Goal: Communication & Community: Connect with others

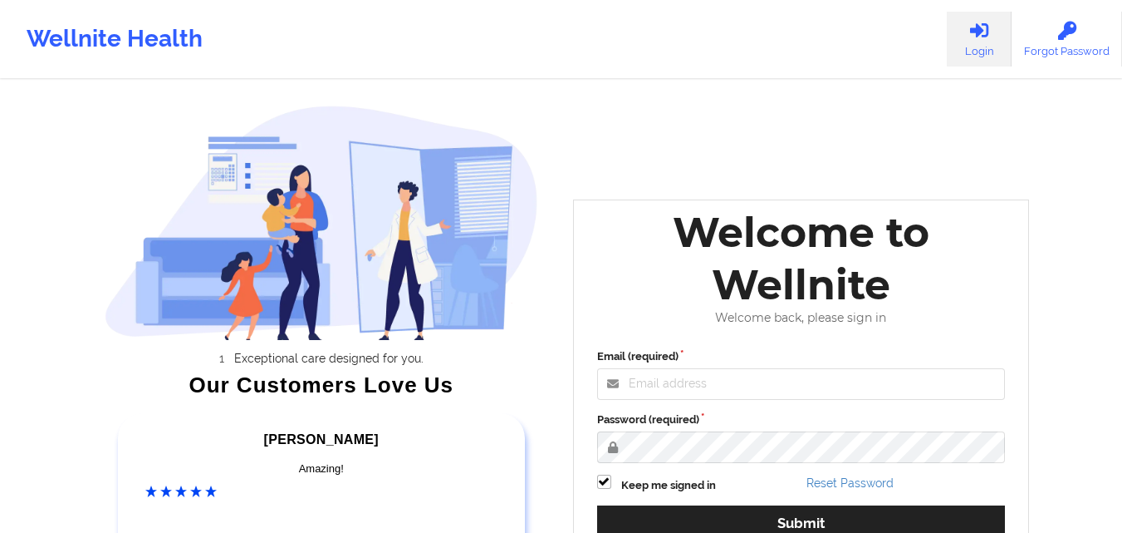
scroll to position [107, 0]
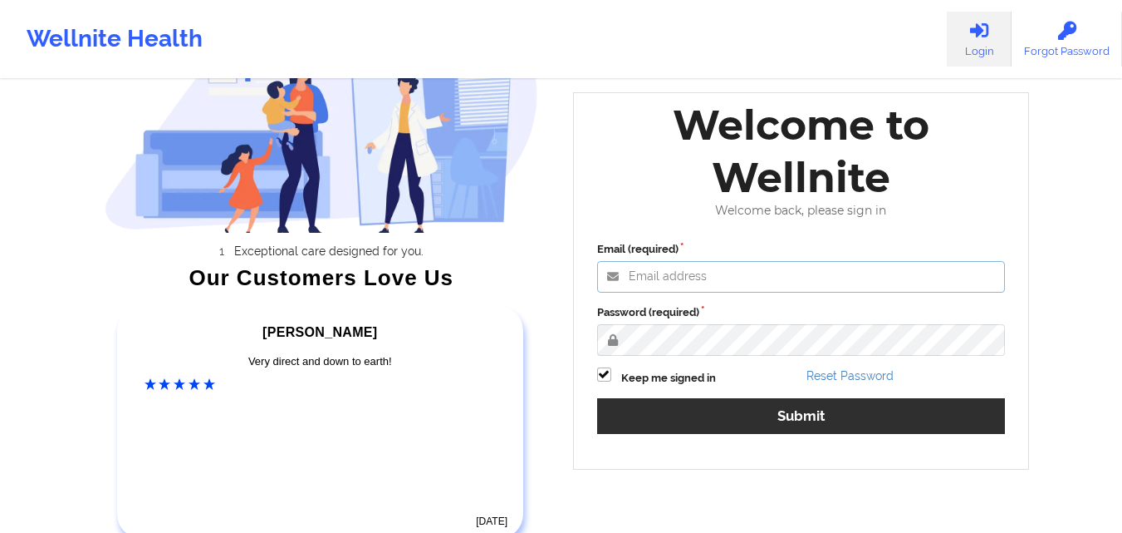
type input "[EMAIL_ADDRESS][DOMAIN_NAME]"
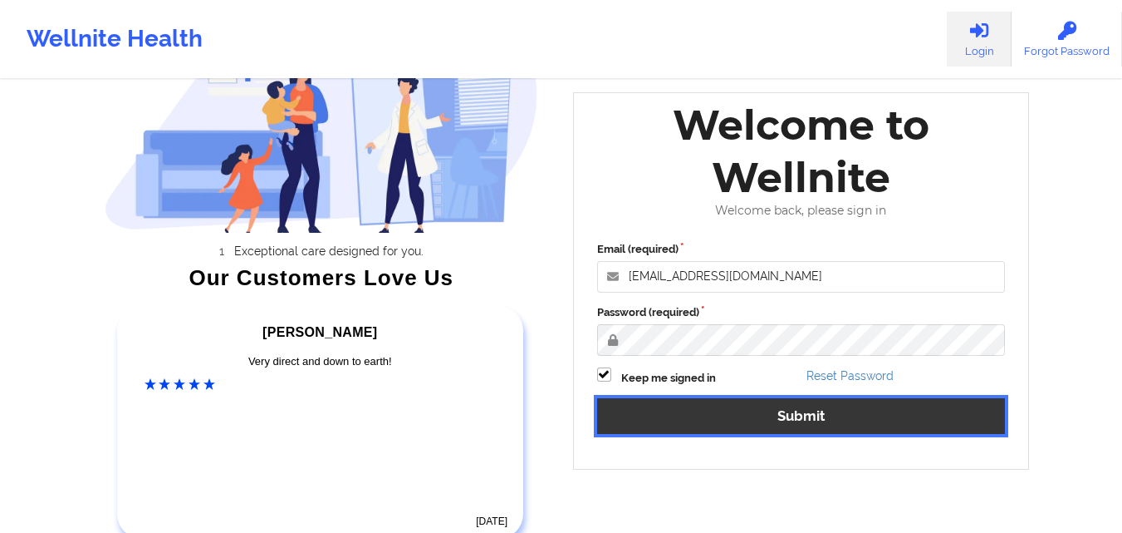
click at [783, 409] on button "Submit" at bounding box center [801, 416] width 409 height 36
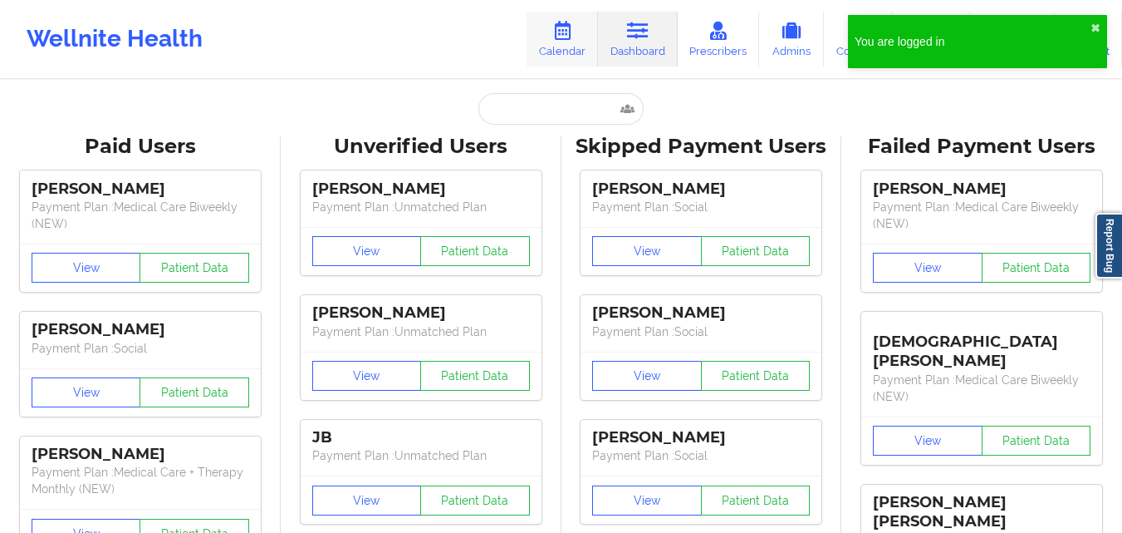
click at [562, 39] on icon at bounding box center [563, 31] width 22 height 18
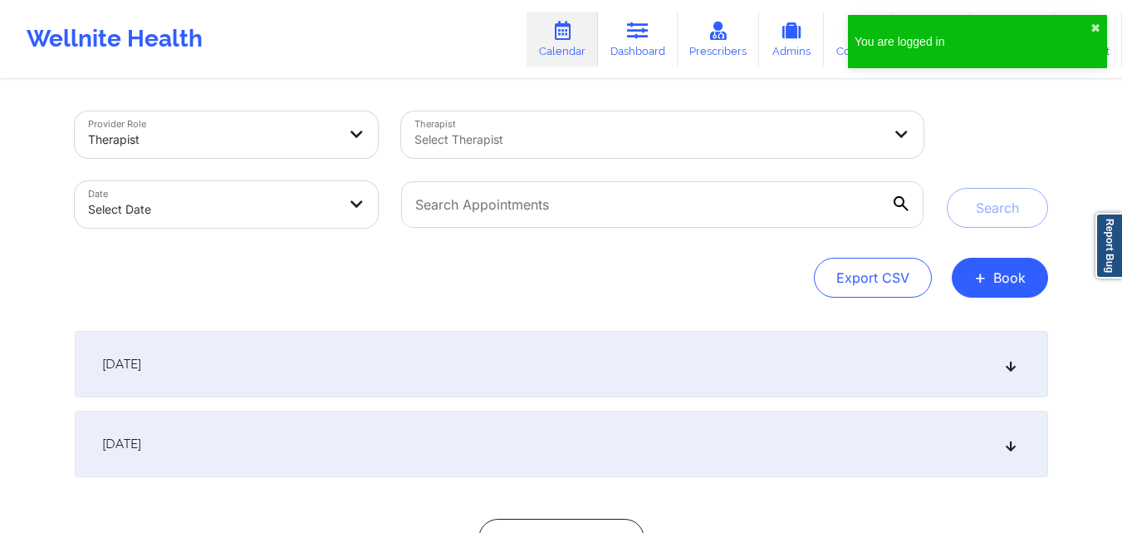
select select "2025-8"
select select "2025-9"
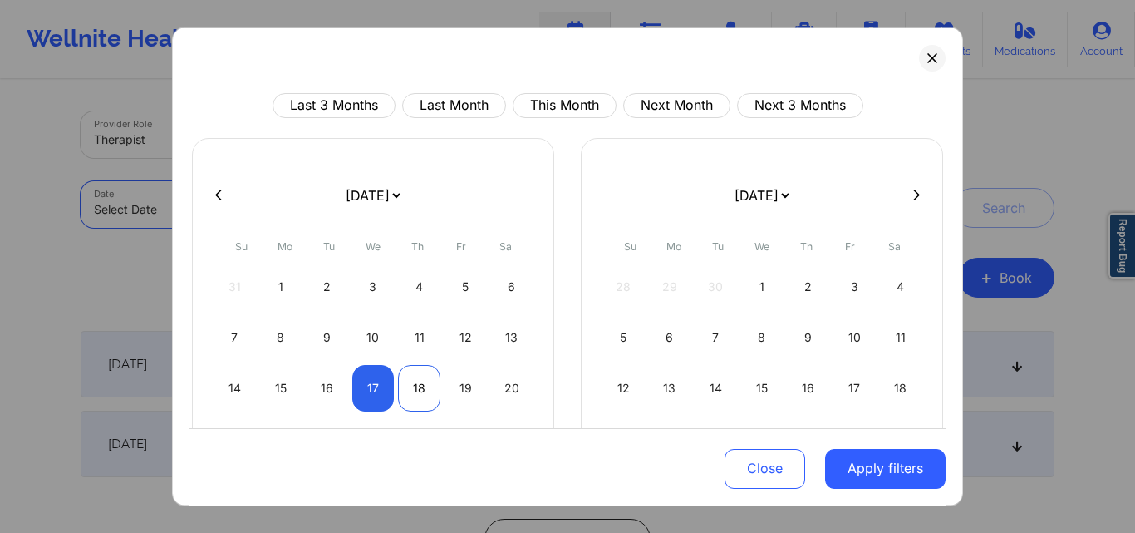
click at [432, 385] on div "18" at bounding box center [419, 387] width 42 height 47
select select "2025-8"
select select "2025-9"
select select "2025-8"
select select "2025-9"
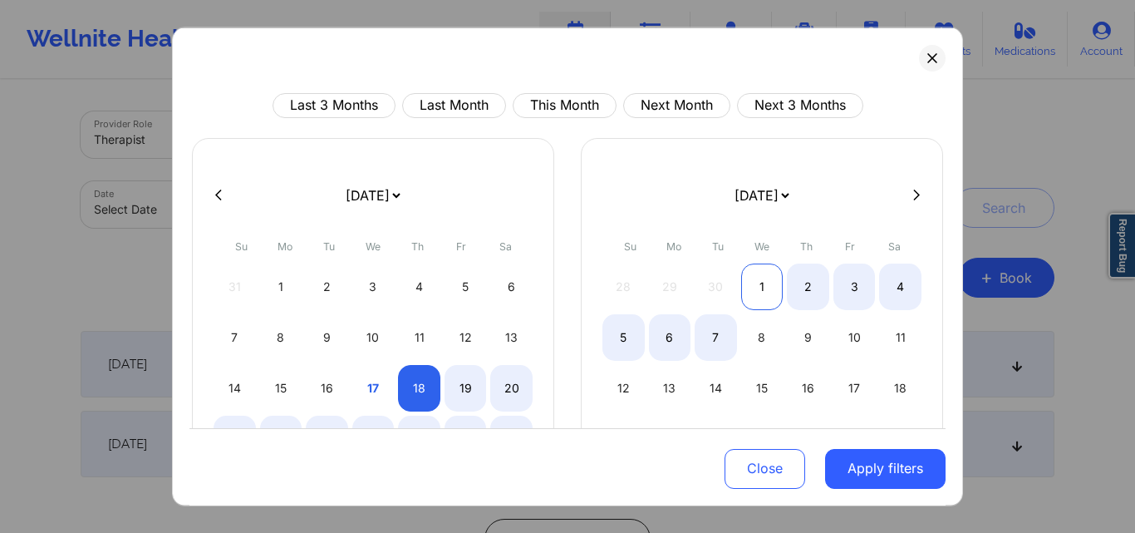
select select "2025-8"
select select "2025-9"
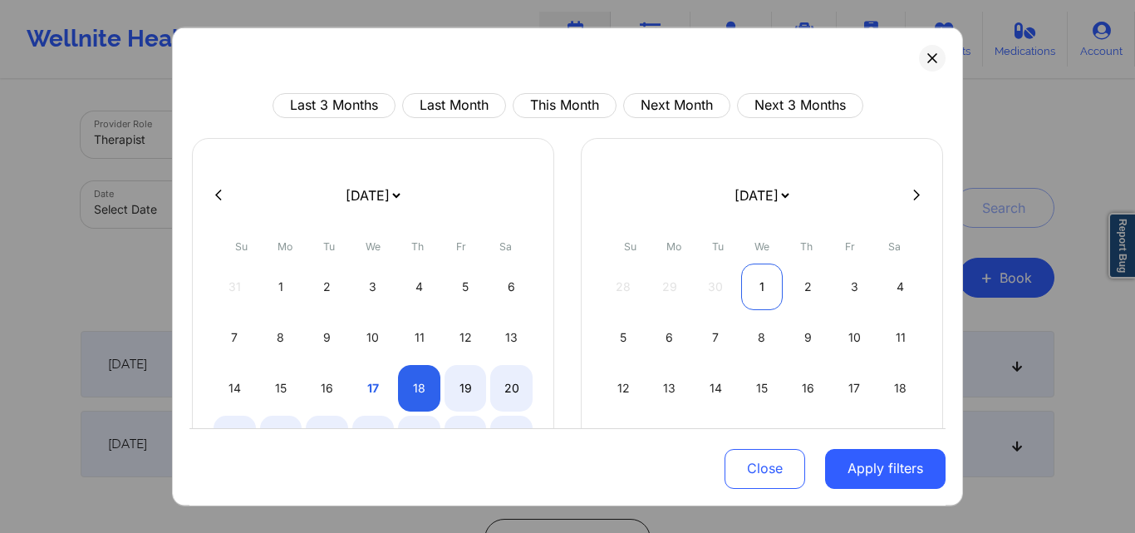
click at [755, 287] on div "1" at bounding box center [762, 286] width 42 height 47
select select "2025-8"
select select "2025-9"
click at [762, 298] on div "1" at bounding box center [762, 286] width 42 height 47
select select "2025-9"
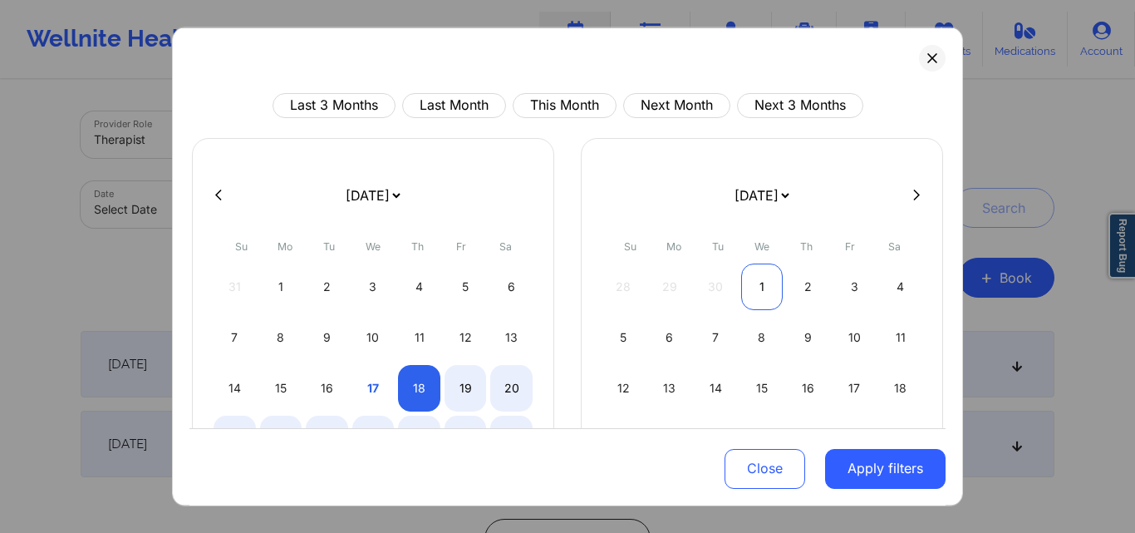
select select "2025-10"
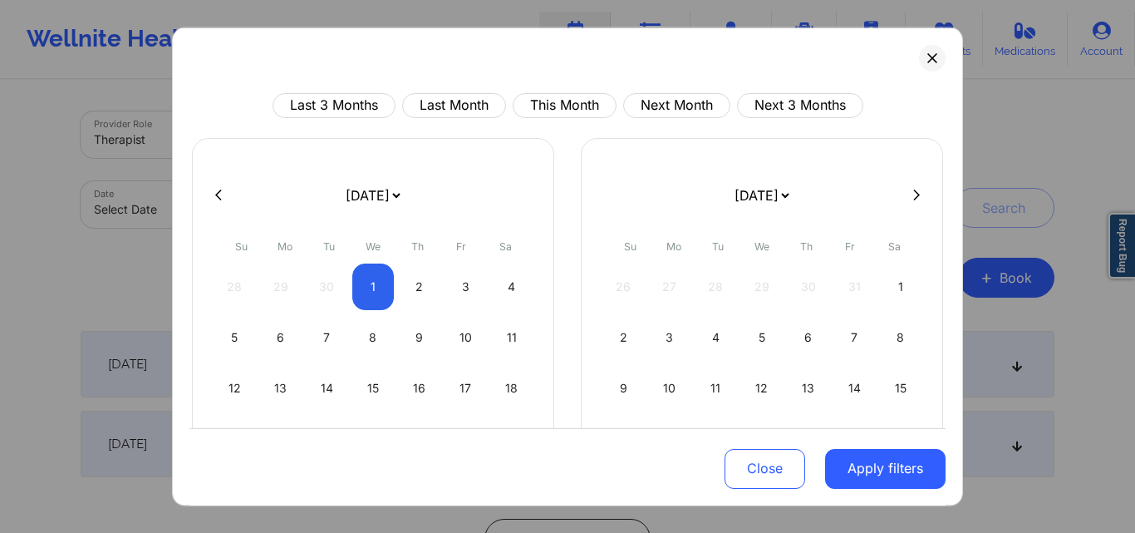
select select "2025-9"
select select "2025-10"
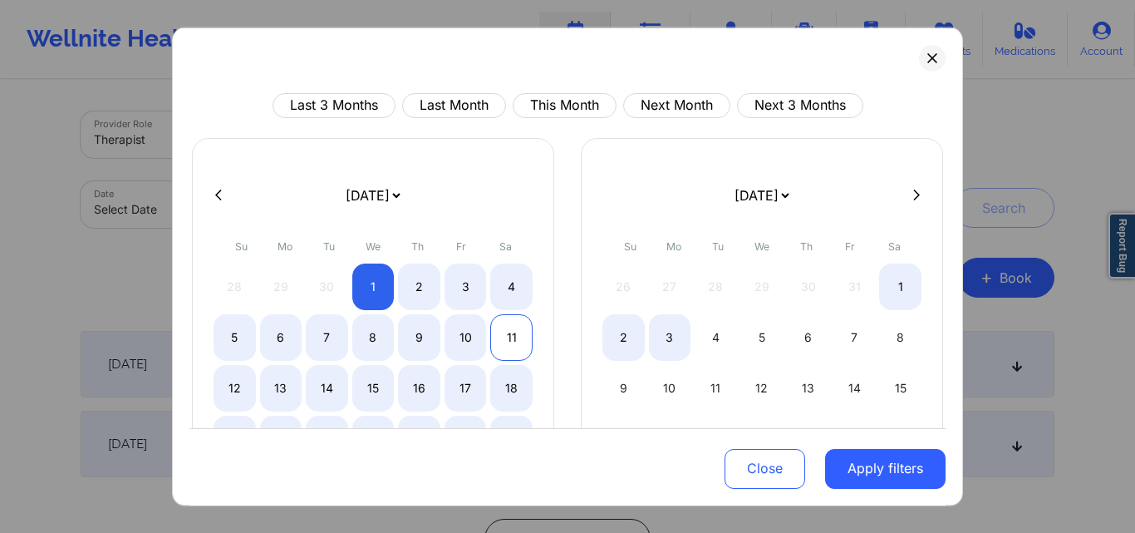
select select "2025-9"
select select "2025-10"
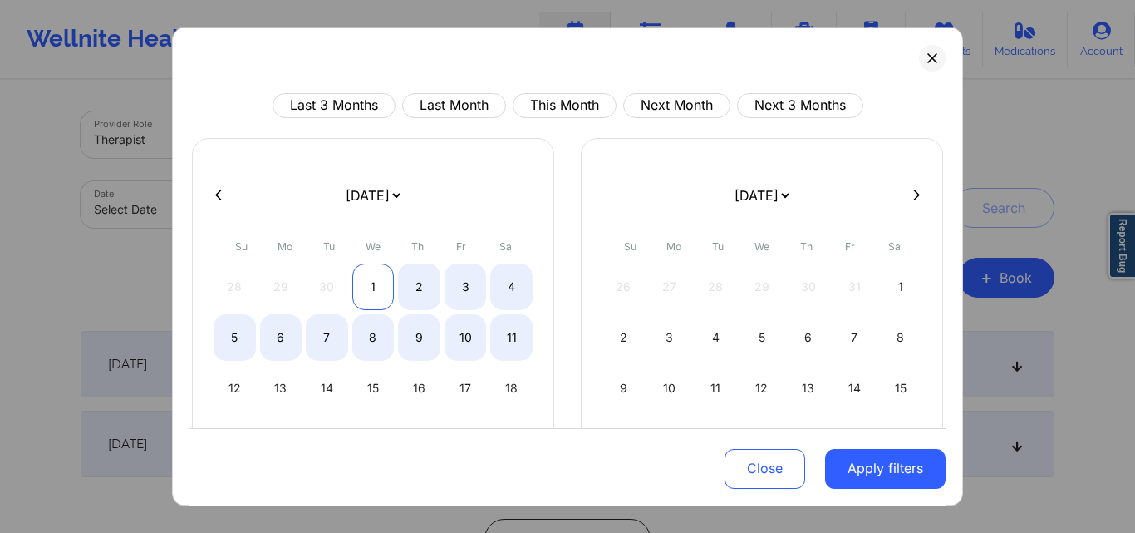
select select "2025-9"
select select "2025-10"
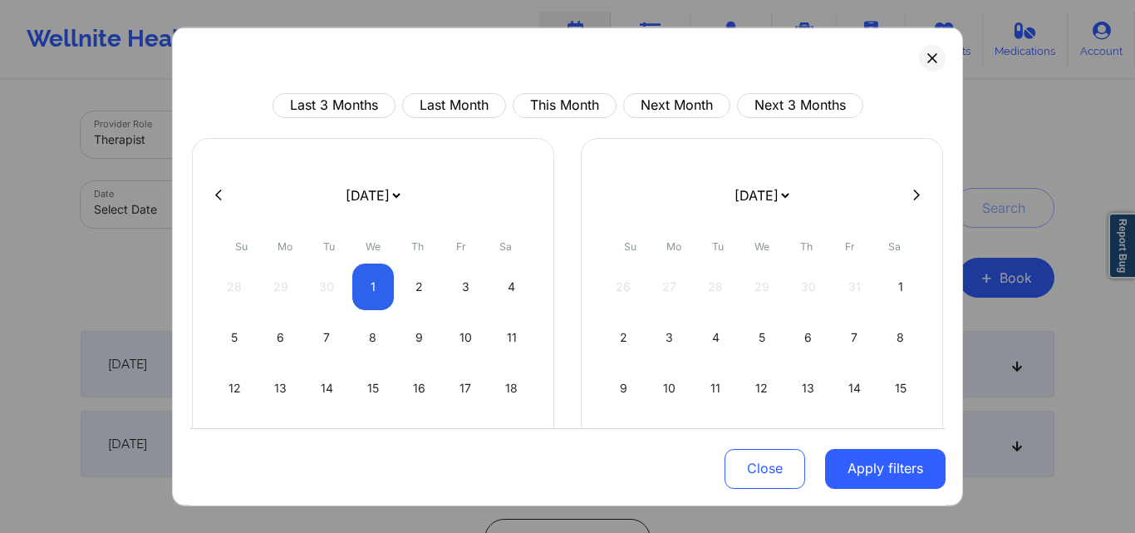
click at [223, 191] on button at bounding box center [218, 195] width 17 height 14
select select "2025-8"
select select "2025-9"
select select "2025-8"
select select "2025-9"
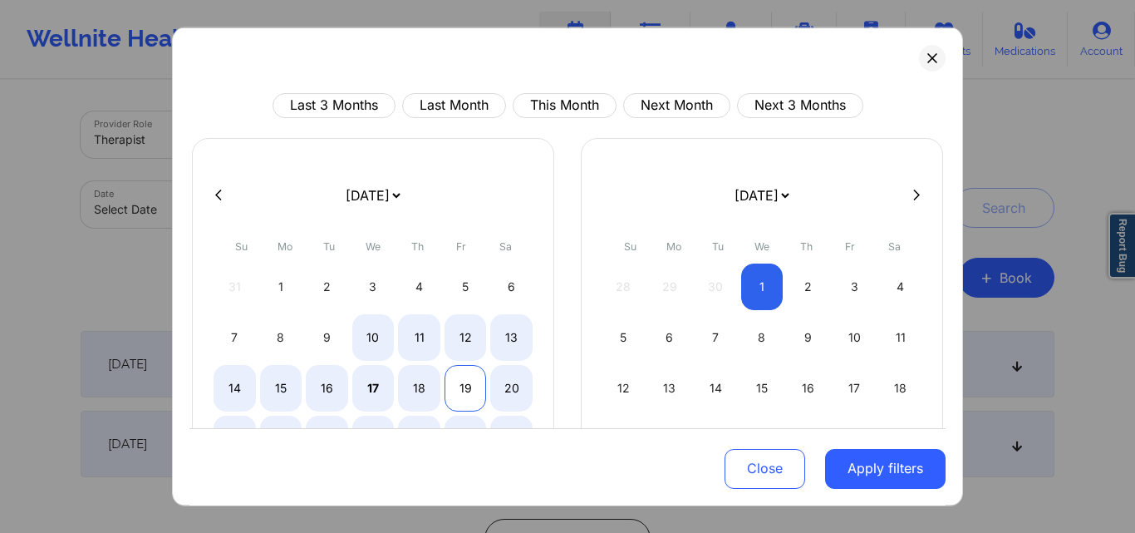
select select "2025-8"
select select "2025-9"
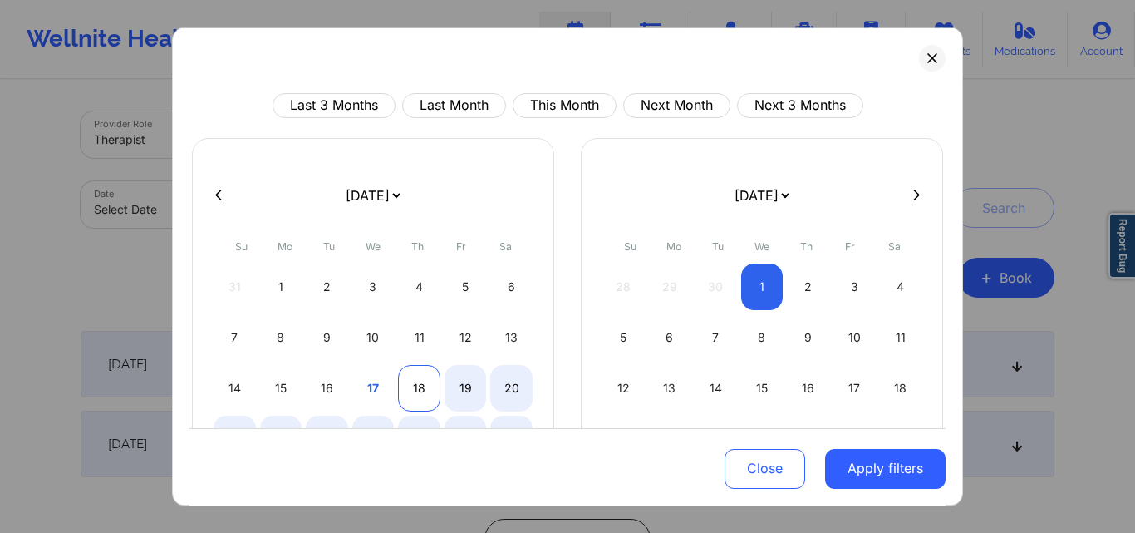
select select "2025-8"
select select "2025-9"
select select "2025-8"
select select "2025-9"
select select "2025-8"
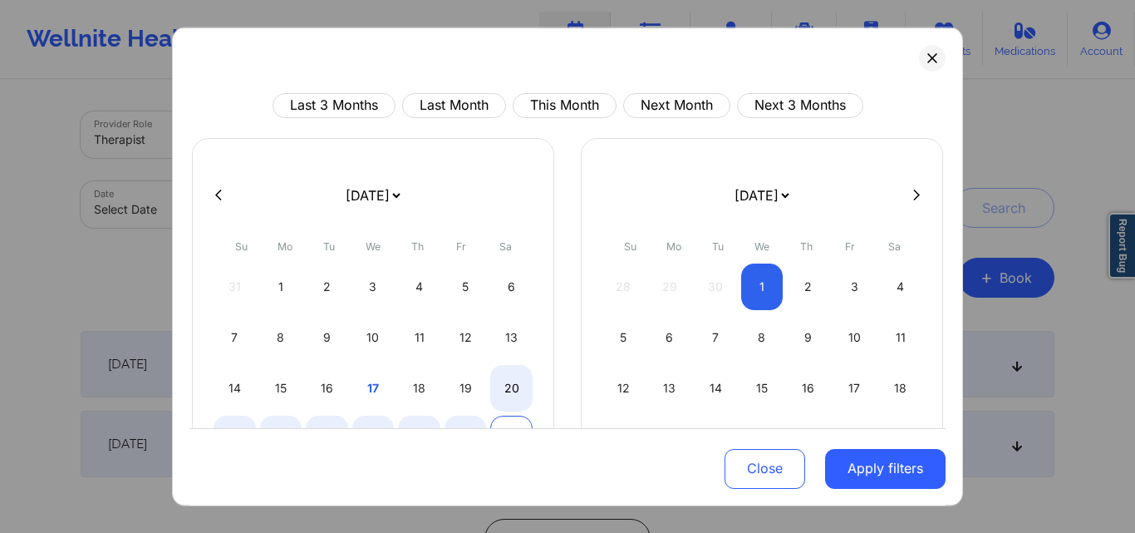
select select "2025-9"
select select "2025-8"
select select "2025-9"
select select "2025-8"
select select "2025-9"
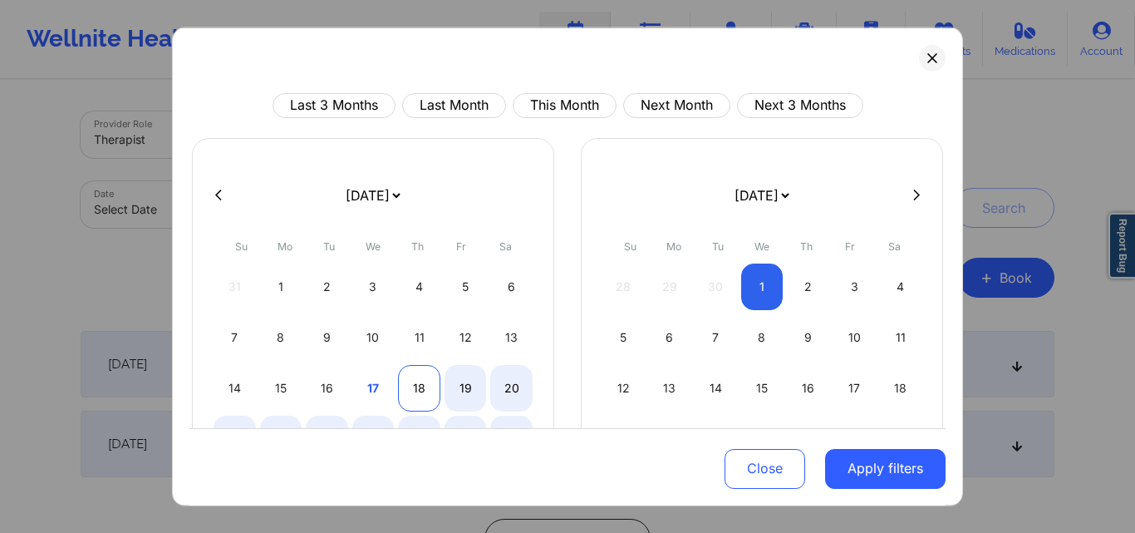
select select "2025-8"
select select "2025-9"
click at [423, 387] on div "18" at bounding box center [419, 387] width 42 height 47
select select "2025-8"
select select "2025-9"
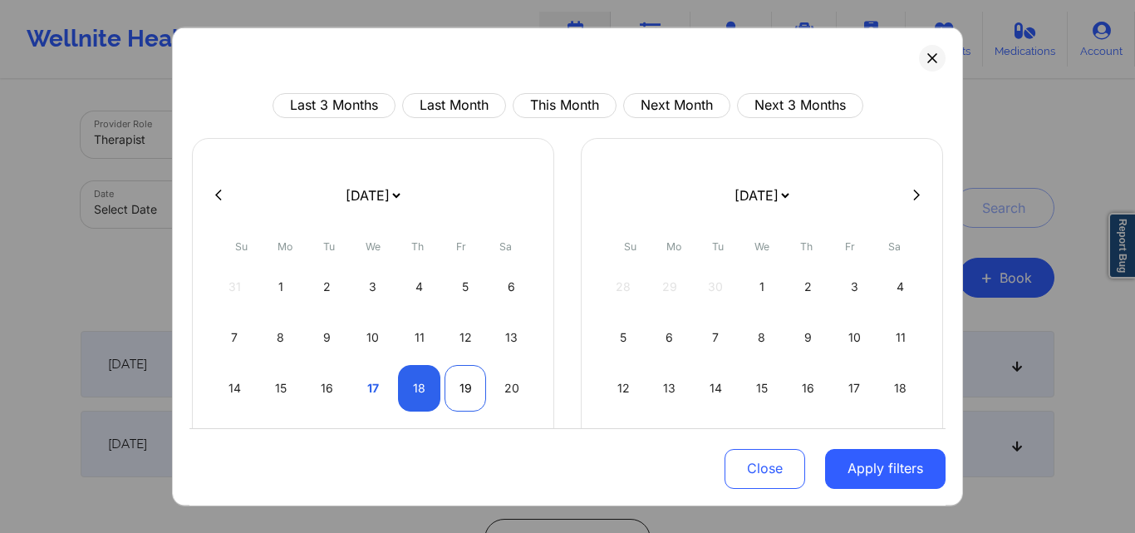
select select "2025-8"
select select "2025-9"
select select "2025-8"
select select "2025-9"
select select "2025-8"
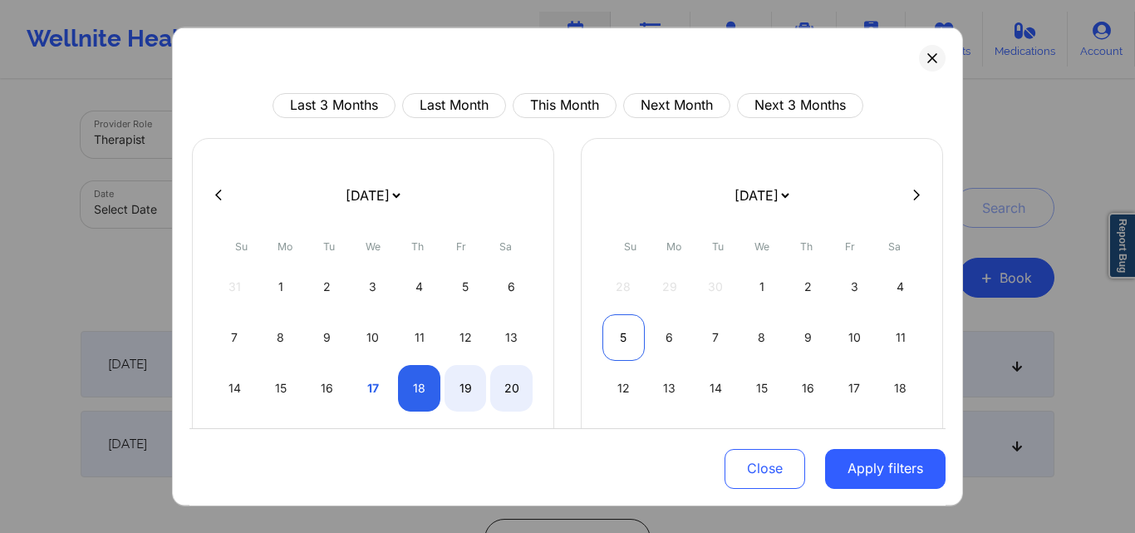
select select "2025-9"
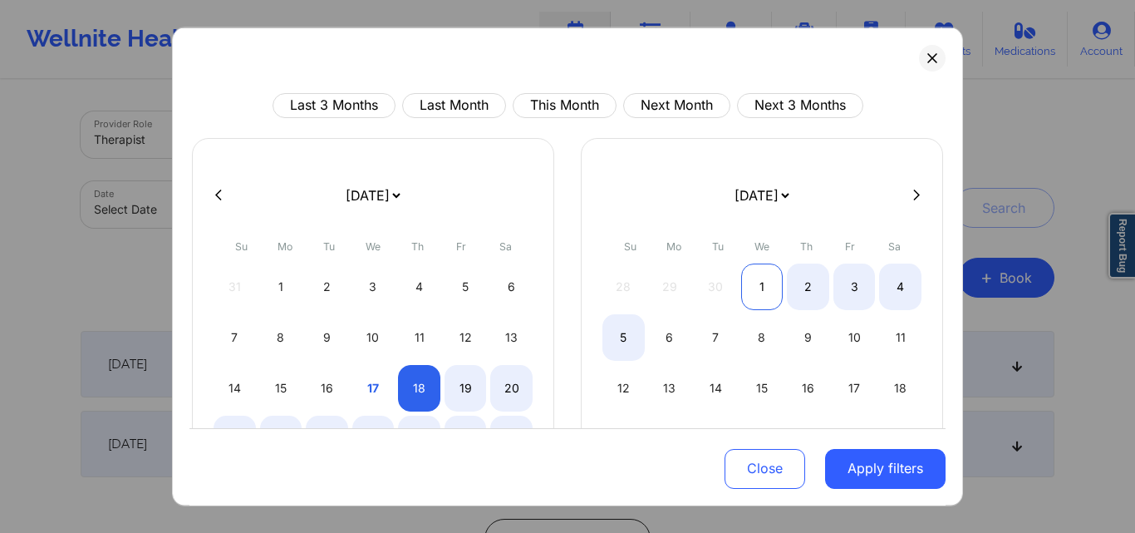
select select "2025-8"
select select "2025-9"
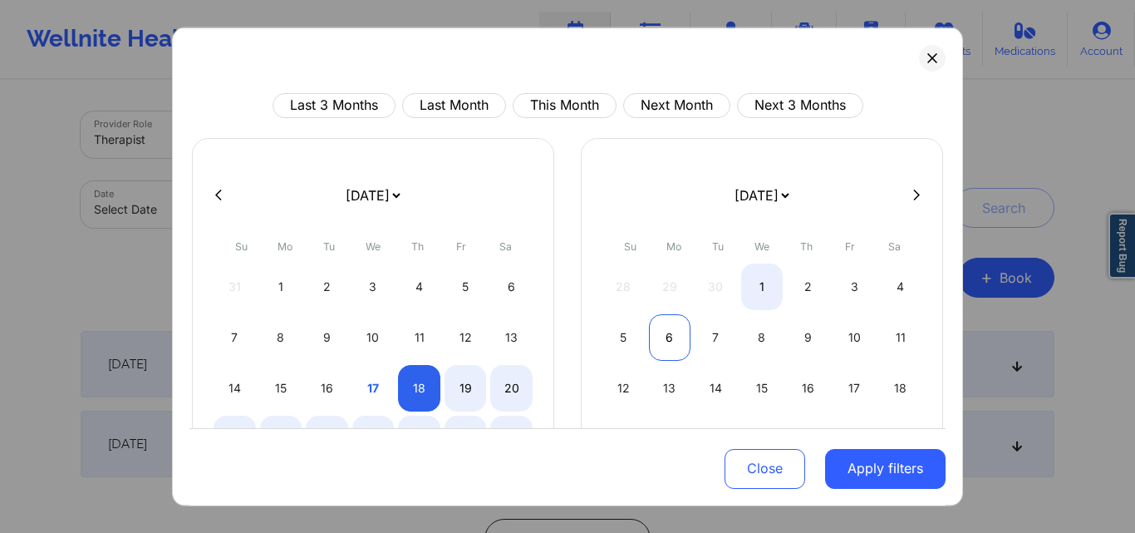
select select "2025-8"
select select "2025-9"
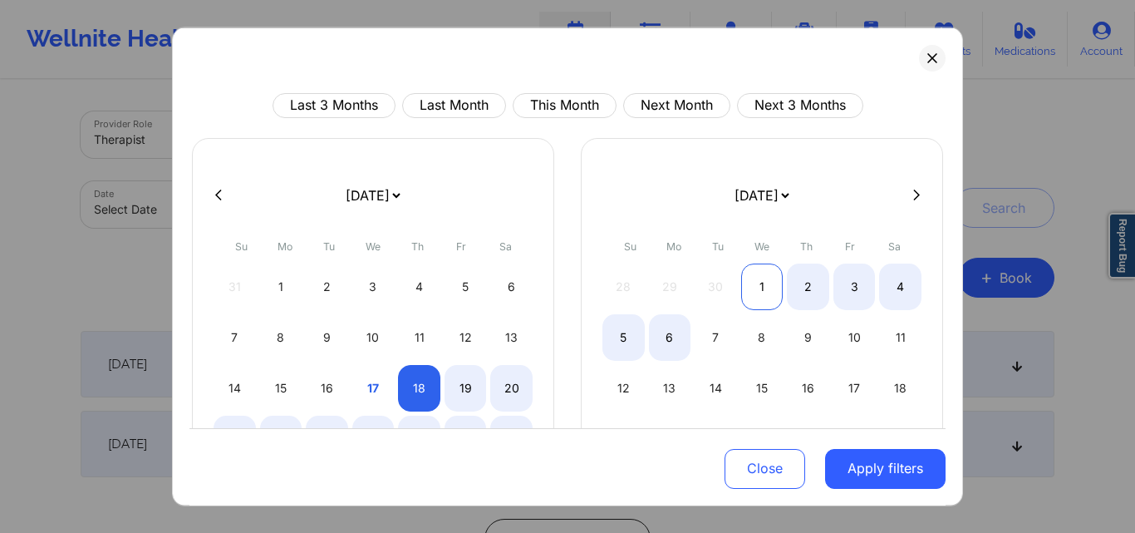
select select "2025-8"
select select "2025-9"
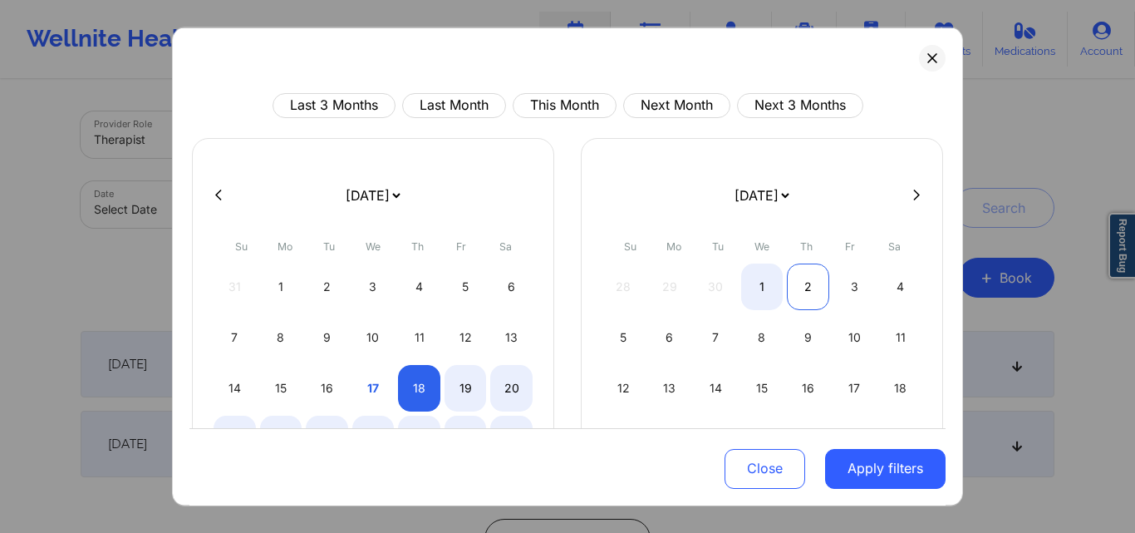
select select "2025-8"
select select "2025-9"
click at [803, 291] on div "2" at bounding box center [808, 286] width 42 height 47
select select "2025-8"
select select "2025-9"
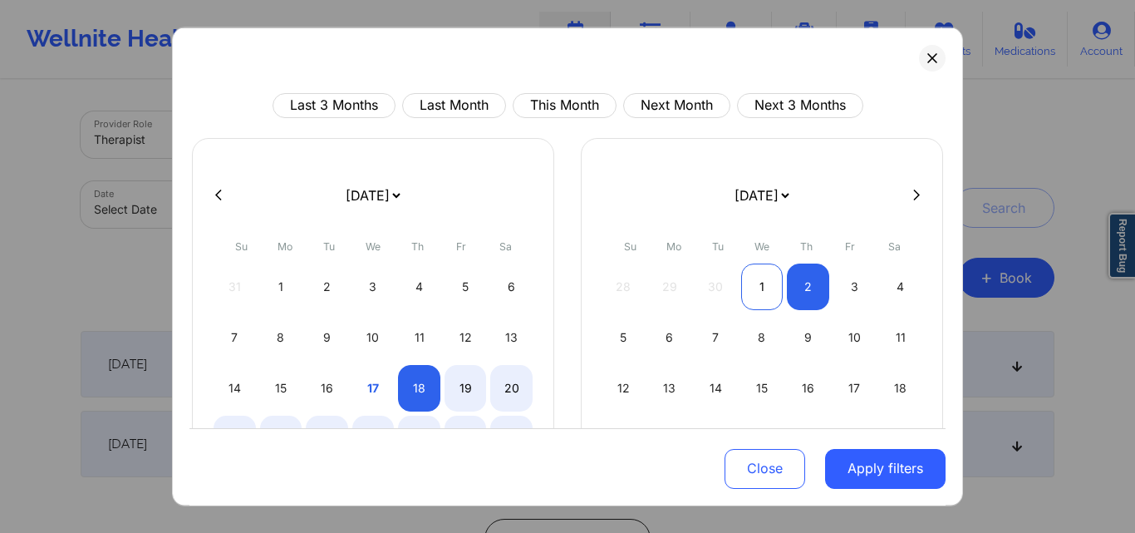
click at [773, 297] on div "1" at bounding box center [762, 286] width 42 height 47
select select "2025-9"
select select "2025-10"
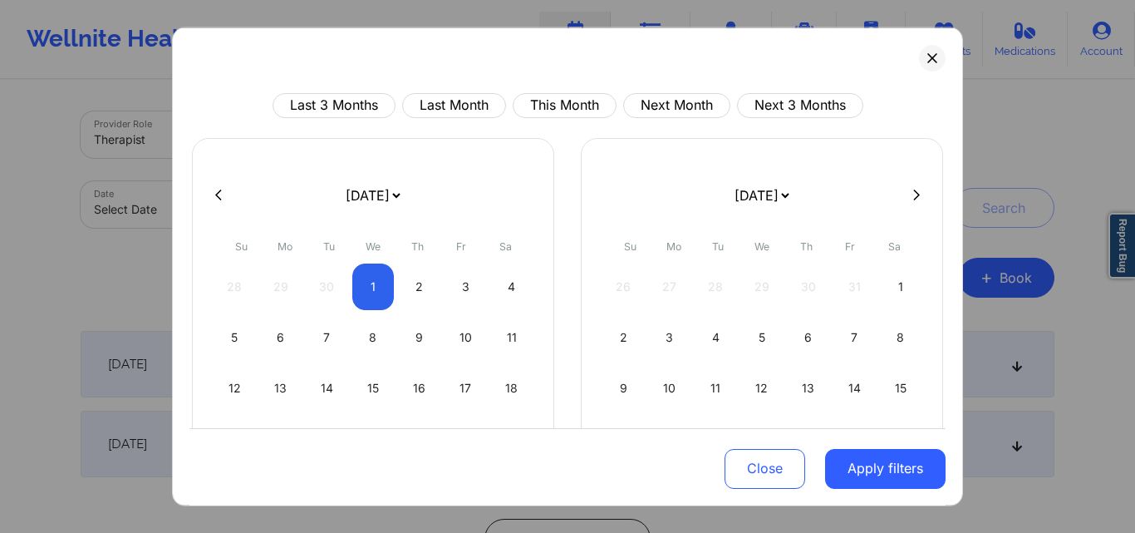
select select "2025-9"
select select "2025-10"
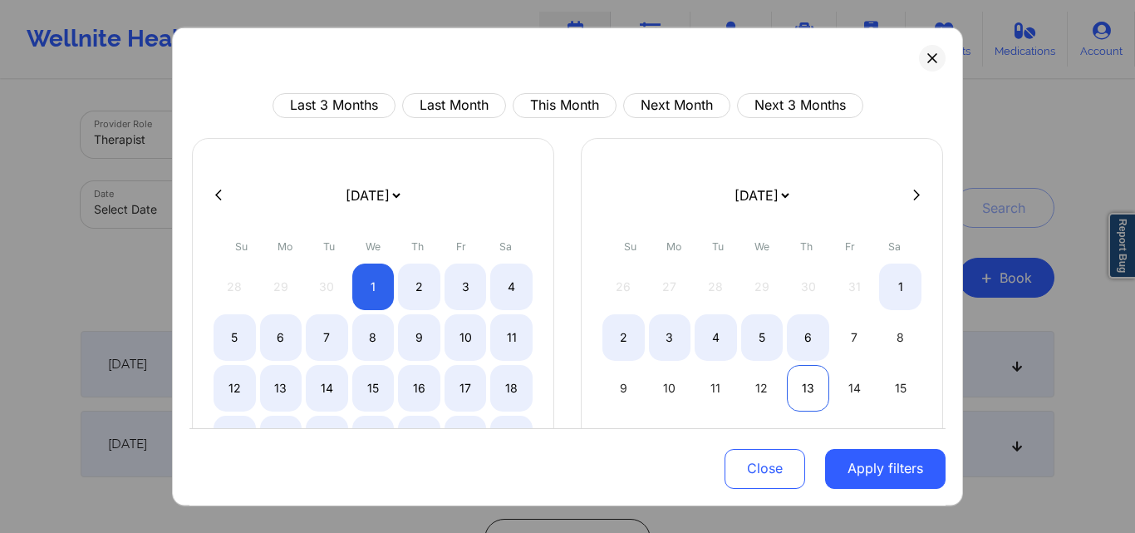
select select "2025-9"
select select "2025-10"
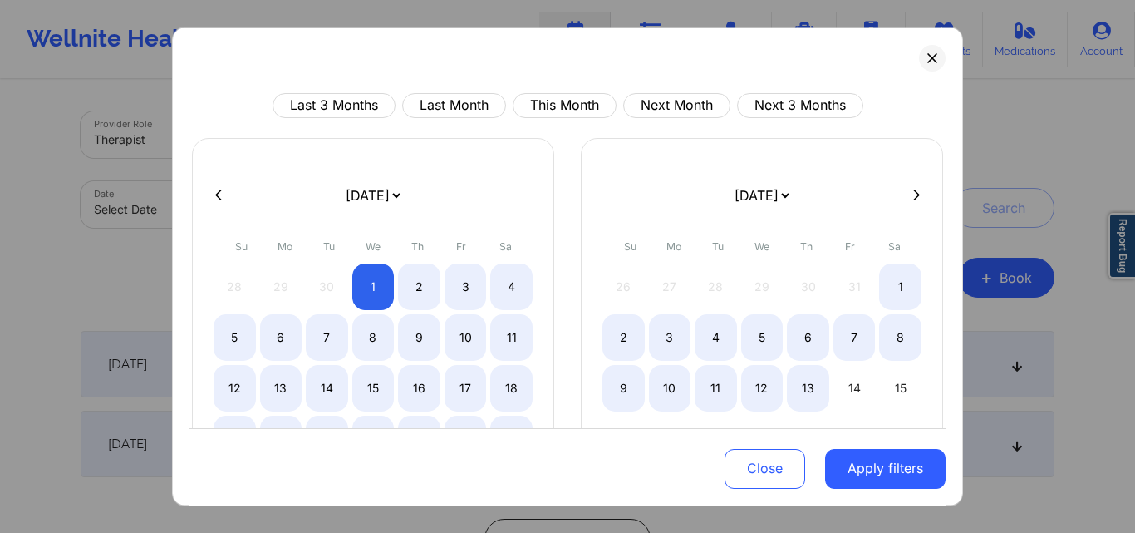
select select "2025-9"
select select "2025-10"
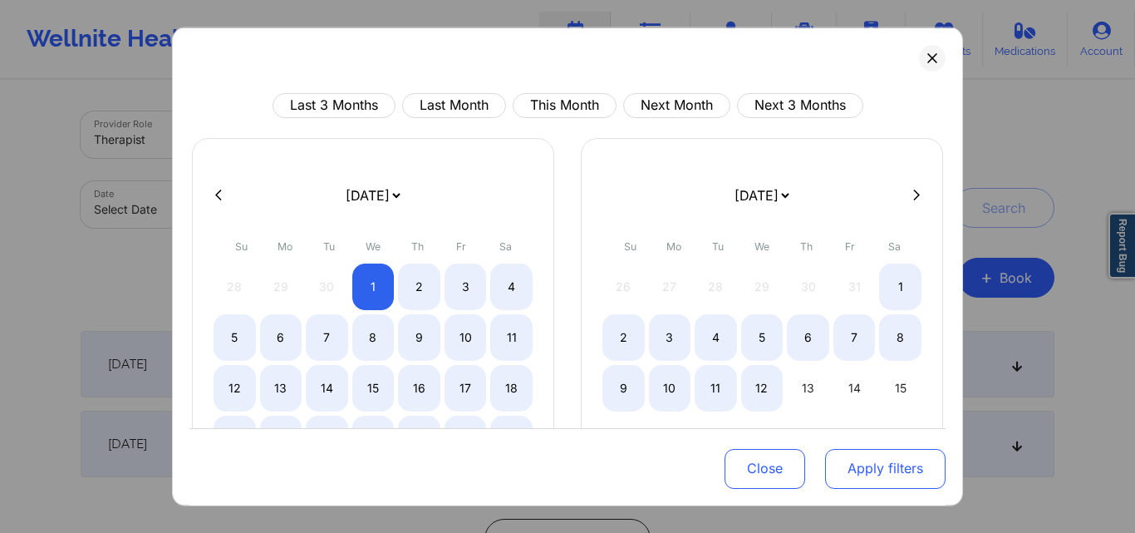
click at [848, 473] on button "Apply filters" at bounding box center [885, 469] width 120 height 40
click at [862, 456] on button "Apply filters" at bounding box center [885, 469] width 120 height 40
select select "2025-9"
select select "2025-10"
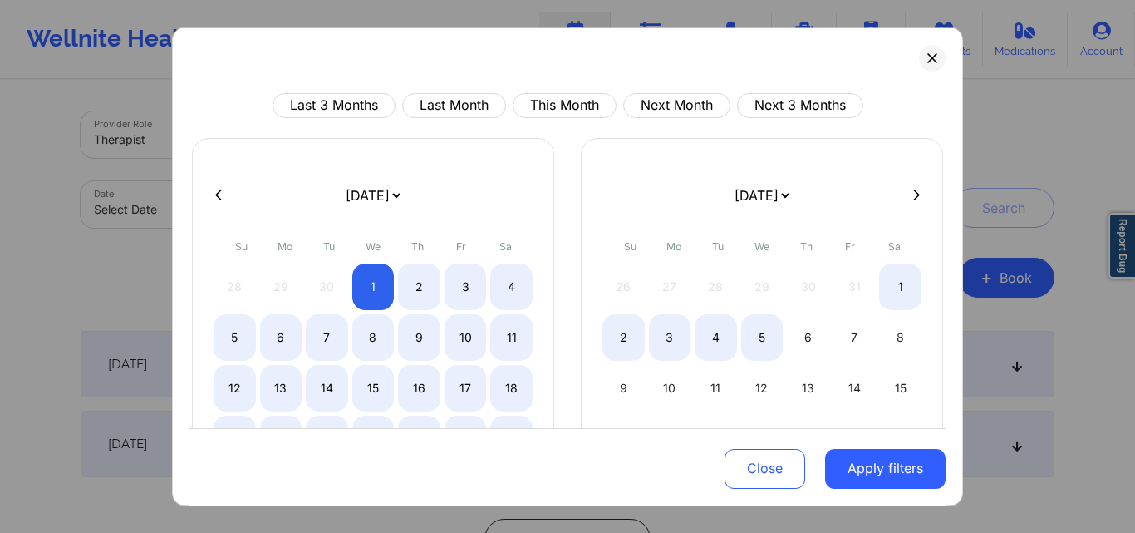
click at [219, 195] on icon at bounding box center [218, 195] width 7 height 12
select select "2025-8"
select select "2025-9"
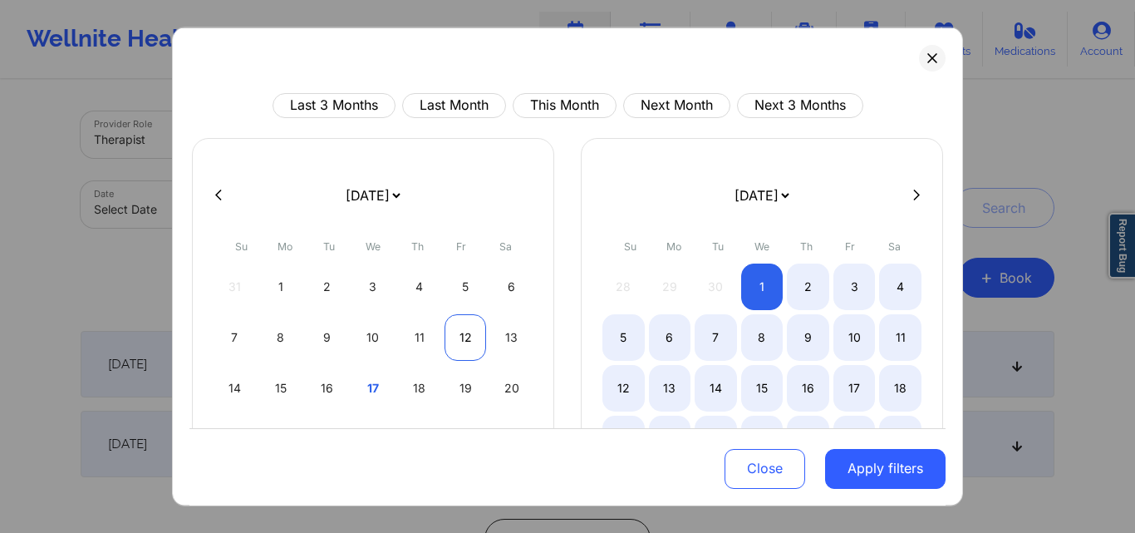
select select "2025-8"
select select "2025-9"
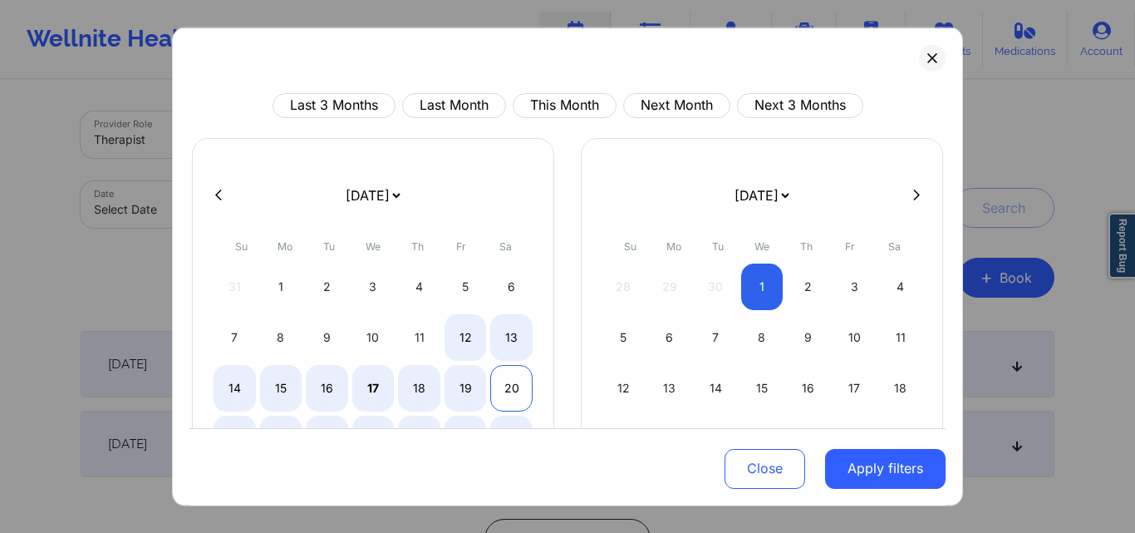
select select "2025-8"
select select "2025-9"
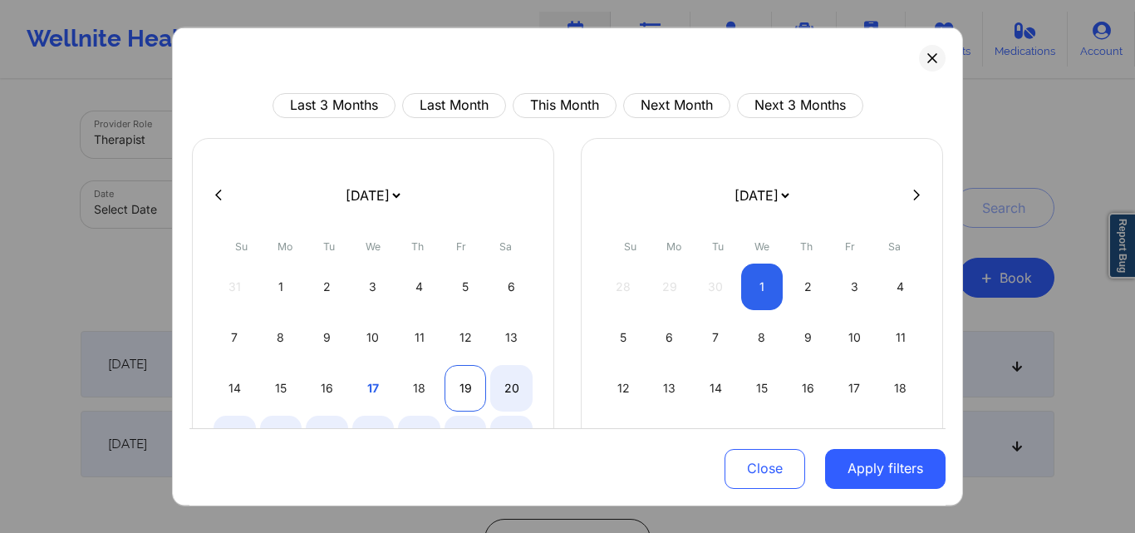
select select "2025-8"
select select "2025-9"
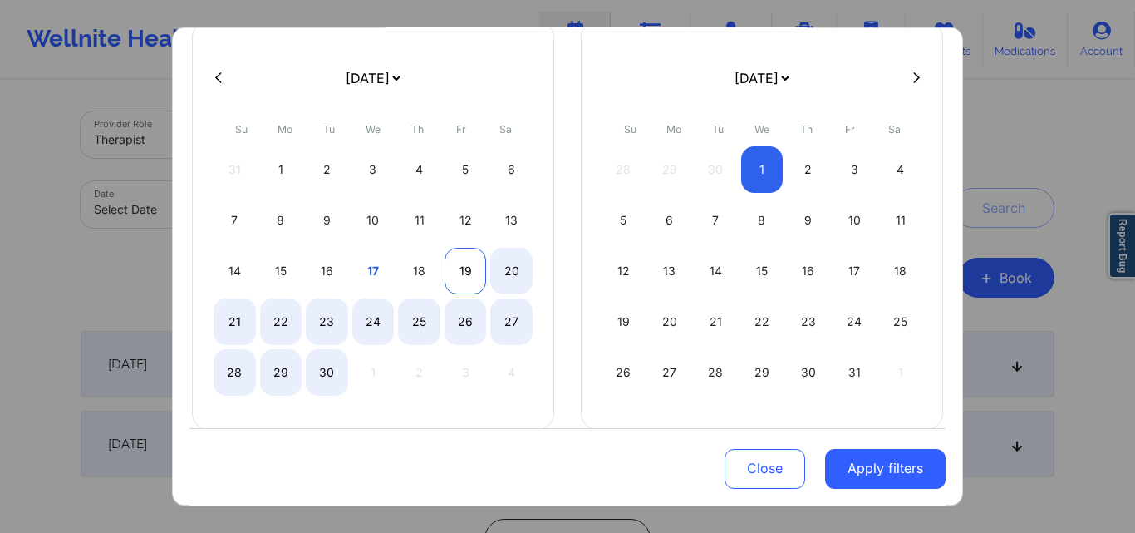
scroll to position [116, 0]
select select "2025-8"
select select "2025-9"
select select "2025-8"
select select "2025-9"
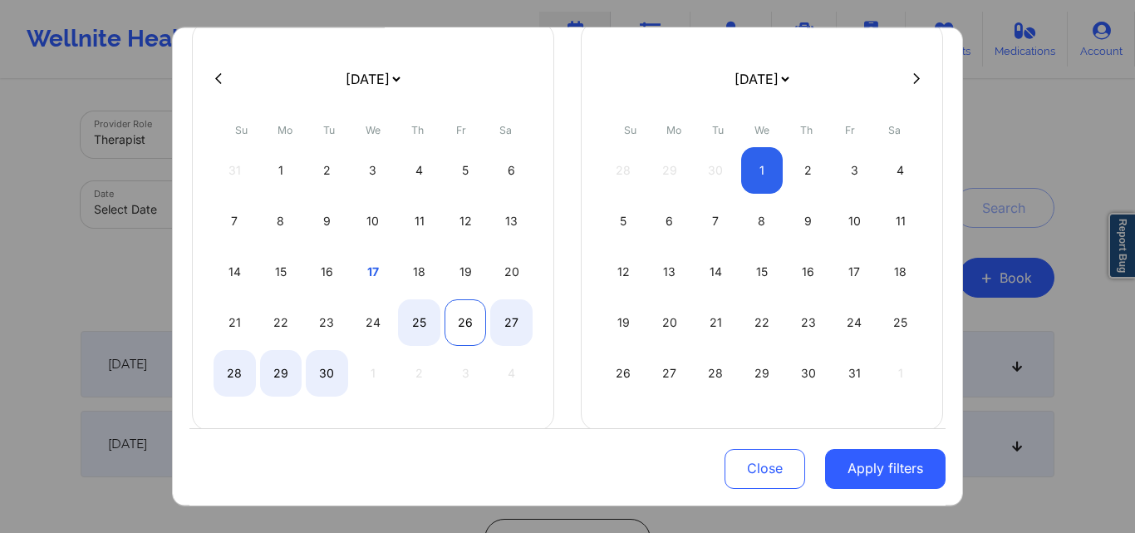
select select "2025-8"
select select "2025-9"
select select "2025-8"
select select "2025-9"
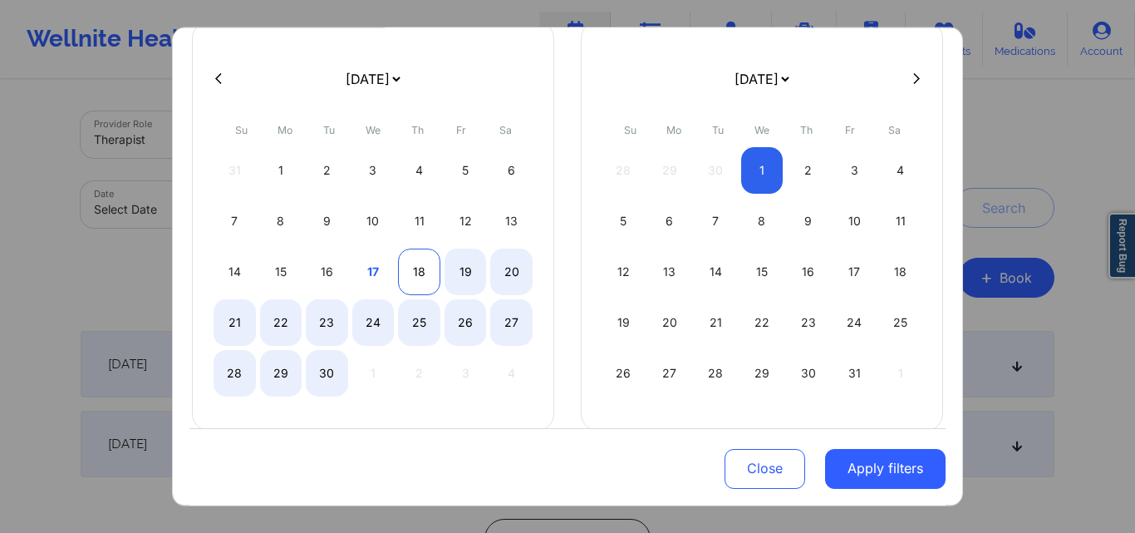
click at [428, 276] on div "18" at bounding box center [419, 271] width 42 height 47
select select "2025-8"
select select "2025-9"
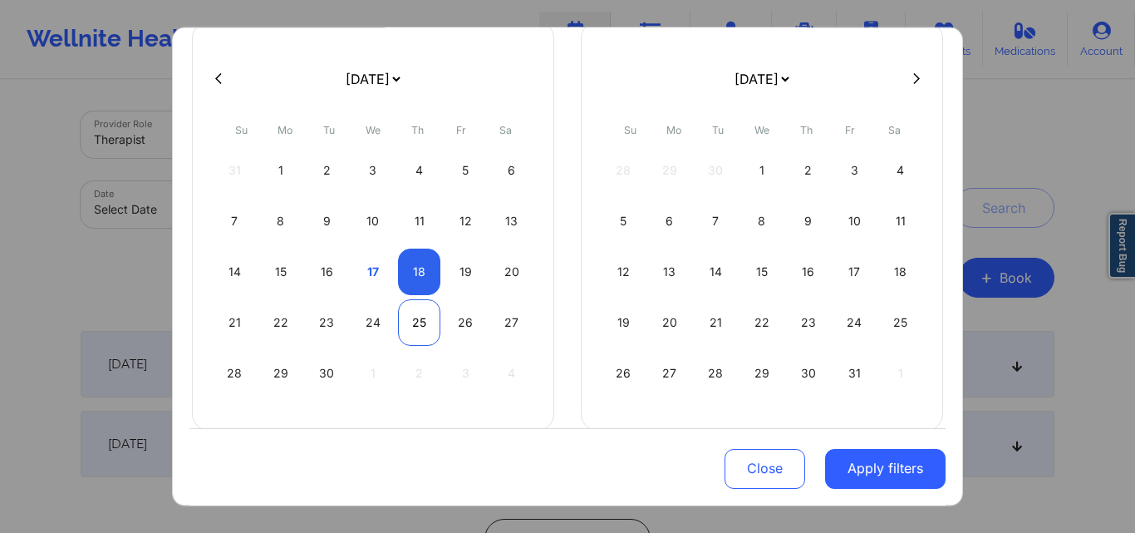
select select "2025-8"
select select "2025-9"
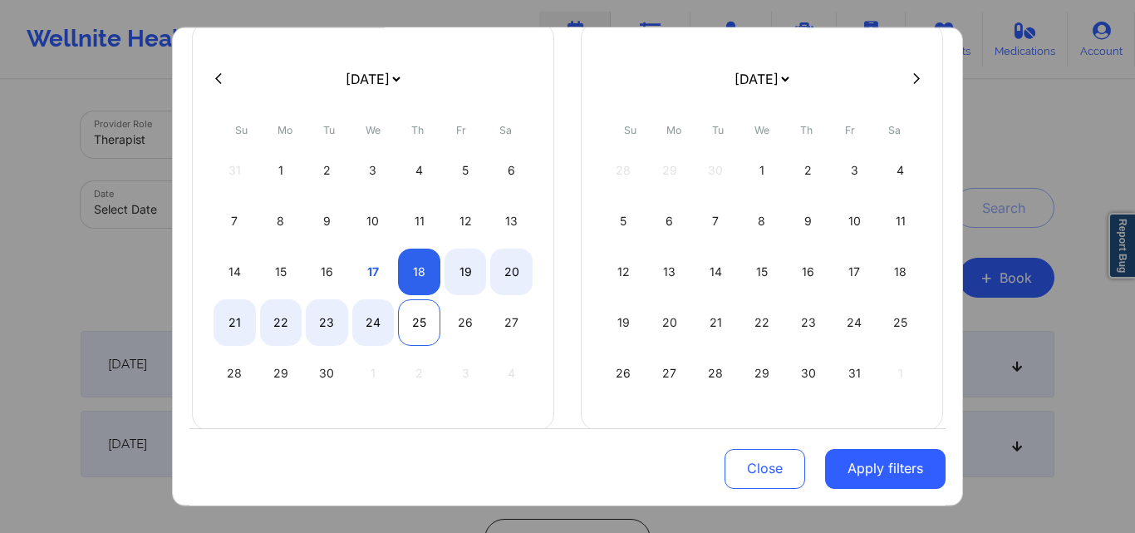
click at [410, 325] on div "25" at bounding box center [419, 321] width 42 height 47
select select "2025-8"
select select "2025-9"
click at [426, 341] on div "25" at bounding box center [419, 321] width 42 height 47
select select "2025-8"
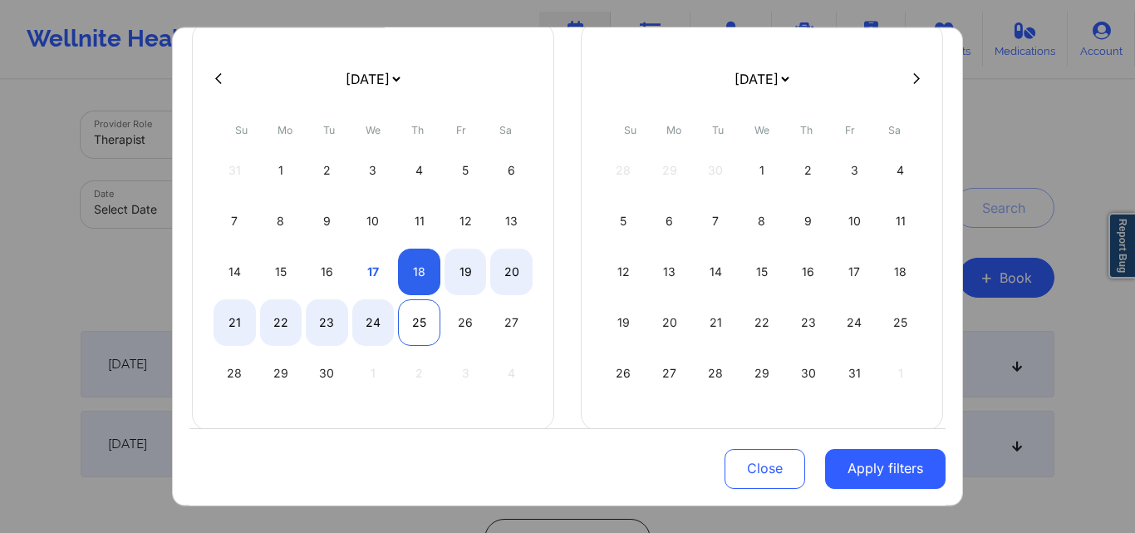
select select "2025-9"
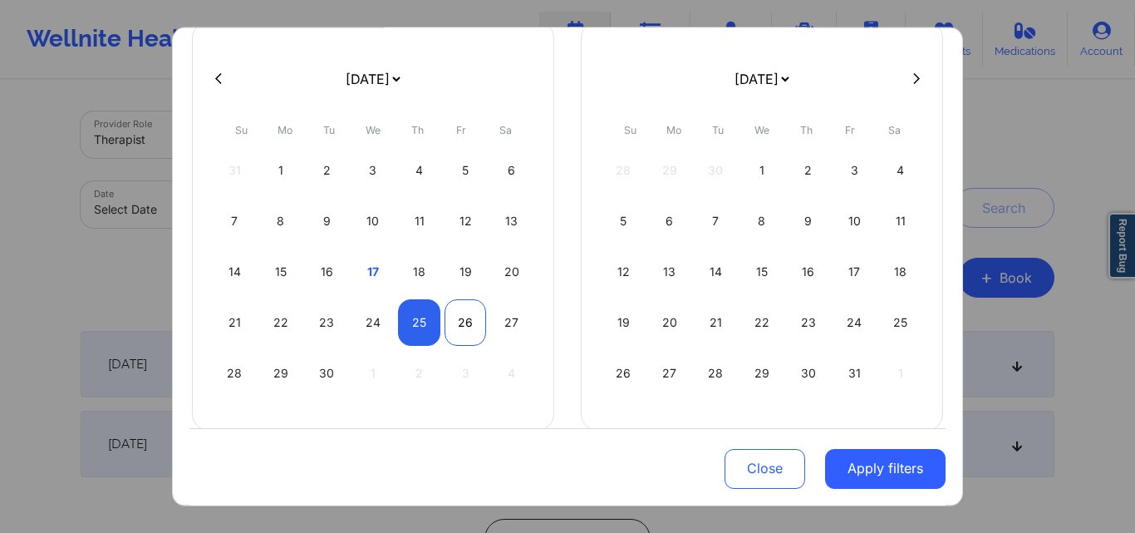
select select "2025-8"
select select "2025-9"
select select "2025-8"
select select "2025-9"
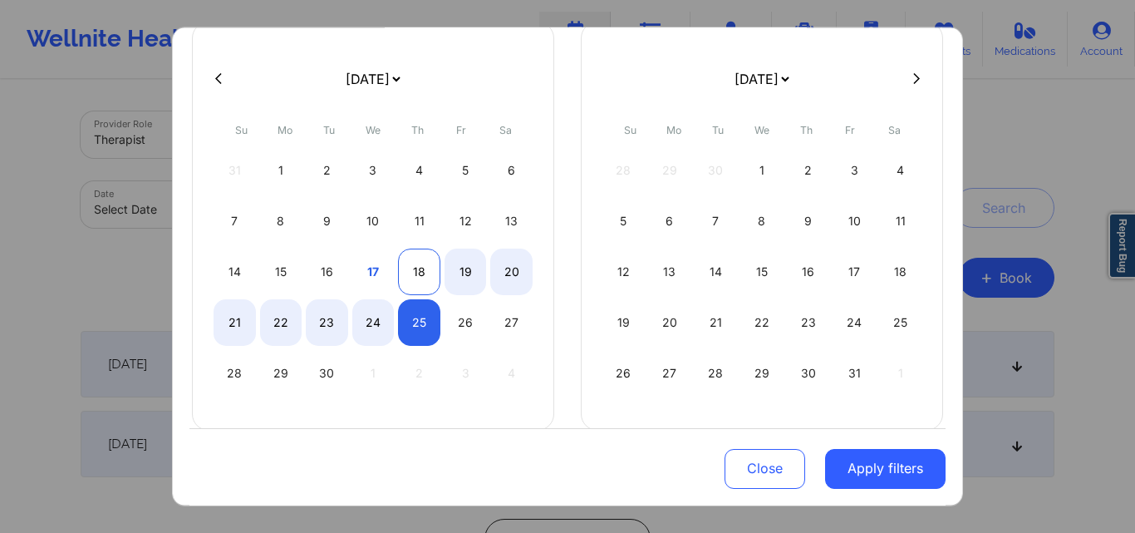
click at [425, 286] on div "18" at bounding box center [419, 271] width 42 height 47
select select "2025-8"
select select "2025-9"
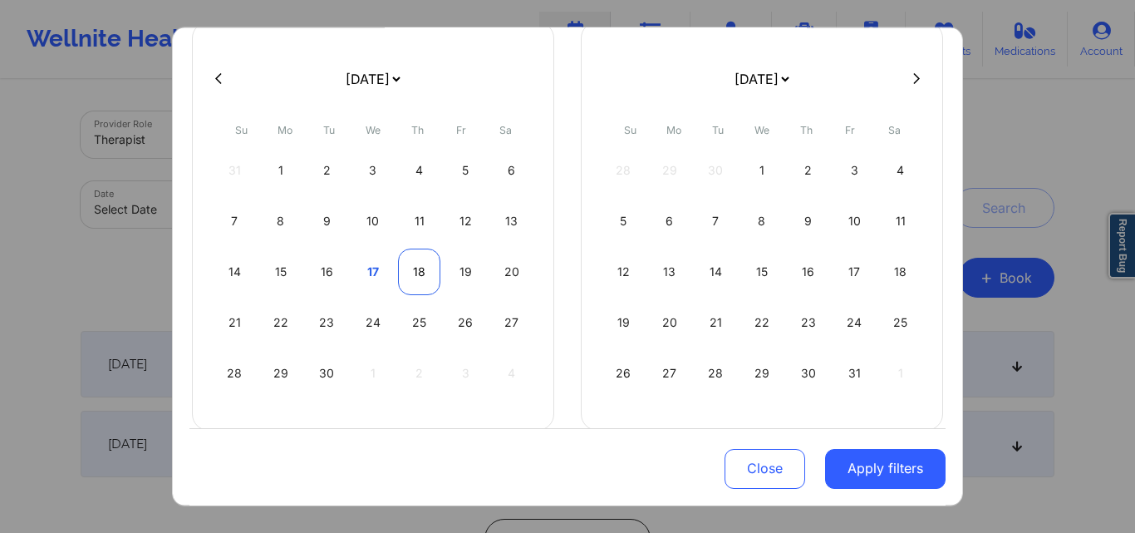
click at [415, 276] on div "18" at bounding box center [419, 271] width 42 height 47
select select "2025-8"
select select "2025-9"
click at [409, 331] on div "25" at bounding box center [419, 321] width 42 height 47
select select "2025-8"
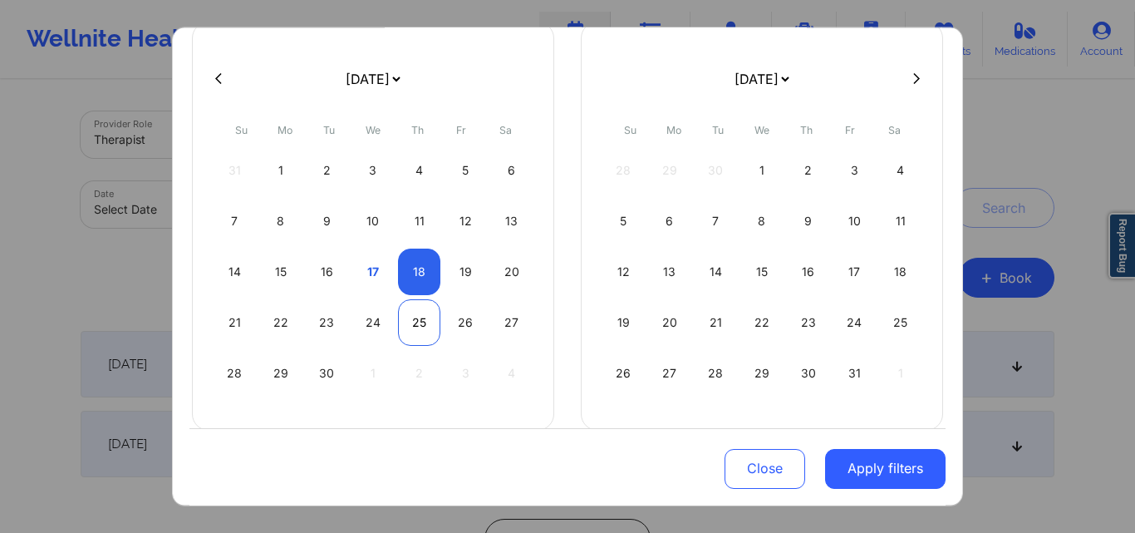
select select "2025-9"
select select "2025-8"
select select "2025-9"
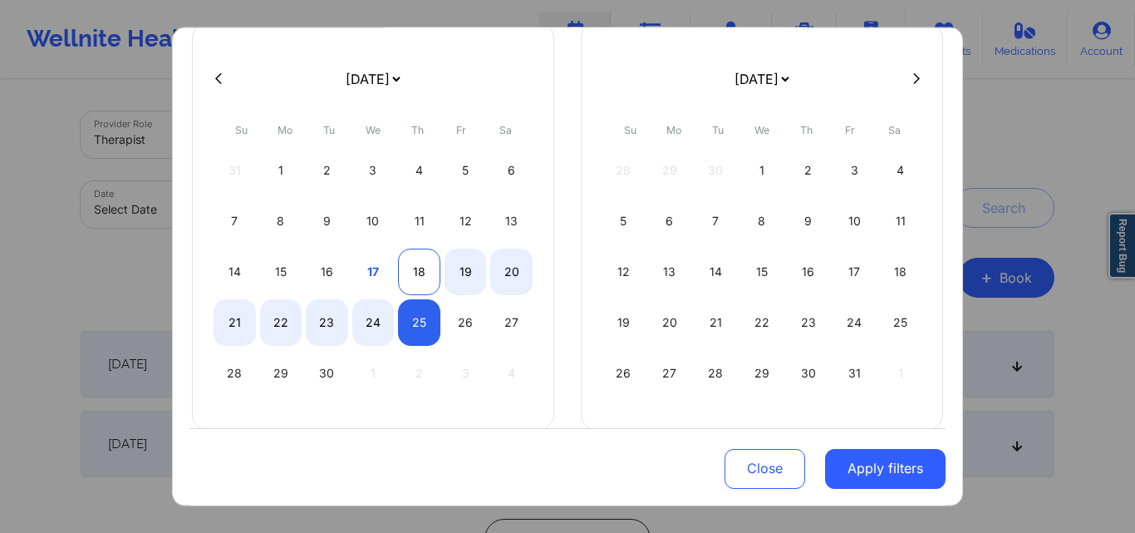
click at [420, 267] on div "18" at bounding box center [419, 271] width 42 height 47
select select "2025-8"
select select "2025-9"
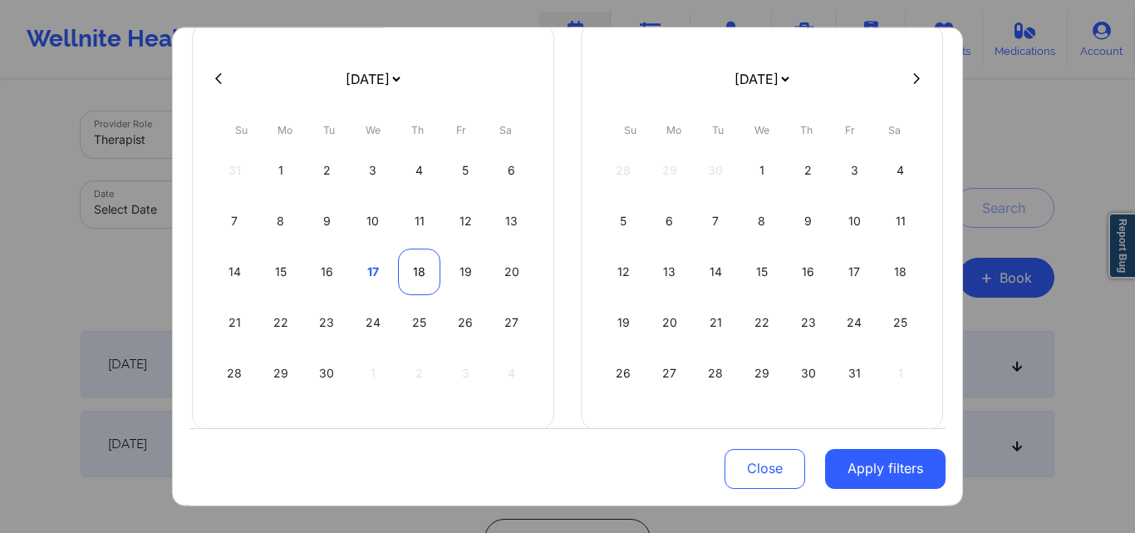
click at [420, 267] on div "18" at bounding box center [419, 271] width 42 height 47
select select "2025-8"
select select "2025-9"
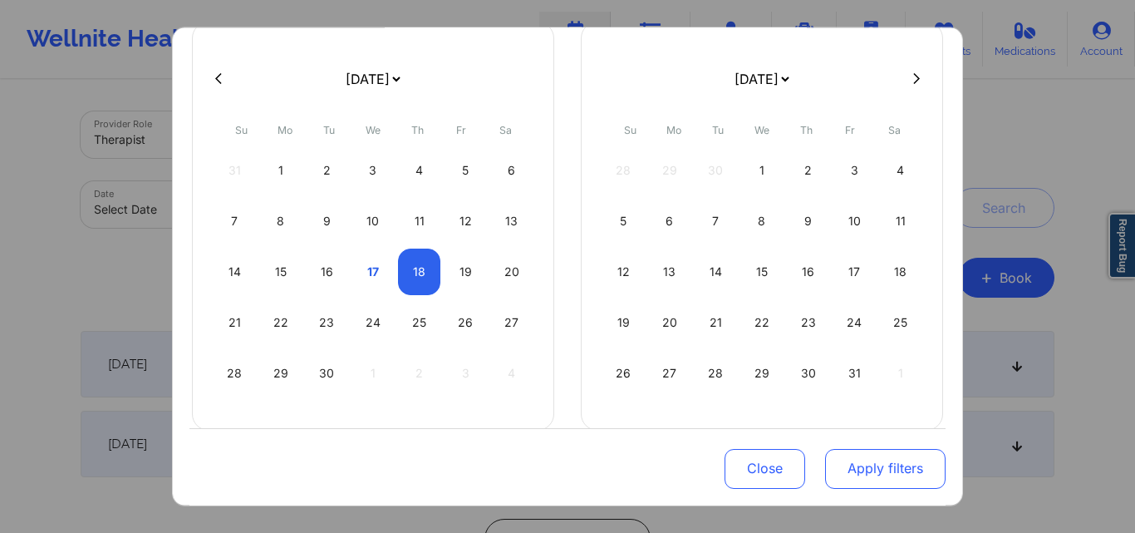
click at [867, 480] on button "Apply filters" at bounding box center [885, 469] width 120 height 40
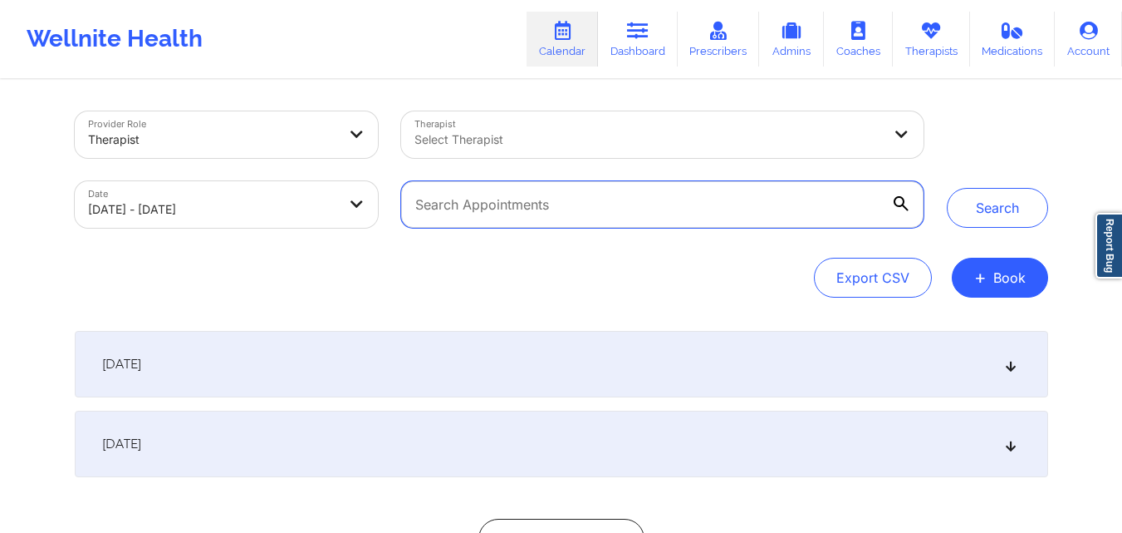
click at [513, 199] on input "text" at bounding box center [662, 204] width 522 height 47
click at [680, 213] on input "text" at bounding box center [662, 204] width 522 height 47
paste input "[EMAIL_ADDRESS][DOMAIN_NAME]"
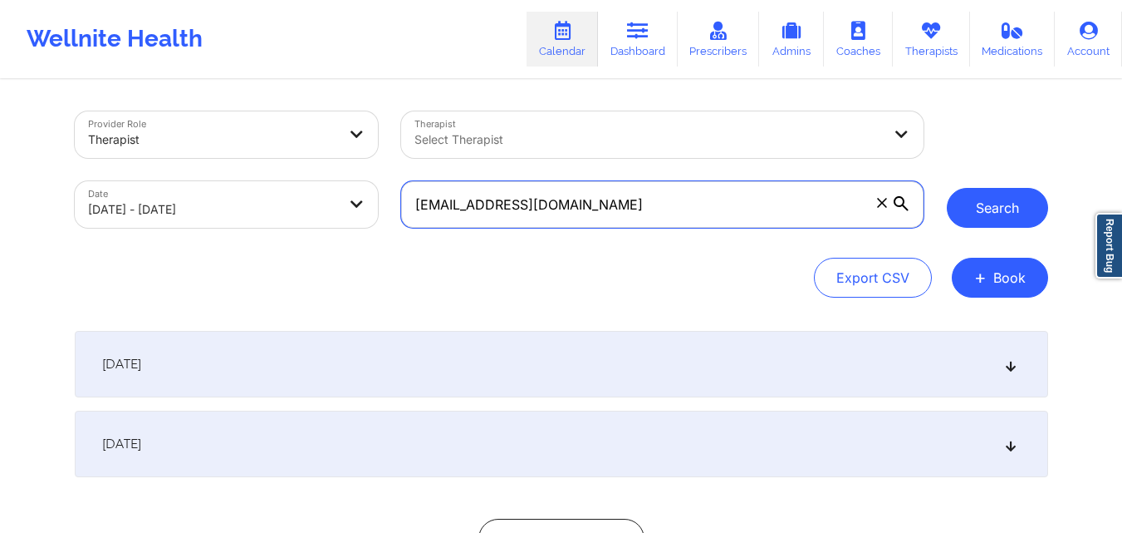
type input "[EMAIL_ADDRESS][DOMAIN_NAME]"
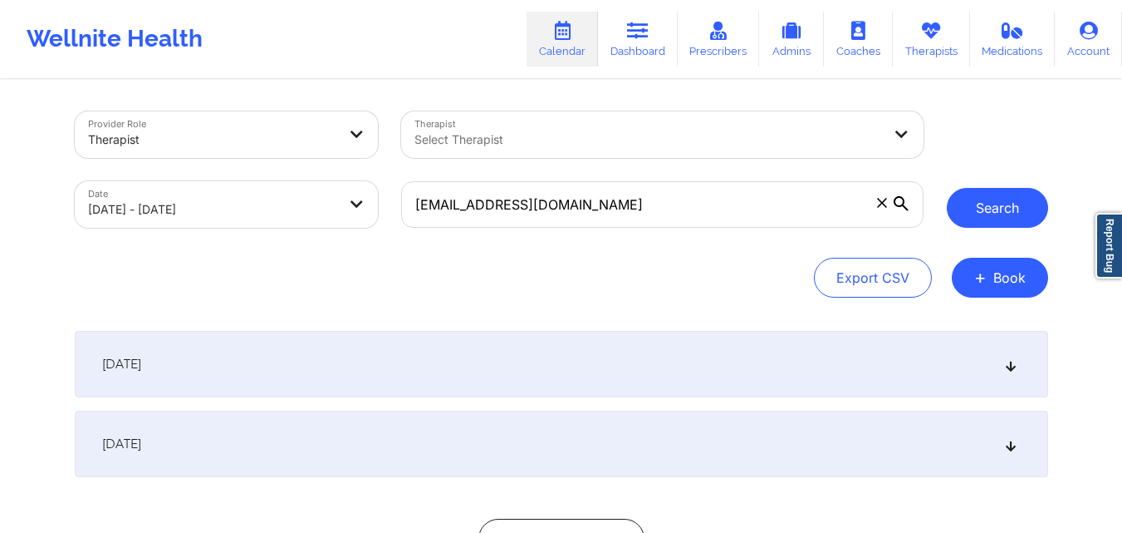
click at [992, 192] on button "Search" at bounding box center [997, 208] width 101 height 40
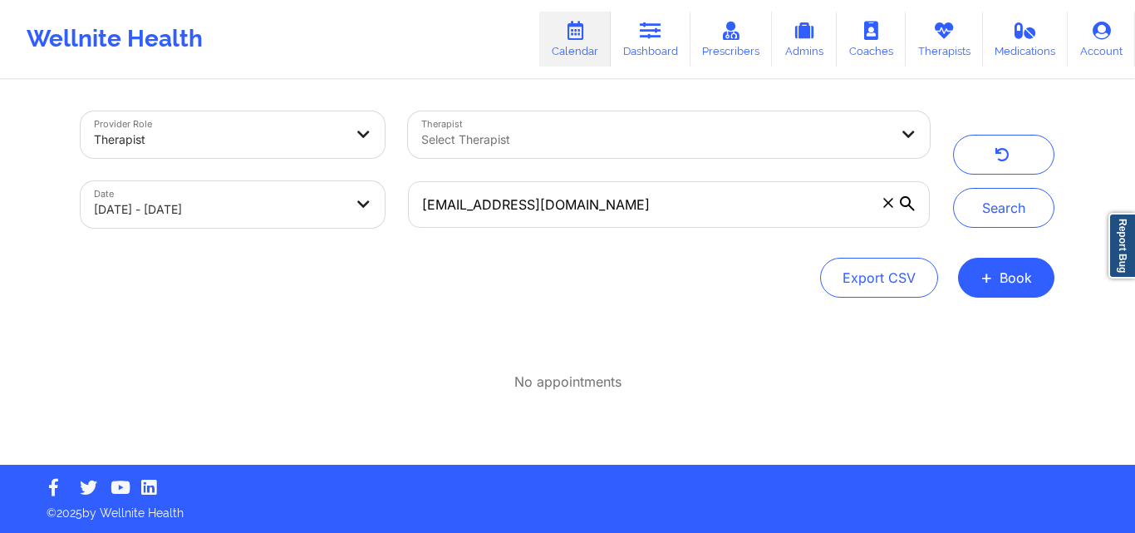
select select "2025-8"
select select "2025-9"
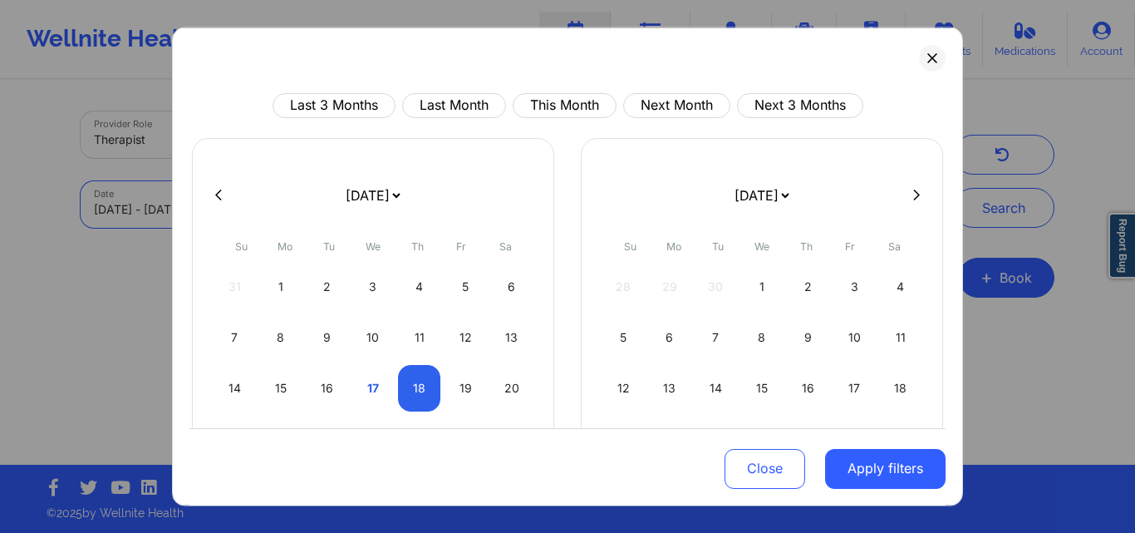
click at [365, 209] on select "[DATE] [DATE] [DATE] [DATE] [DATE] [DATE] [DATE] [DATE] [DATE] [DATE] [DATE] [D…" at bounding box center [372, 194] width 61 height 47
click at [542, 77] on div "Last 3 Months Last Month This Month Next Month Next 3 Months [DATE] [DATE] [DAT…" at bounding box center [567, 266] width 791 height 479
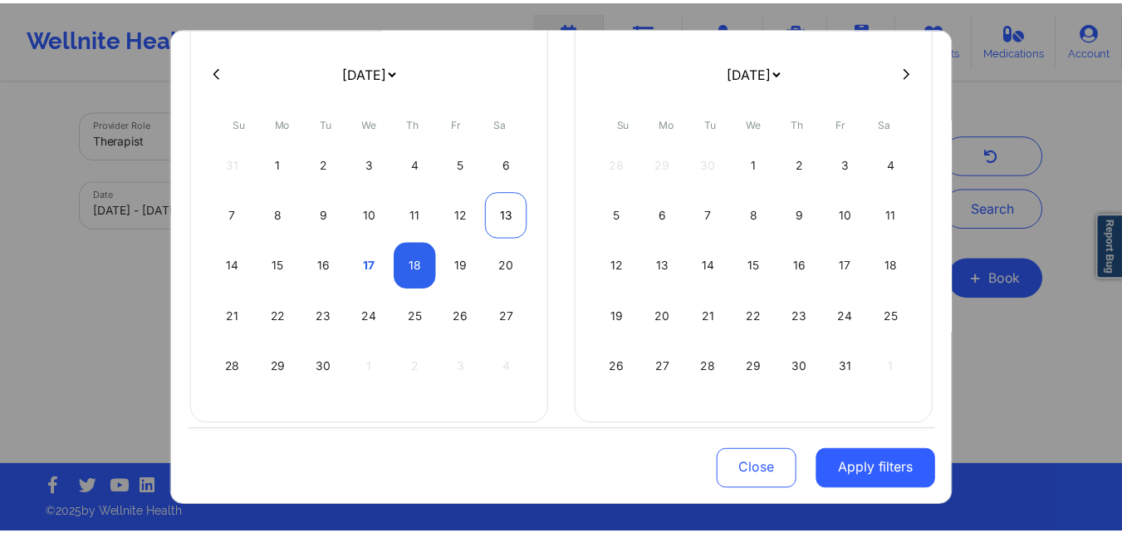
scroll to position [138, 0]
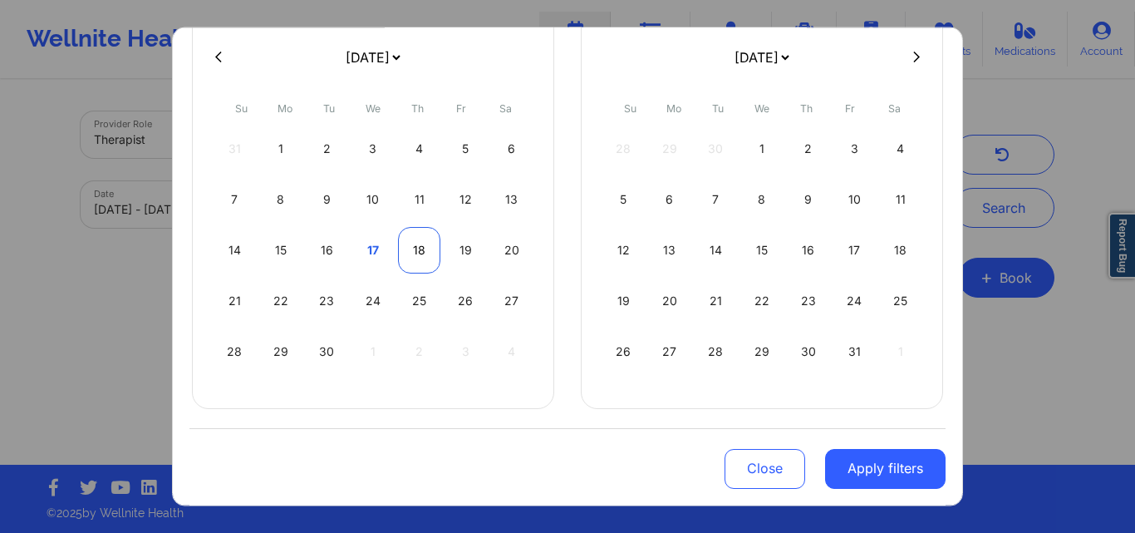
drag, startPoint x: 411, startPoint y: 251, endPoint x: 410, endPoint y: 241, distance: 10.1
click at [410, 241] on div "18" at bounding box center [419, 249] width 42 height 47
select select "2025-8"
select select "2025-9"
select select "2025-8"
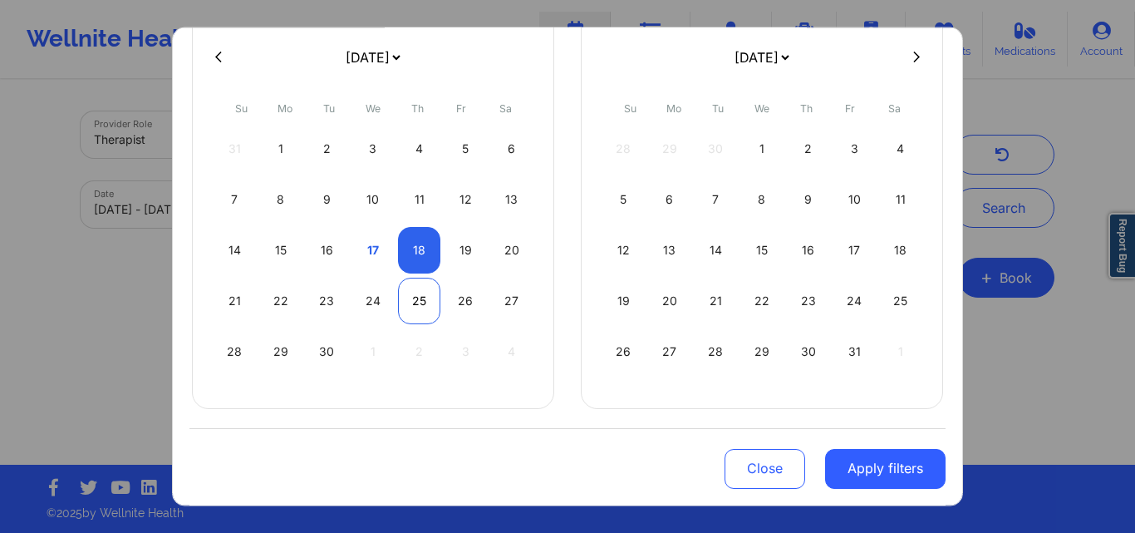
select select "2025-9"
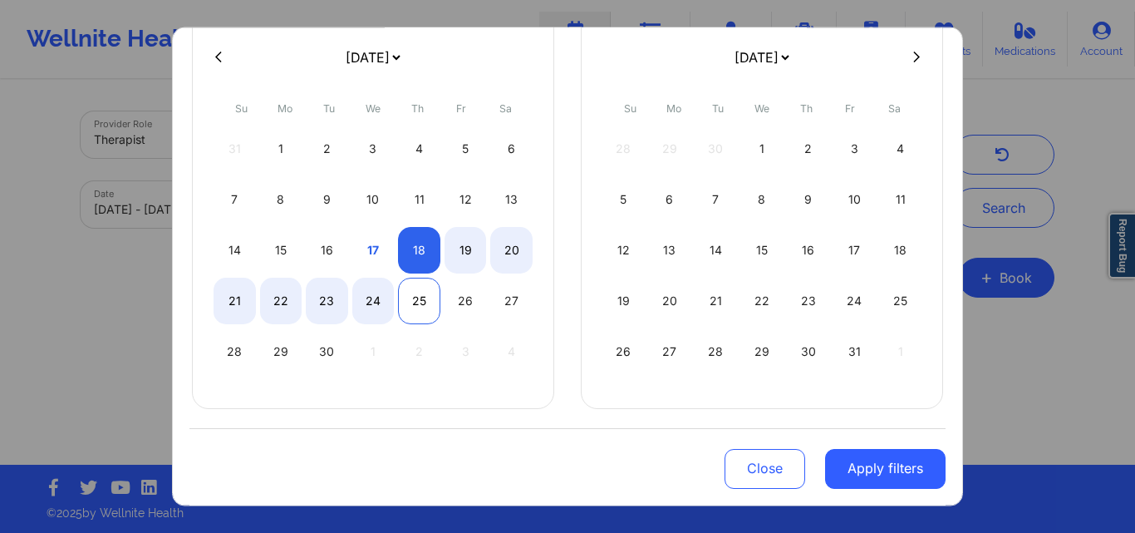
click at [420, 300] on div "25" at bounding box center [419, 300] width 42 height 47
select select "2025-8"
select select "2025-9"
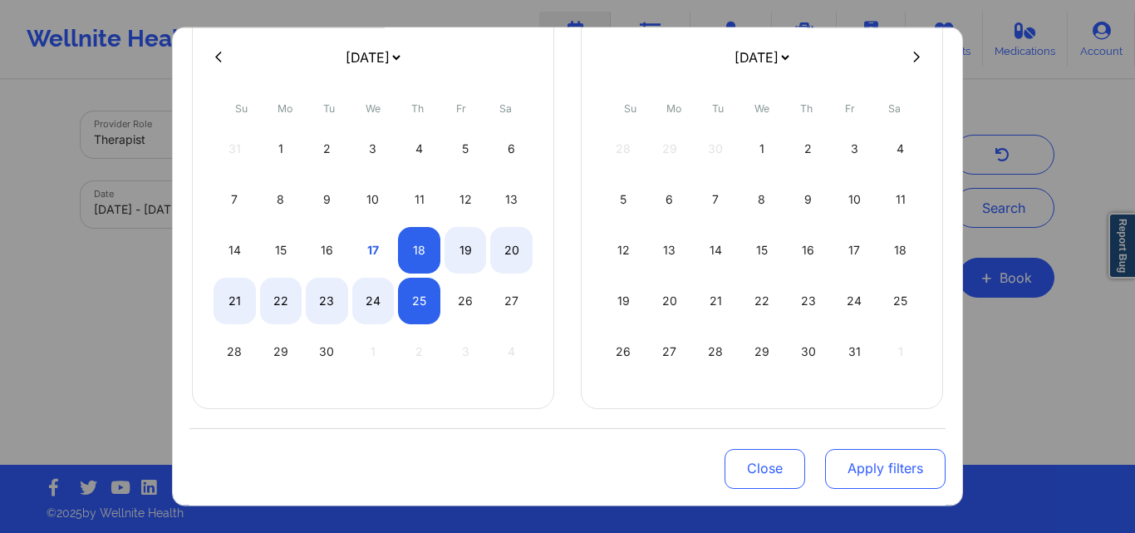
click at [869, 470] on button "Apply filters" at bounding box center [885, 469] width 120 height 40
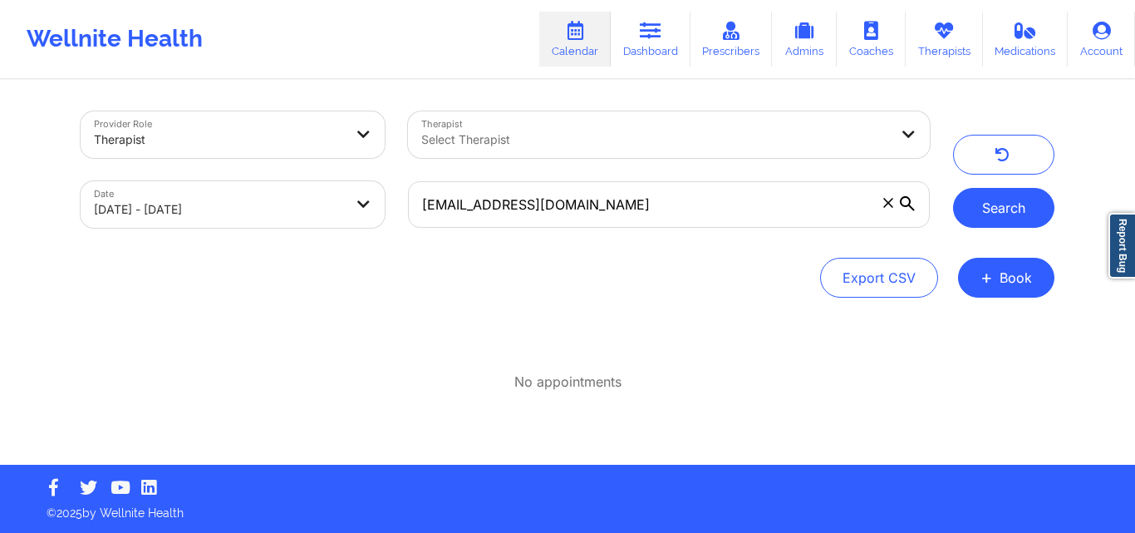
click at [1000, 209] on button "Search" at bounding box center [1003, 208] width 101 height 40
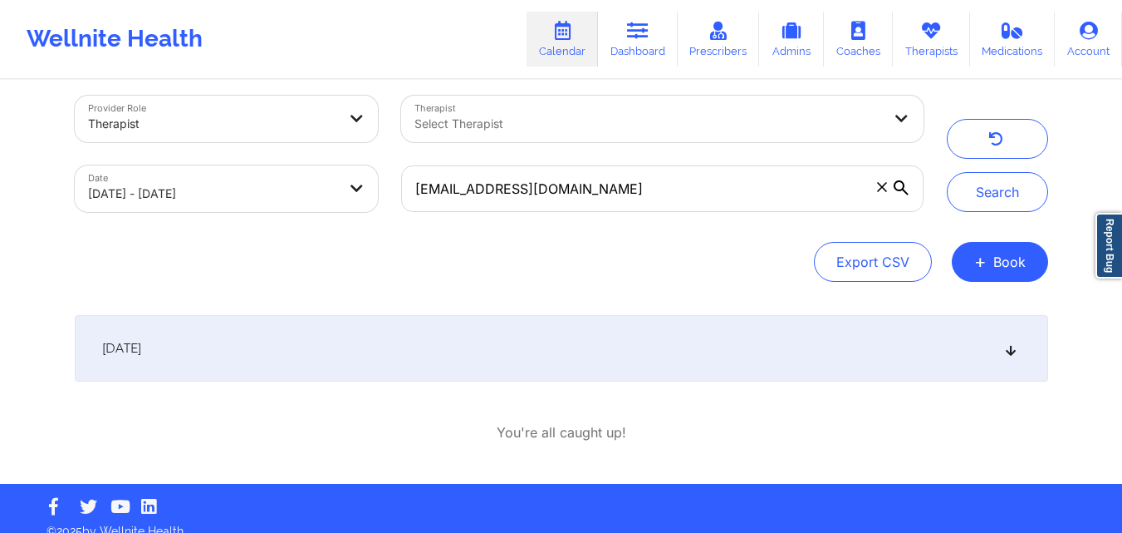
scroll to position [34, 0]
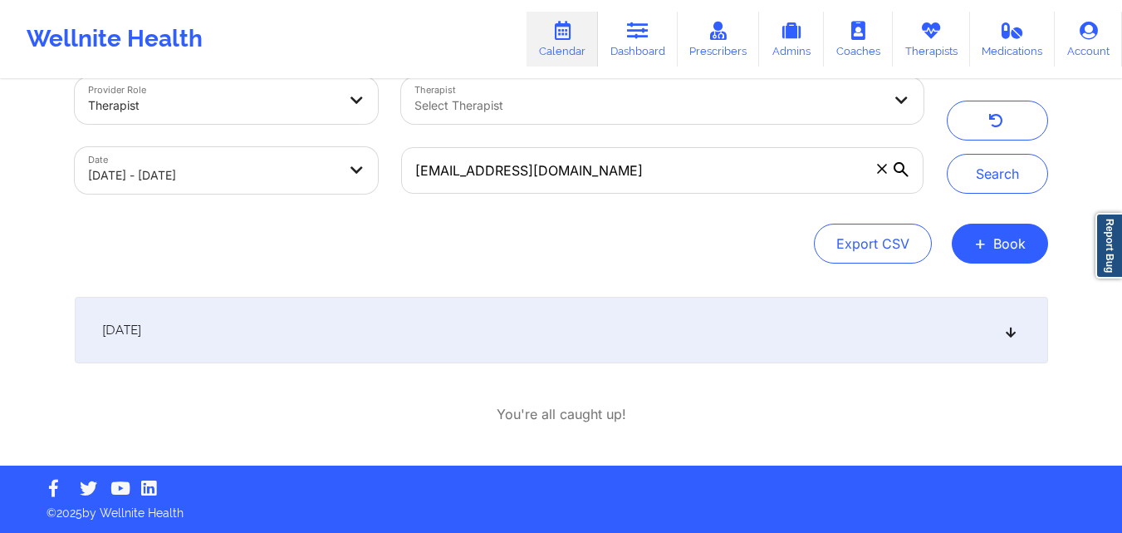
click at [1012, 336] on icon at bounding box center [1011, 330] width 14 height 12
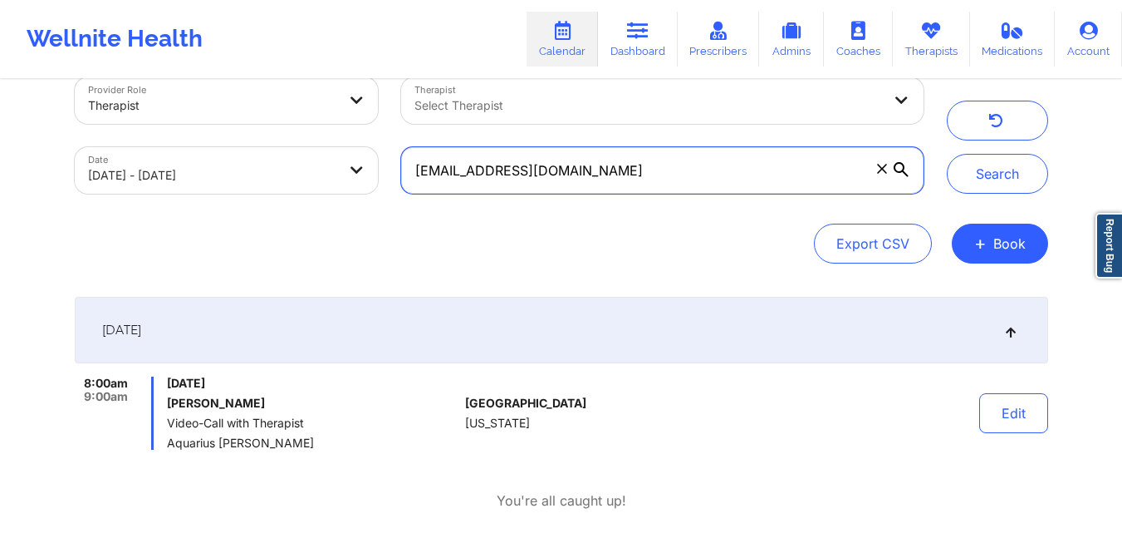
click at [675, 165] on input "[EMAIL_ADDRESS][DOMAIN_NAME]" at bounding box center [662, 170] width 522 height 47
paste input "[EMAIL_ADDRESS][DOMAIN_NAME]"
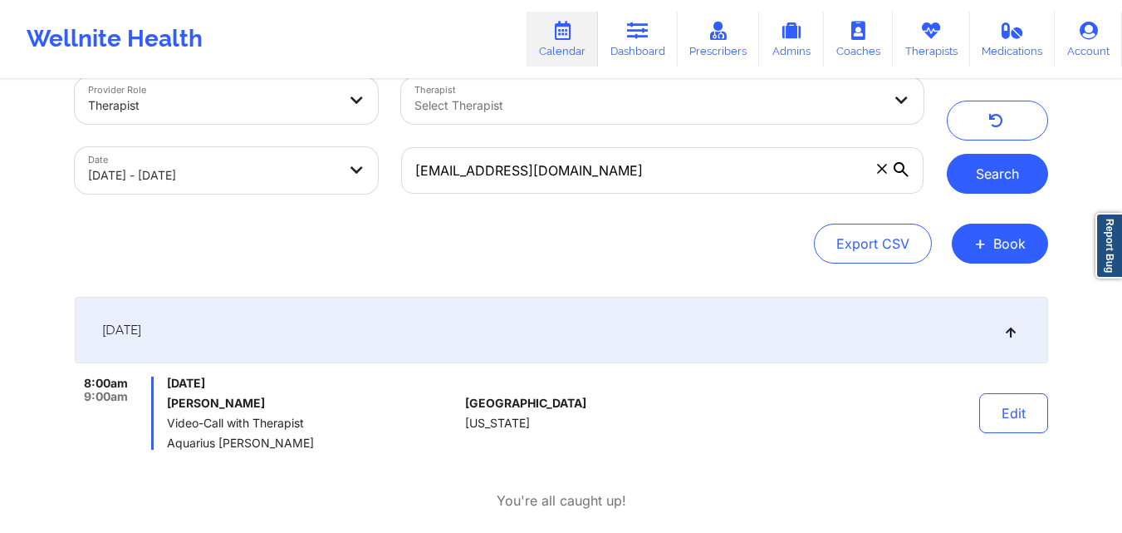
click at [997, 175] on button "Search" at bounding box center [997, 174] width 101 height 40
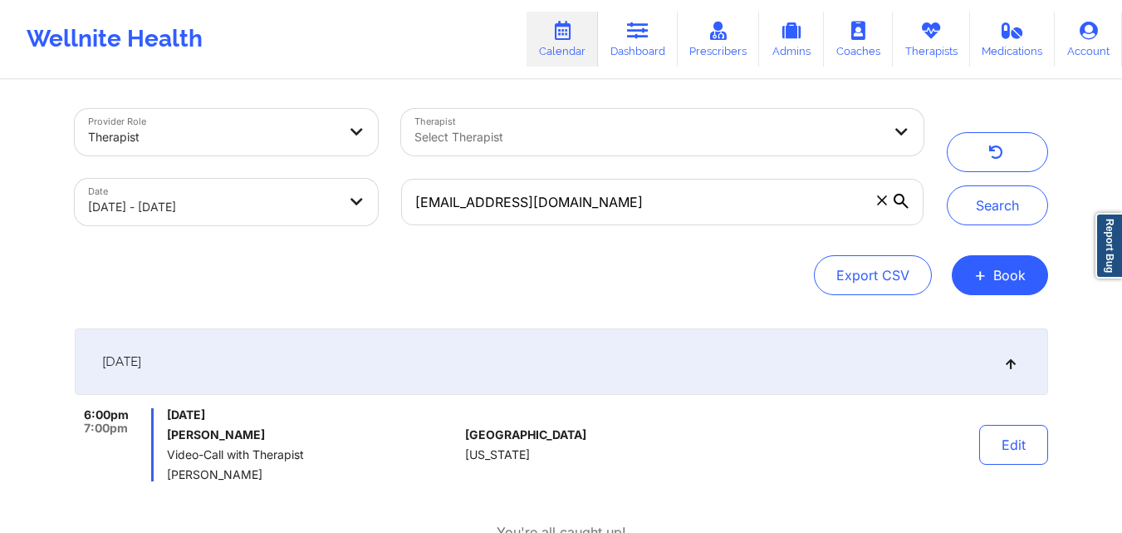
scroll to position [0, 0]
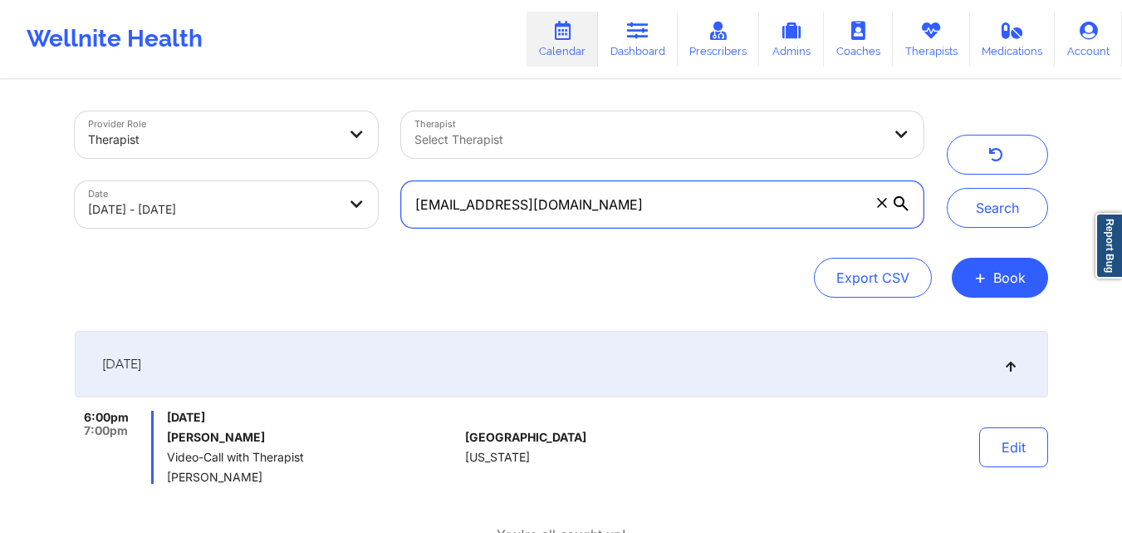
click at [675, 217] on input "[EMAIL_ADDRESS][DOMAIN_NAME]" at bounding box center [662, 204] width 522 height 47
type input "m"
paste input "[EMAIL_ADDRESS][DOMAIN_NAME]"
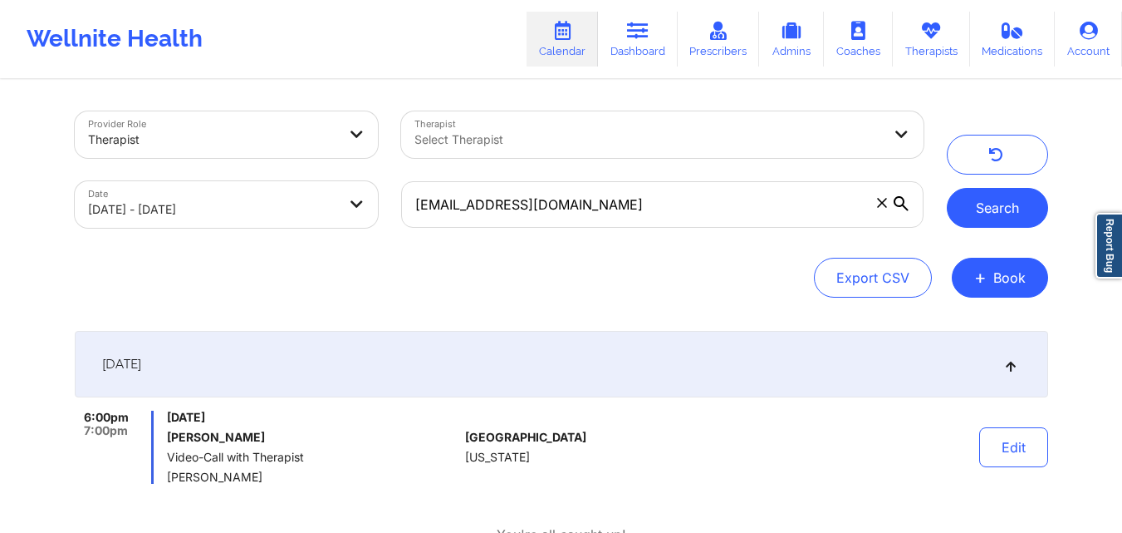
click at [988, 214] on button "Search" at bounding box center [997, 208] width 101 height 40
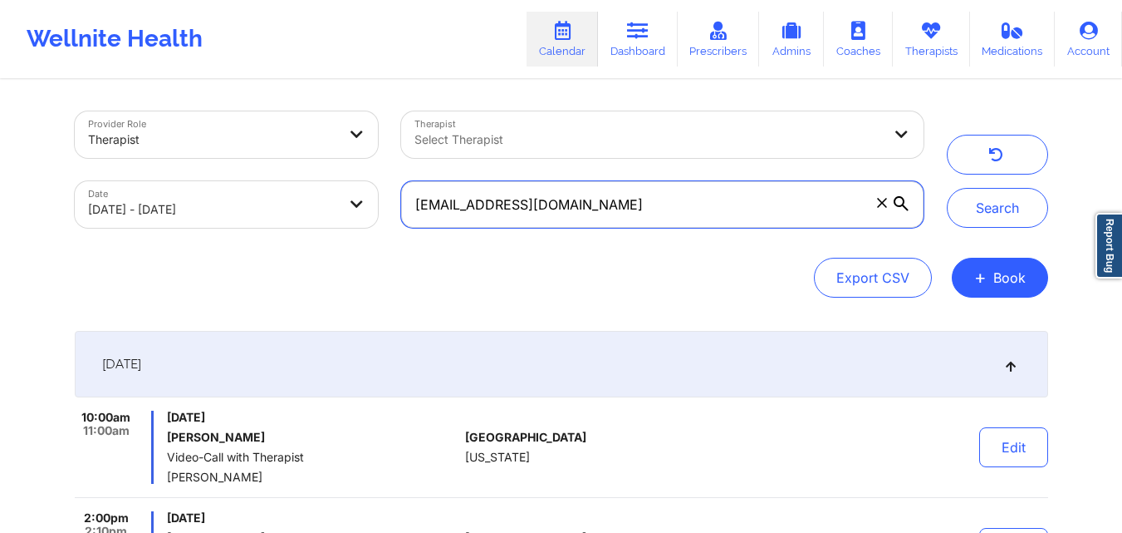
click at [616, 204] on input "[EMAIL_ADDRESS][DOMAIN_NAME]" at bounding box center [662, 204] width 522 height 47
type input "r"
paste input "[EMAIL_ADDRESS][DOMAIN_NAME]"
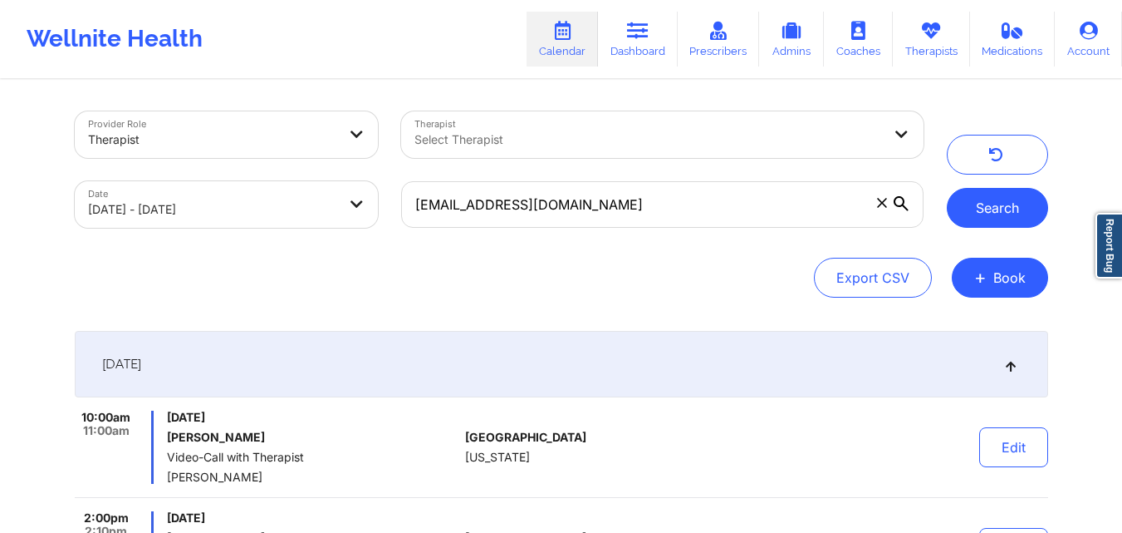
click at [997, 215] on button "Search" at bounding box center [997, 208] width 101 height 40
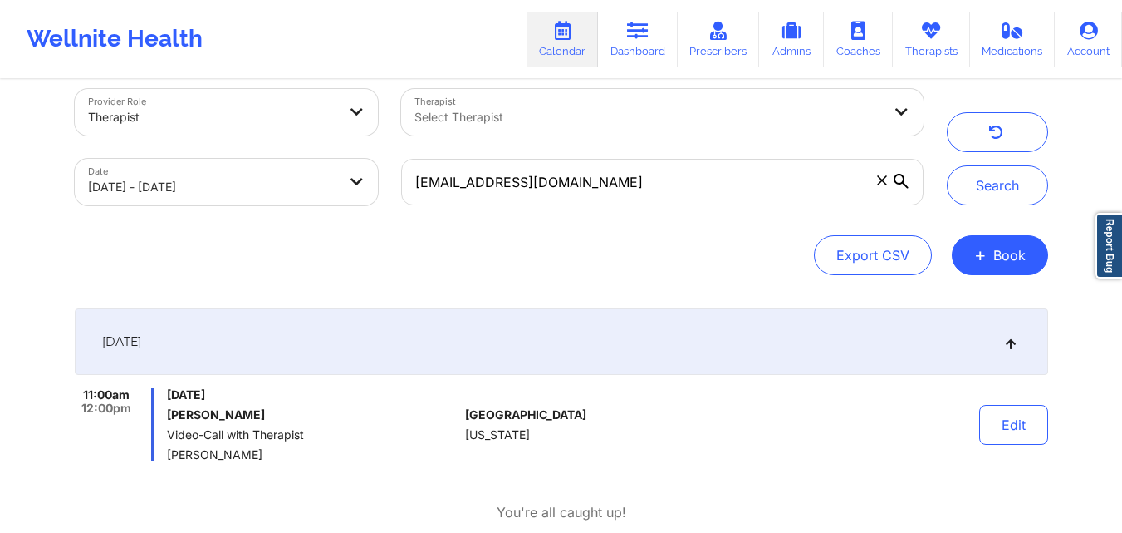
scroll to position [10, 0]
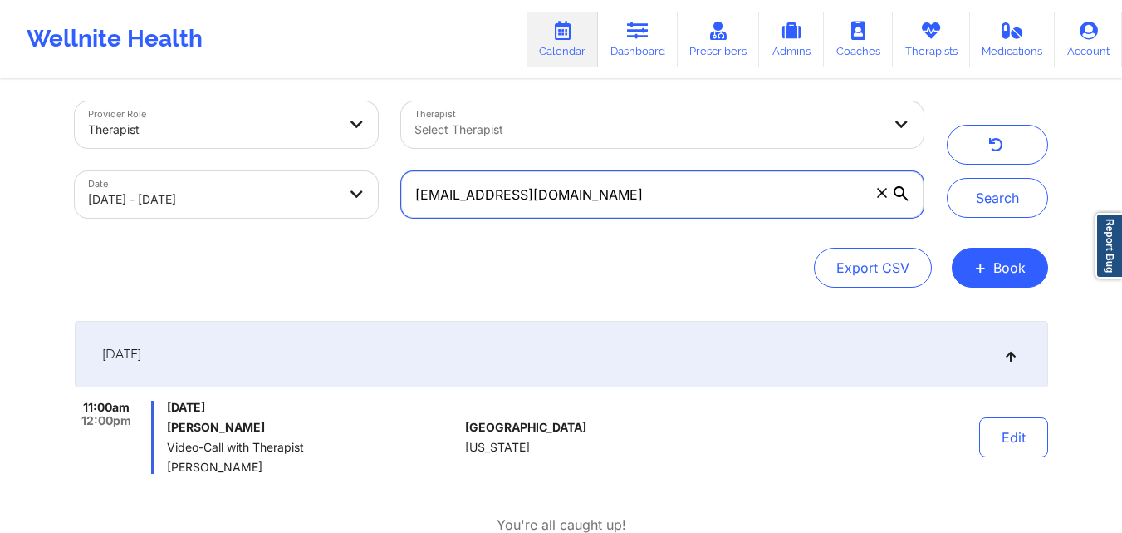
click at [614, 184] on input "[EMAIL_ADDRESS][DOMAIN_NAME]" at bounding box center [662, 194] width 522 height 47
type input "l"
paste input "[PERSON_NAME][EMAIL_ADDRESS][PERSON_NAME][DOMAIN_NAME]"
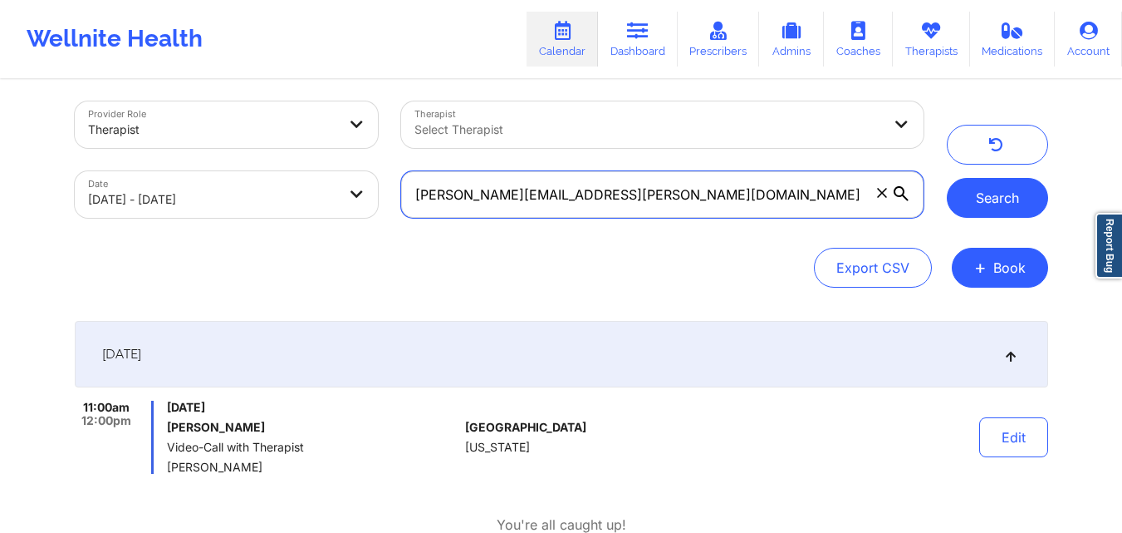
type input "[PERSON_NAME][EMAIL_ADDRESS][PERSON_NAME][DOMAIN_NAME]"
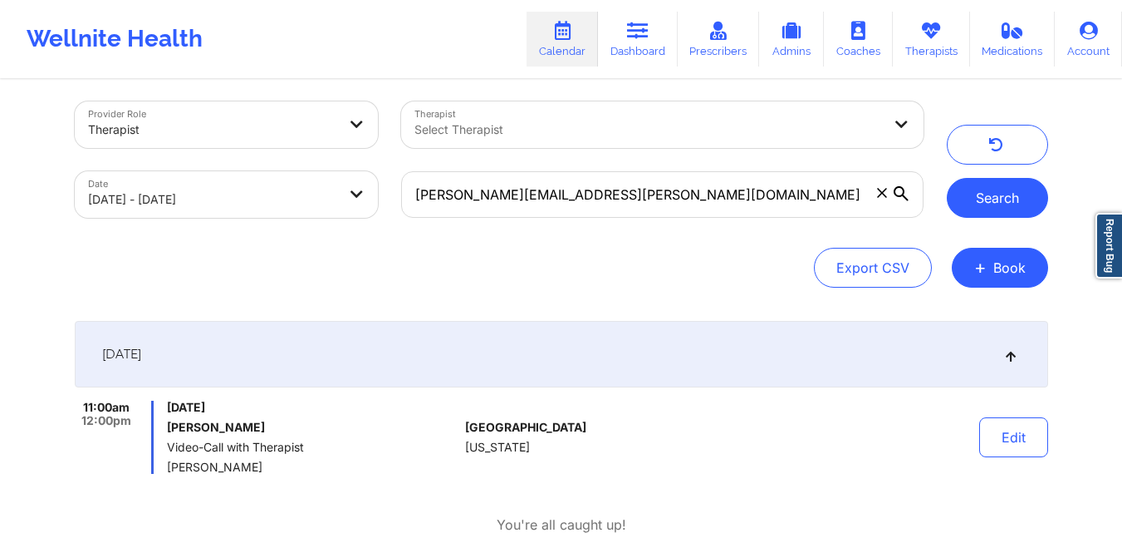
click at [982, 198] on button "Search" at bounding box center [997, 198] width 101 height 40
click at [991, 201] on button "Search" at bounding box center [997, 198] width 101 height 40
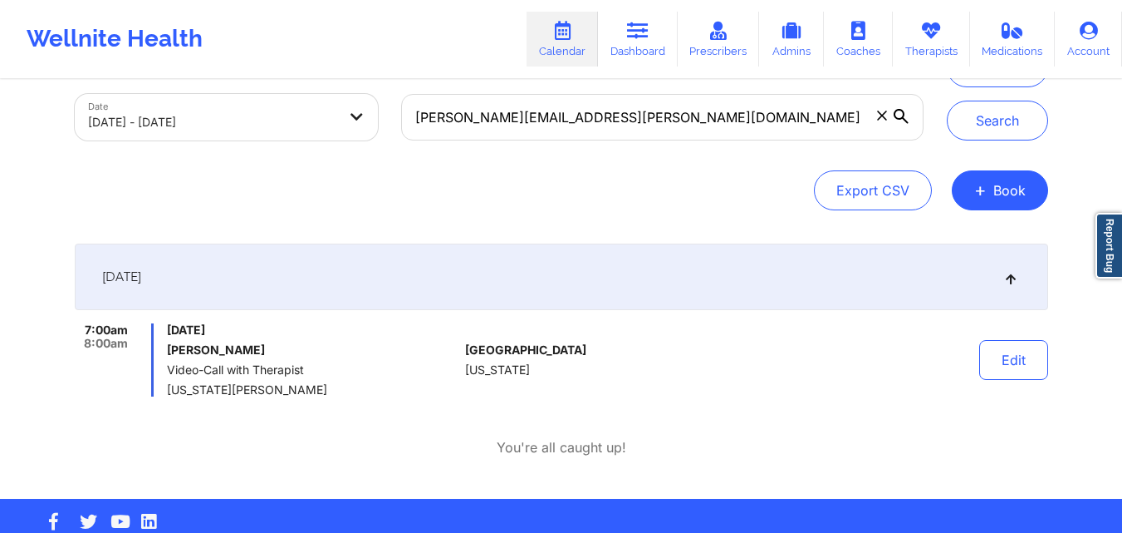
scroll to position [0, 0]
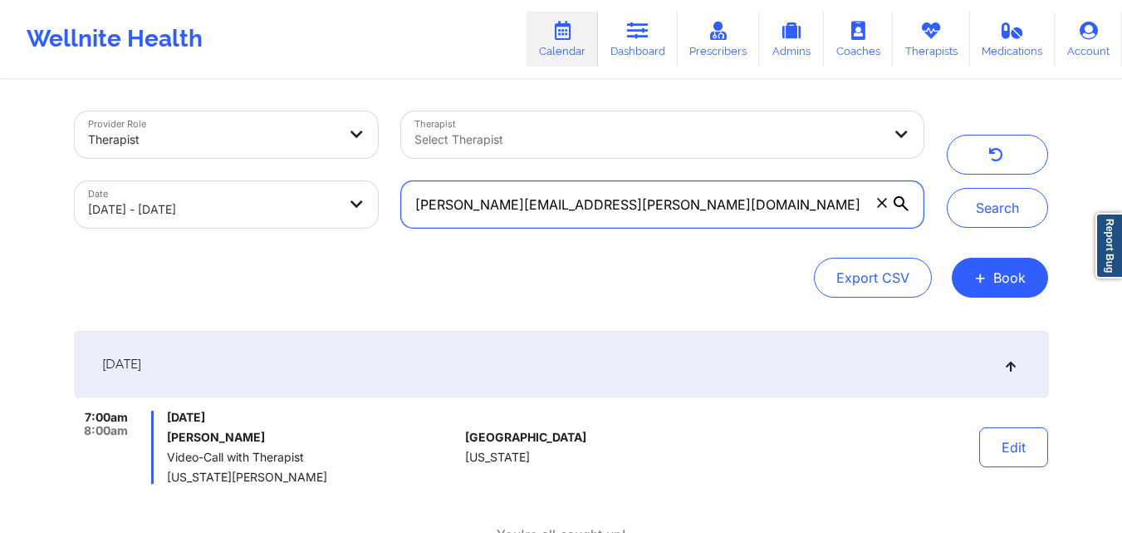
click at [730, 191] on input "[PERSON_NAME][EMAIL_ADDRESS][PERSON_NAME][DOMAIN_NAME]" at bounding box center [662, 204] width 522 height 47
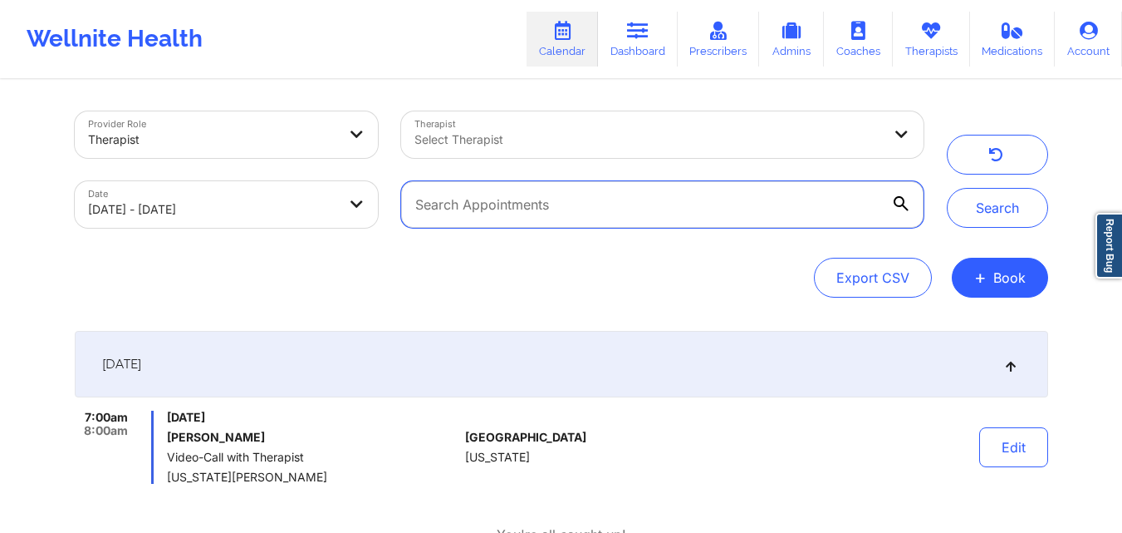
paste input "[EMAIL_ADDRESS][DOMAIN_NAME]"
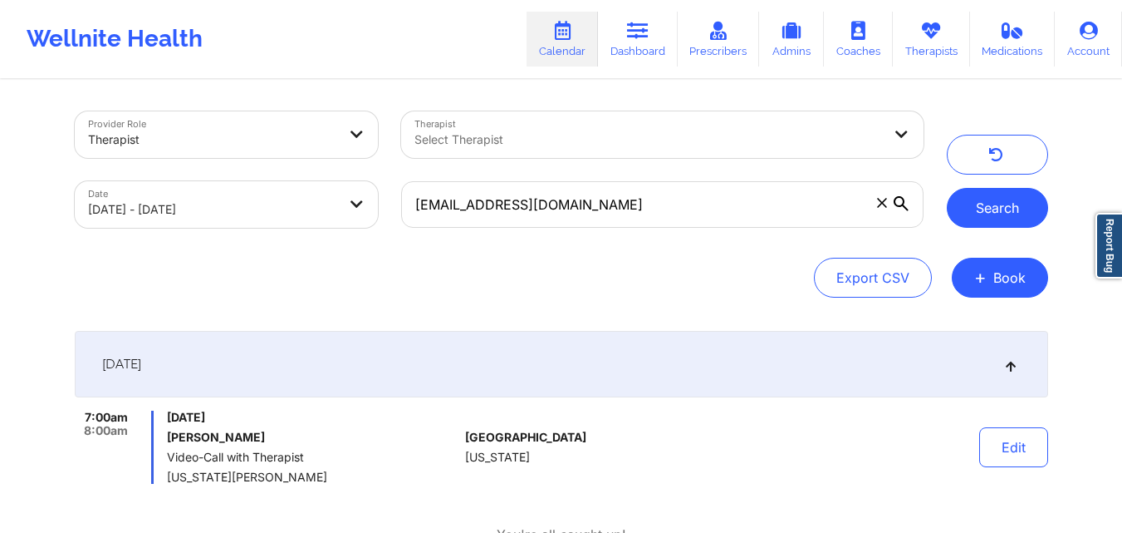
click at [987, 217] on button "Search" at bounding box center [997, 208] width 101 height 40
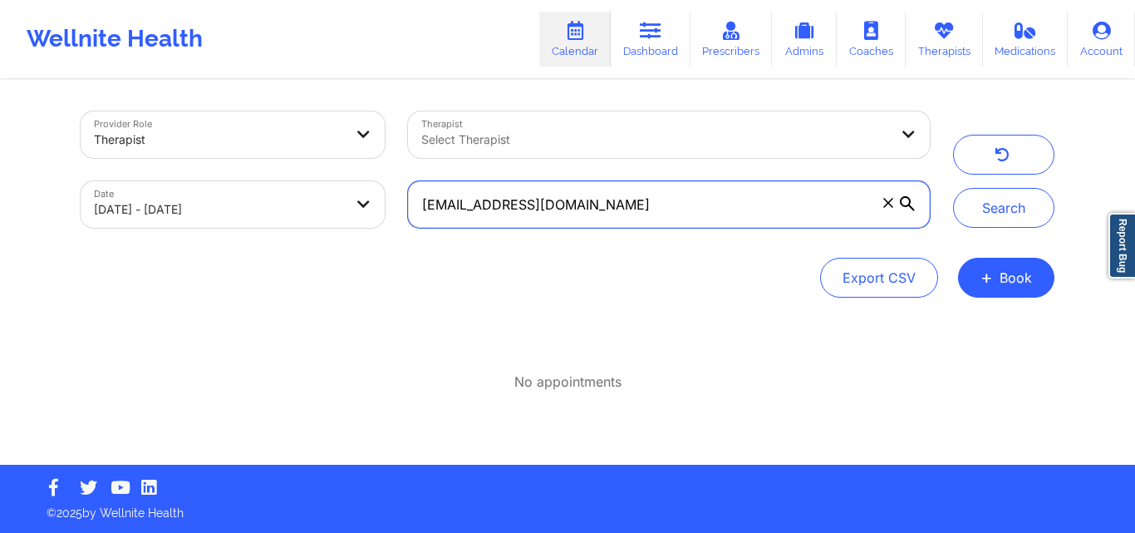
click at [676, 205] on input "[EMAIL_ADDRESS][DOMAIN_NAME]" at bounding box center [669, 204] width 522 height 47
type input "C"
paste input "[EMAIL_ADDRESS][DOMAIN_NAME]"
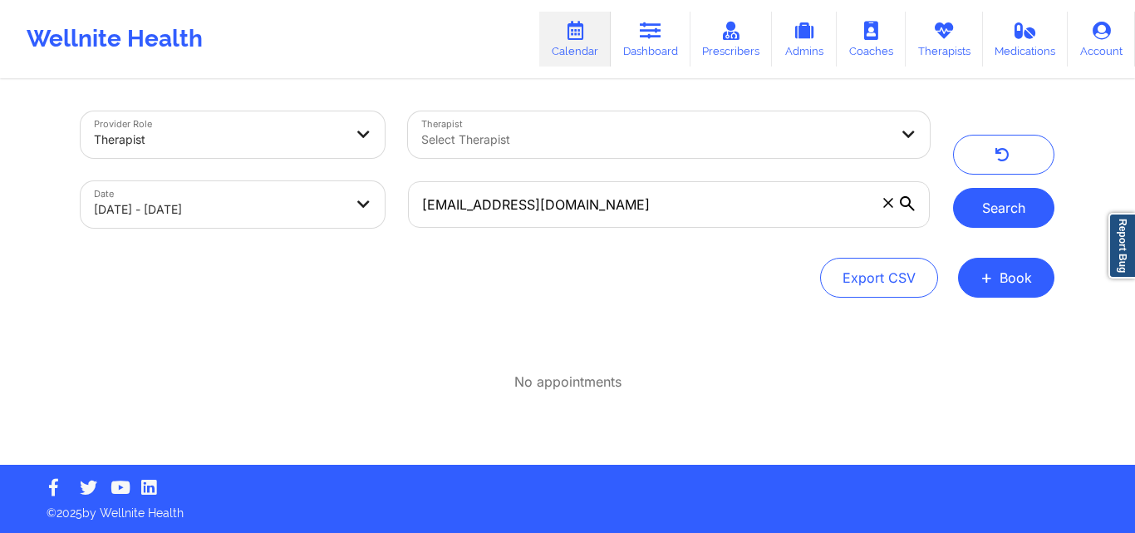
click at [1024, 202] on button "Search" at bounding box center [1003, 208] width 101 height 40
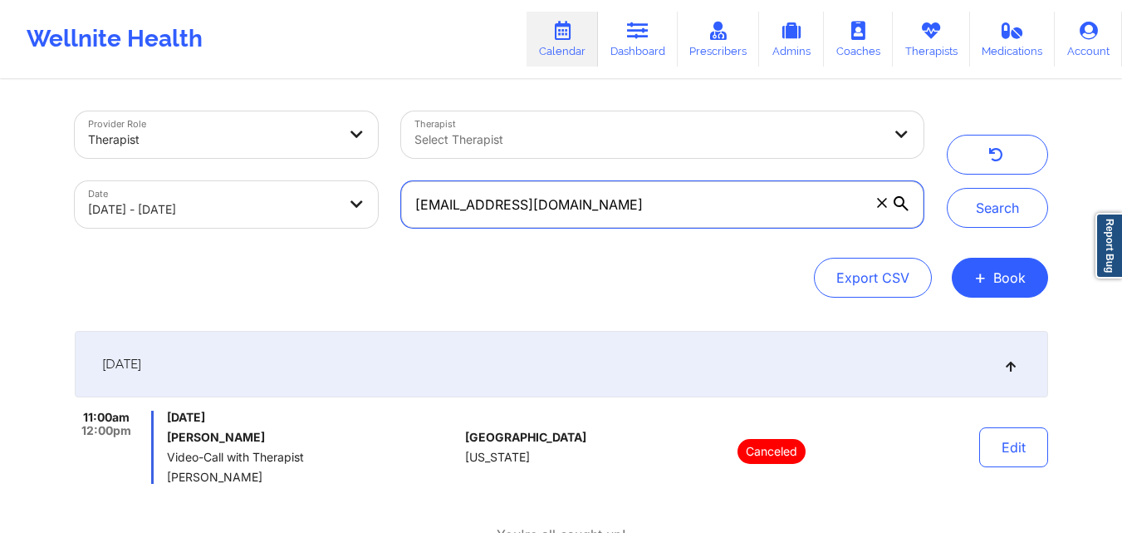
click at [608, 194] on input "[EMAIL_ADDRESS][DOMAIN_NAME]" at bounding box center [662, 204] width 522 height 47
type input "d"
paste input "[EMAIL_ADDRESS][DOMAIN_NAME]"
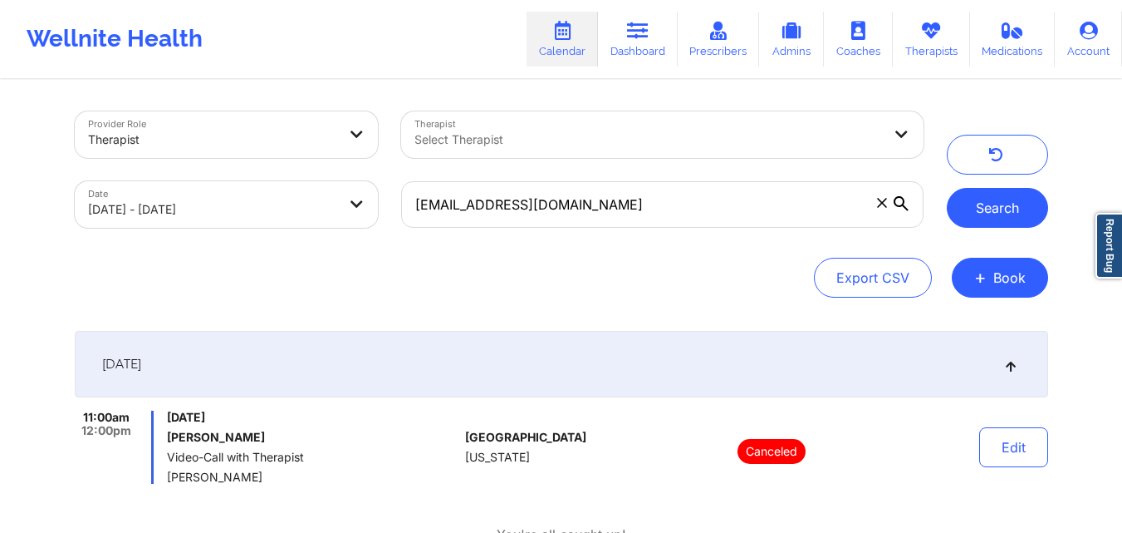
click at [998, 200] on button "Search" at bounding box center [997, 208] width 101 height 40
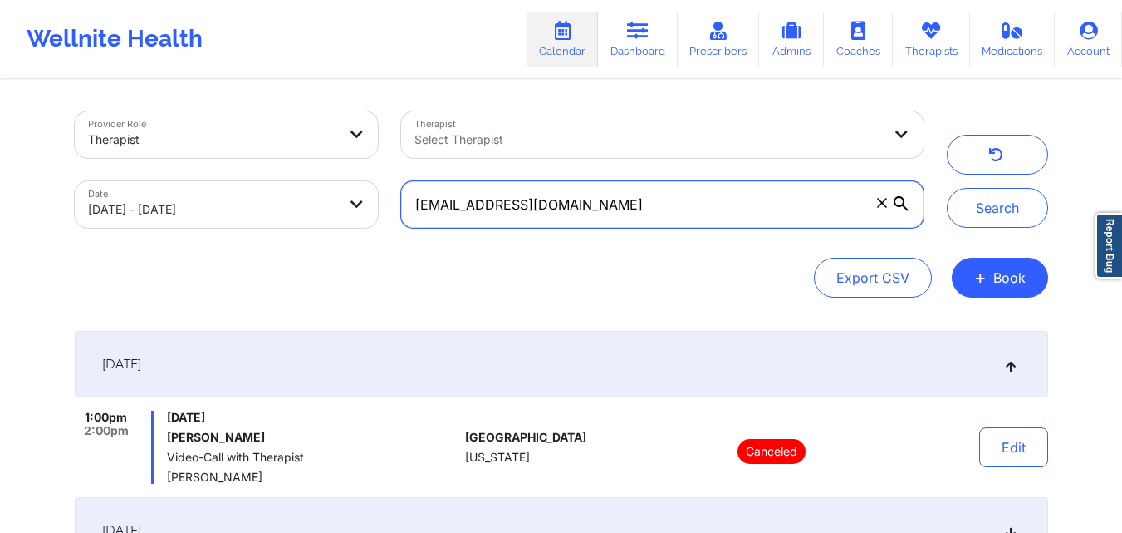
click at [752, 194] on input "[EMAIL_ADDRESS][DOMAIN_NAME]" at bounding box center [662, 204] width 522 height 47
type input "m"
paste input "[EMAIL_ADDRESS][DOMAIN_NAME]"
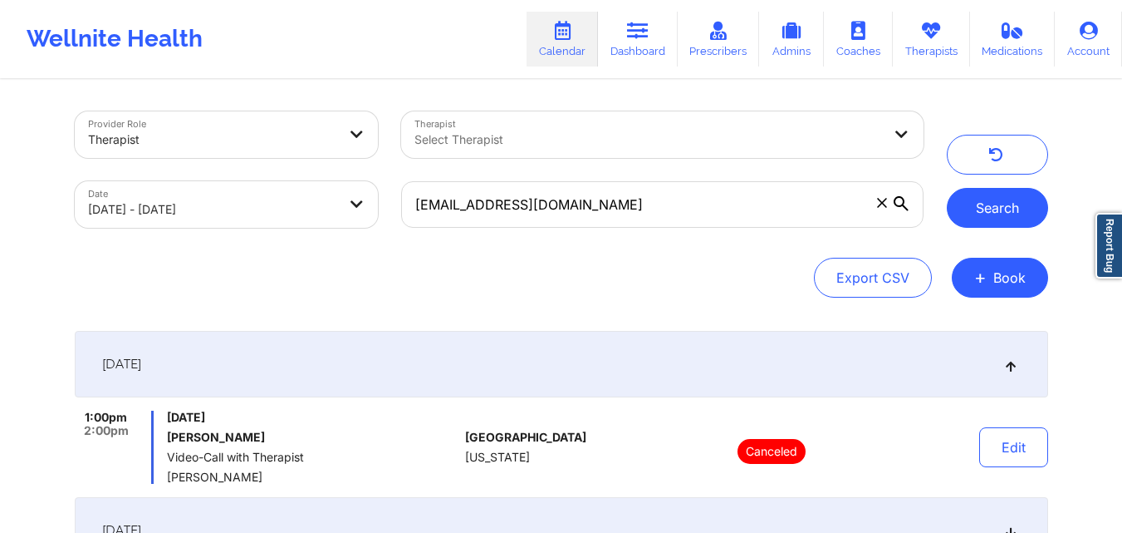
click at [1004, 207] on button "Search" at bounding box center [997, 208] width 101 height 40
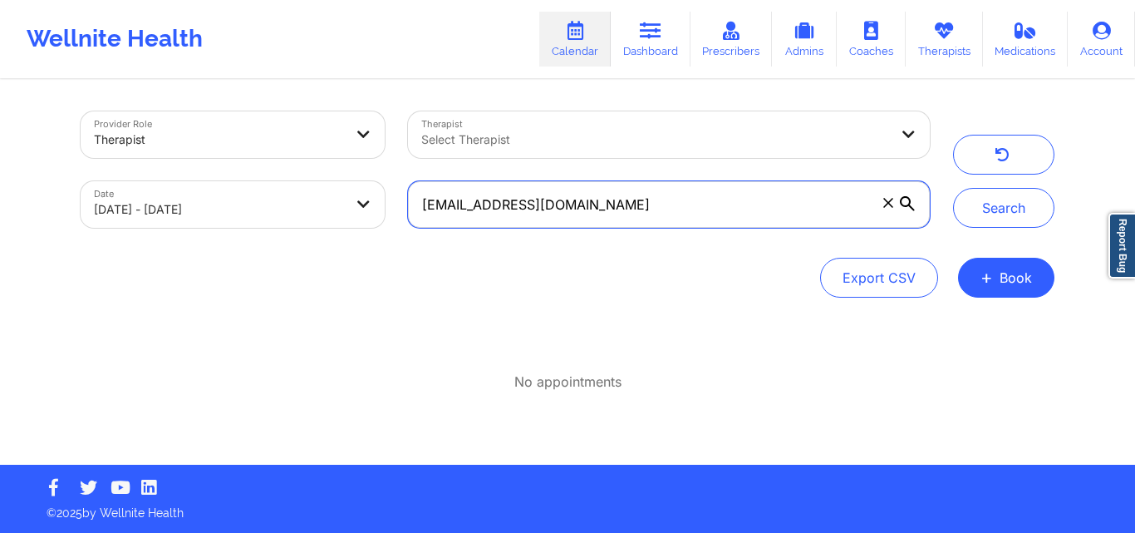
click at [816, 216] on input "[EMAIL_ADDRESS][DOMAIN_NAME]" at bounding box center [669, 204] width 522 height 47
type input "M"
paste input "[EMAIL_ADDRESS][DOMAIN_NAME]"
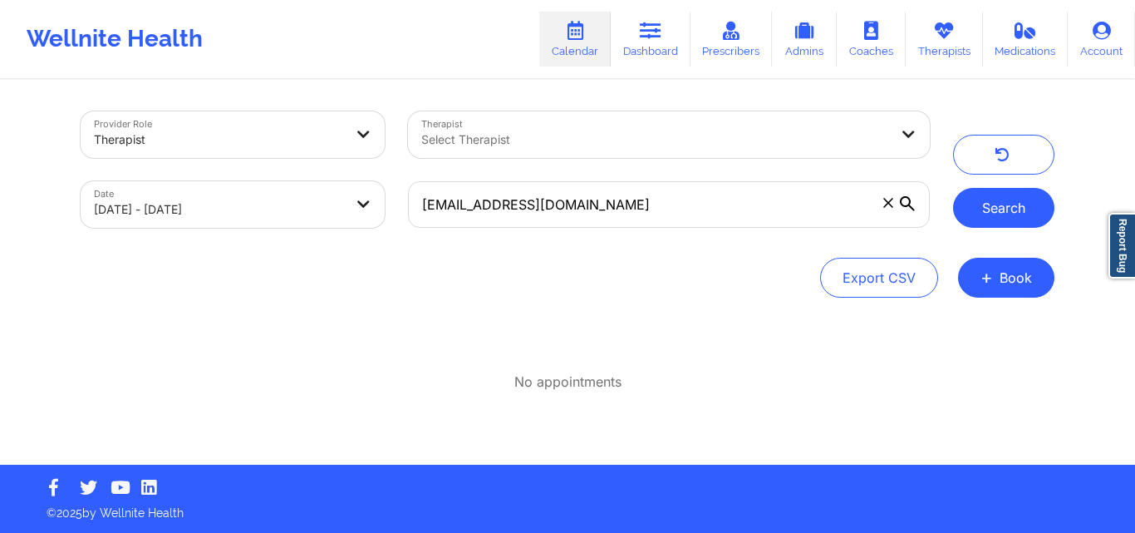
click at [1020, 204] on button "Search" at bounding box center [1003, 208] width 101 height 40
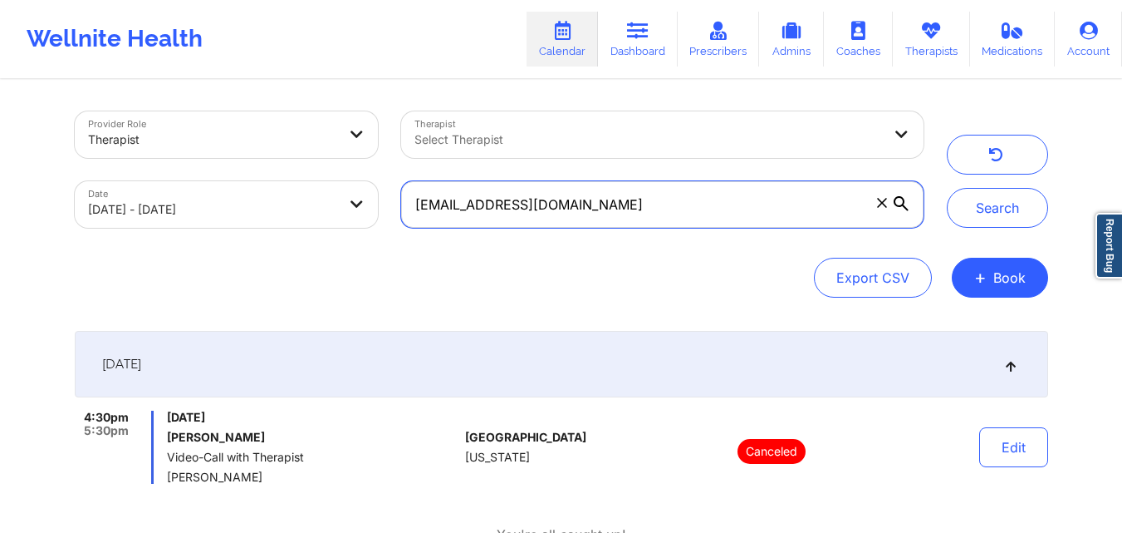
click at [665, 209] on input "[EMAIL_ADDRESS][DOMAIN_NAME]" at bounding box center [662, 204] width 522 height 47
type input "j"
paste input "[EMAIL_ADDRESS][DOMAIN_NAME]"
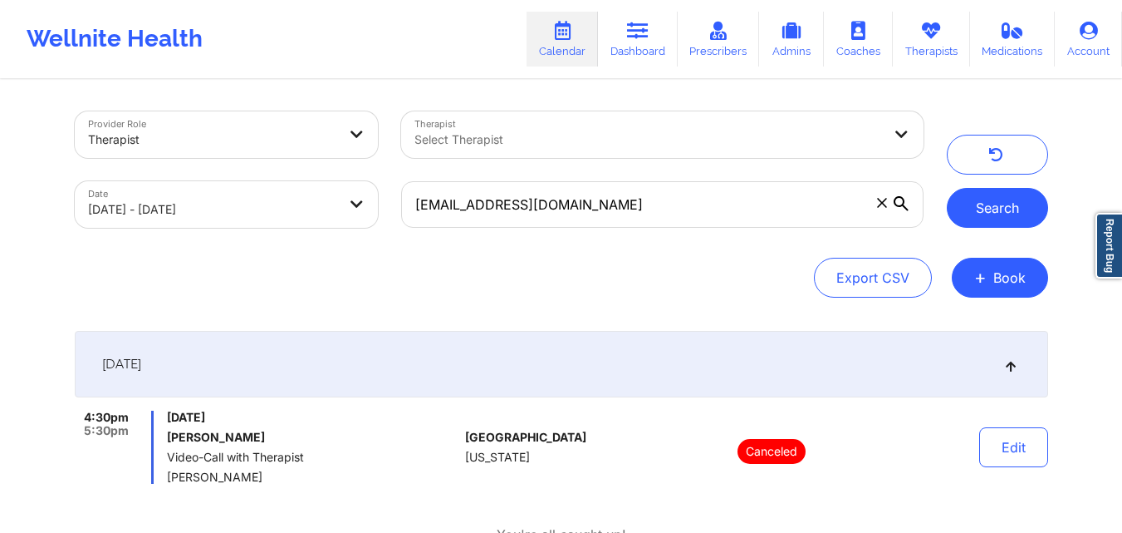
click at [994, 200] on button "Search" at bounding box center [997, 208] width 101 height 40
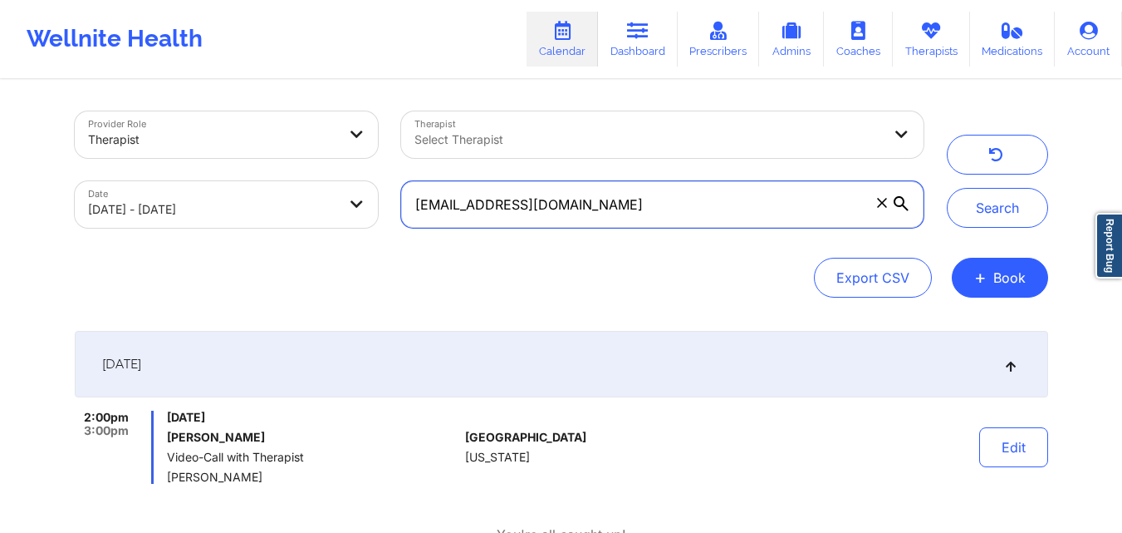
click at [805, 216] on input "[EMAIL_ADDRESS][DOMAIN_NAME]" at bounding box center [662, 204] width 522 height 47
type input "h"
paste input "[EMAIL_ADDRESS][DOMAIN_NAME]"
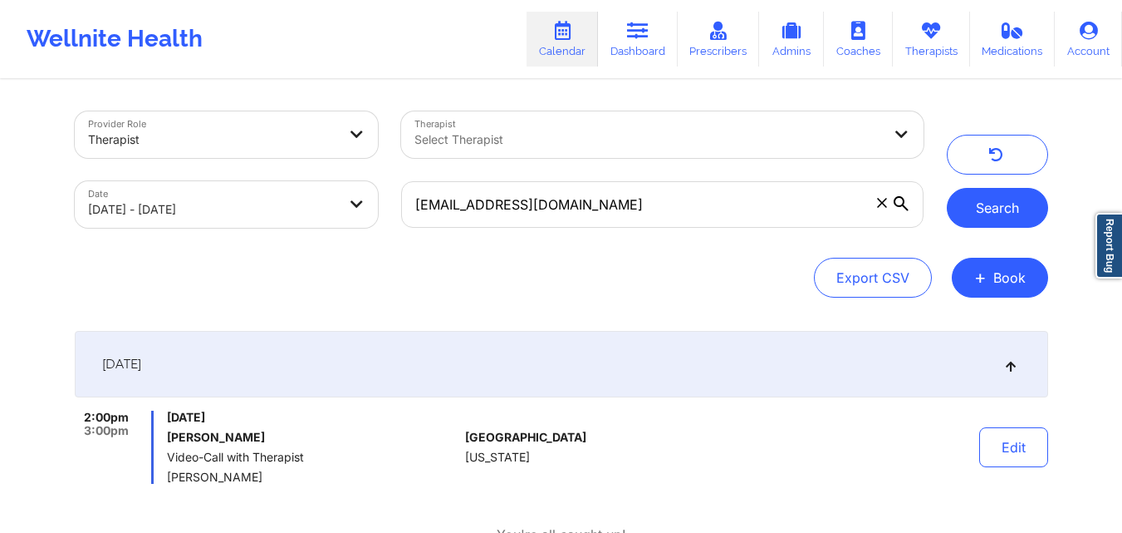
click at [1013, 209] on button "Search" at bounding box center [997, 208] width 101 height 40
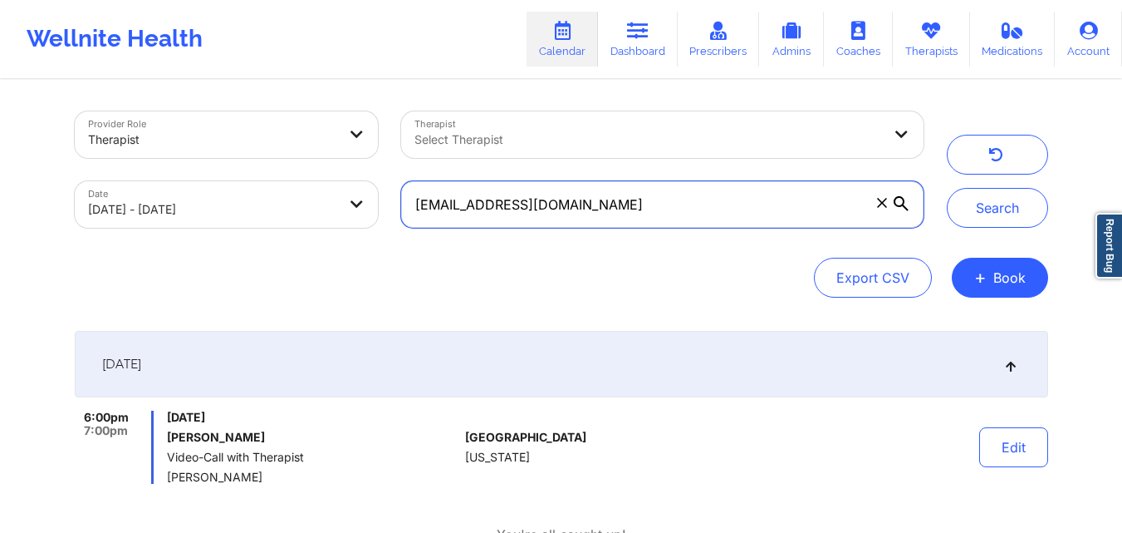
click at [543, 209] on input "[EMAIL_ADDRESS][DOMAIN_NAME]" at bounding box center [662, 204] width 522 height 47
type input "s"
paste input "[EMAIL_ADDRESS][DOMAIN_NAME]"
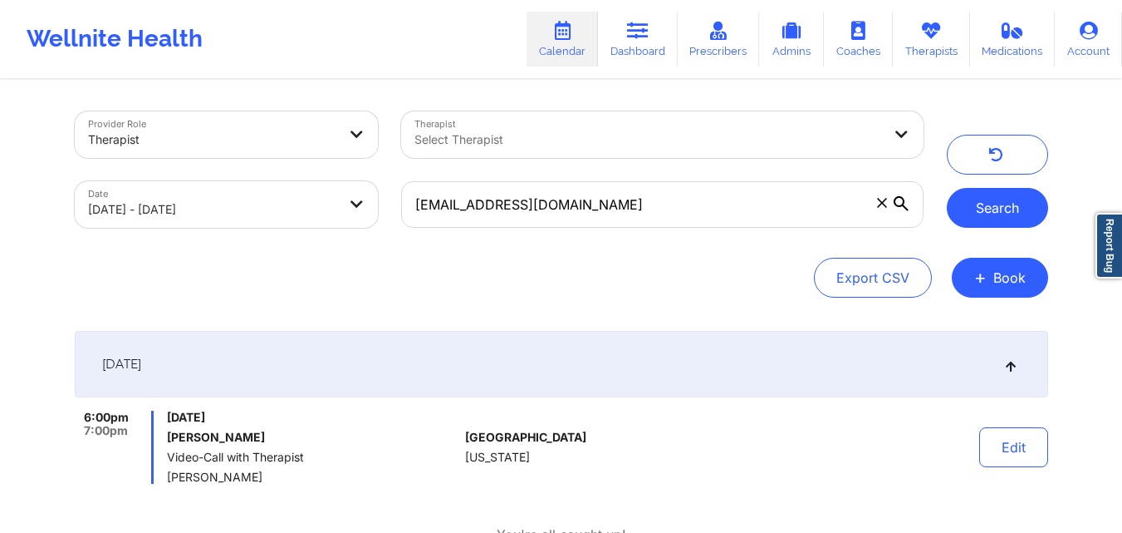
click at [978, 209] on button "Search" at bounding box center [997, 208] width 101 height 40
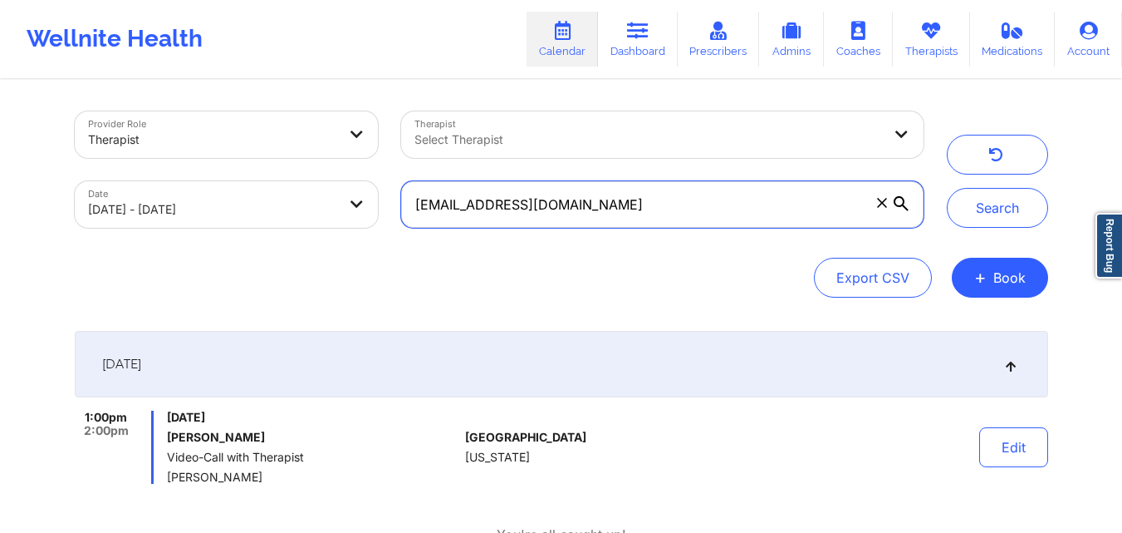
click at [683, 207] on input "[EMAIL_ADDRESS][DOMAIN_NAME]" at bounding box center [662, 204] width 522 height 47
type input "a"
paste input "[EMAIL_ADDRESS][DOMAIN_NAME]"
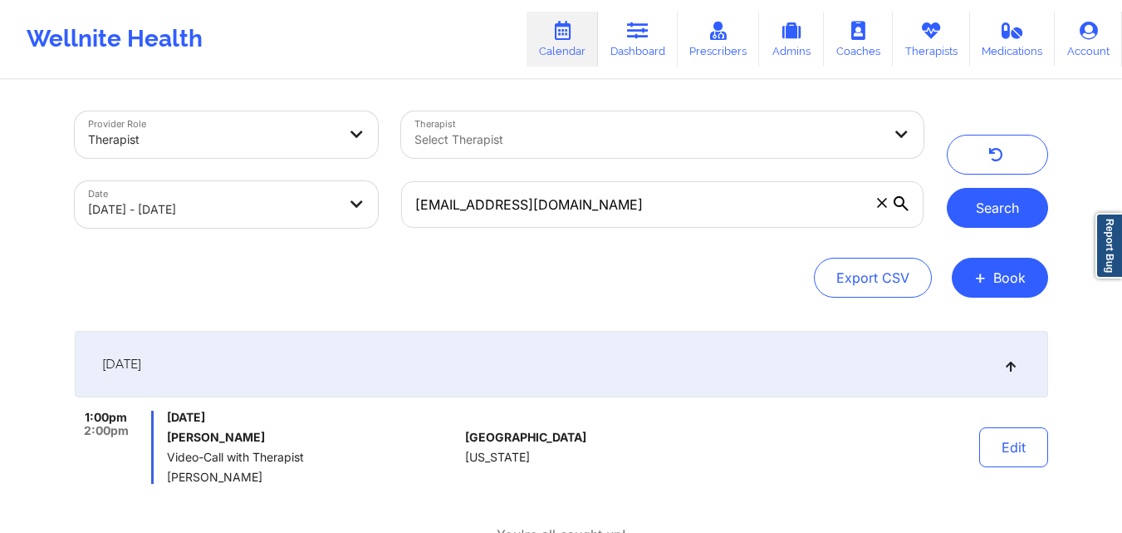
click at [995, 207] on button "Search" at bounding box center [997, 208] width 101 height 40
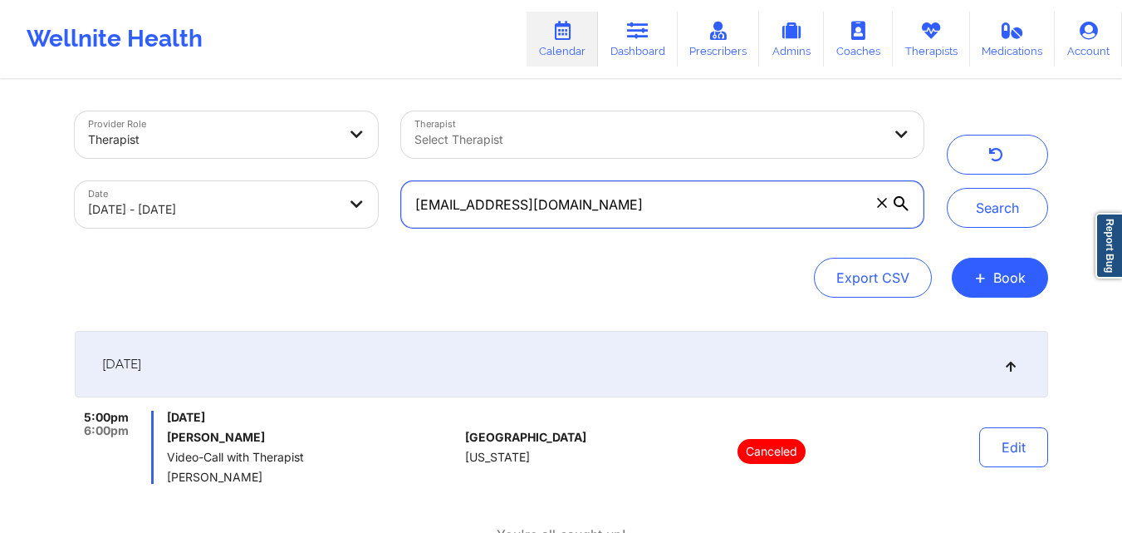
click at [608, 211] on input "[EMAIL_ADDRESS][DOMAIN_NAME]" at bounding box center [662, 204] width 522 height 47
type input "r"
paste input "[EMAIL_ADDRESS][DOMAIN_NAME]"
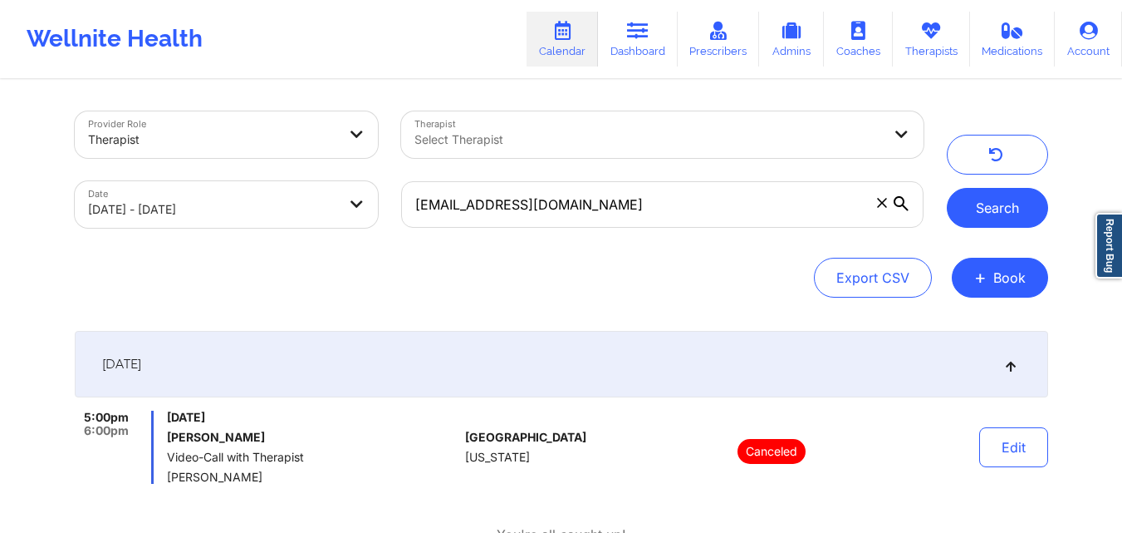
click at [996, 202] on button "Search" at bounding box center [997, 208] width 101 height 40
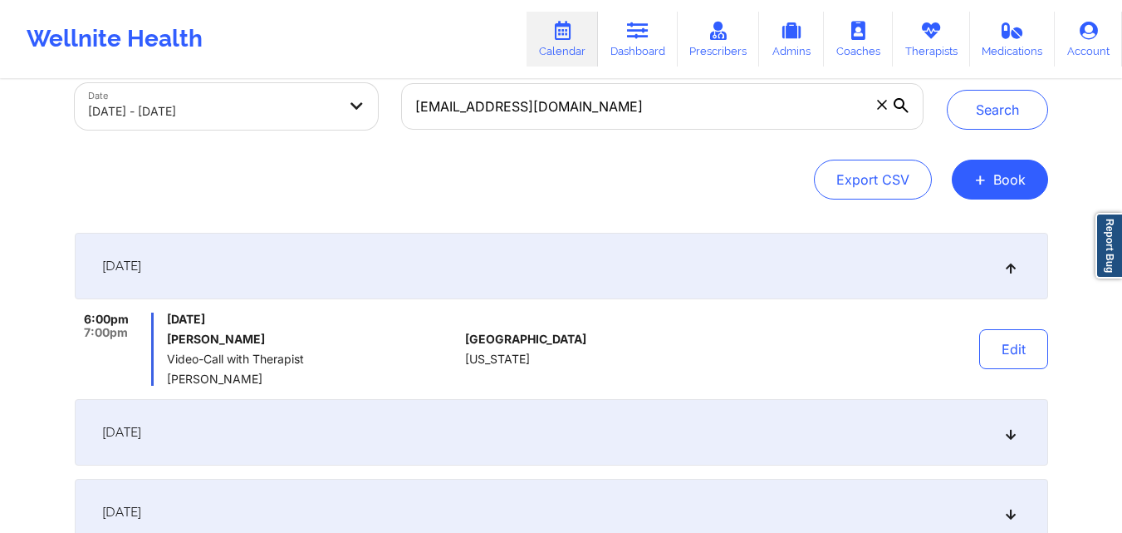
scroll to position [100, 0]
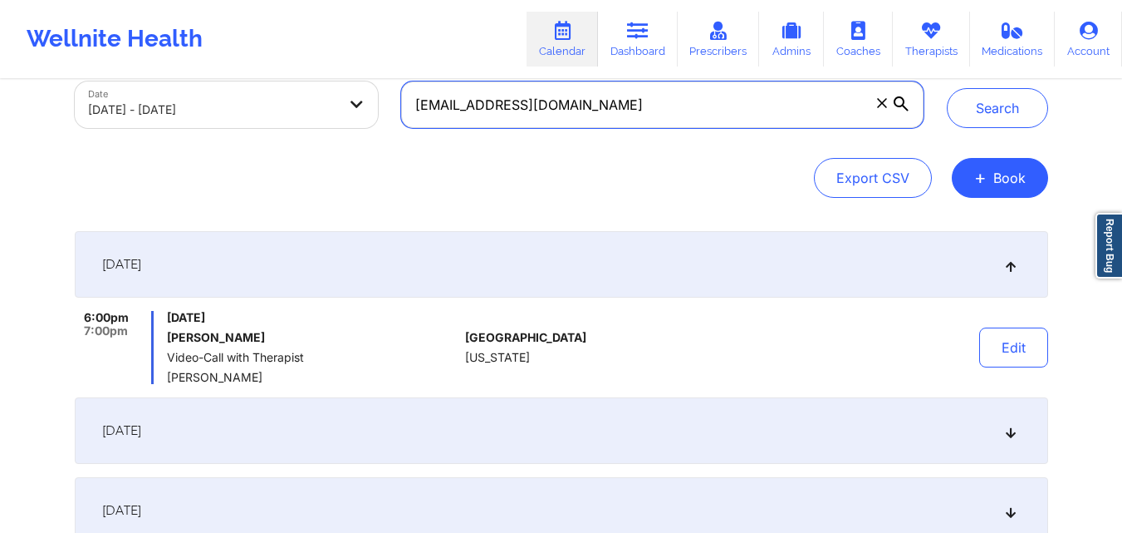
click at [667, 113] on input "[EMAIL_ADDRESS][DOMAIN_NAME]" at bounding box center [662, 104] width 522 height 47
type input "d"
paste input "[EMAIL_ADDRESS][DOMAIN_NAME]"
type input "[EMAIL_ADDRESS][DOMAIN_NAME]"
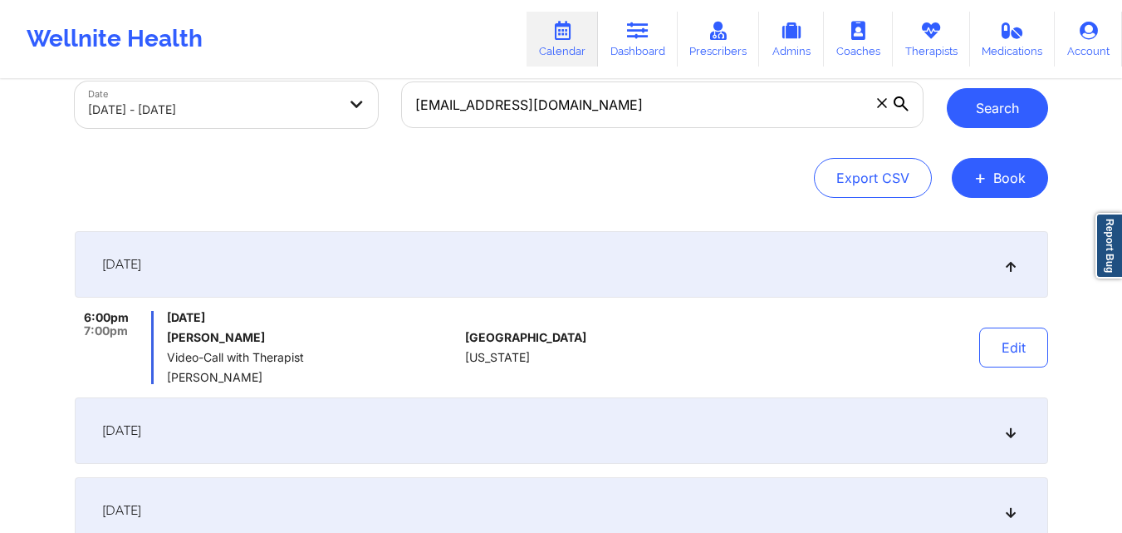
click at [962, 106] on button "Search" at bounding box center [997, 108] width 101 height 40
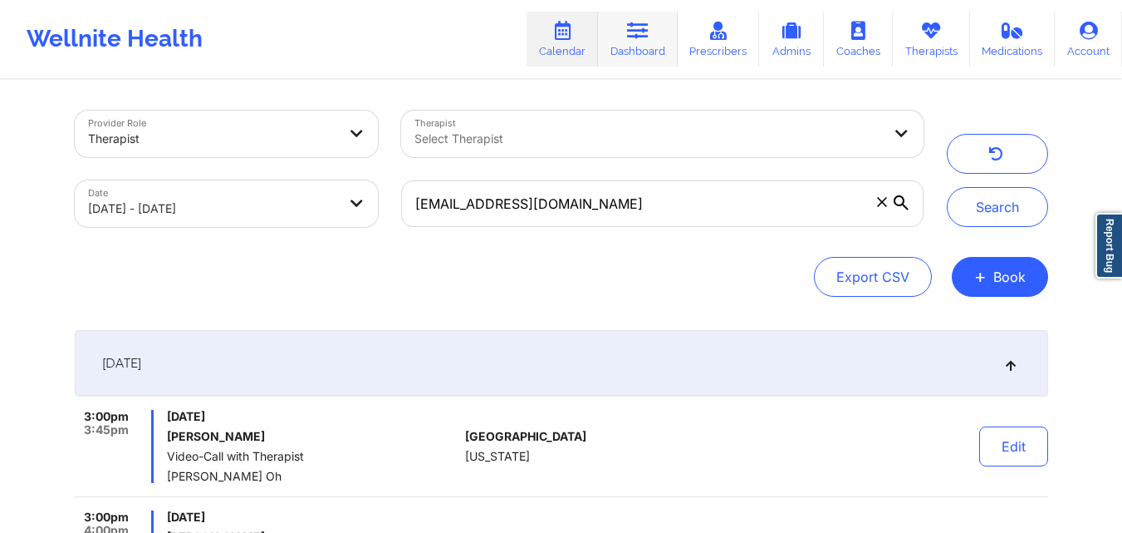
scroll to position [0, 0]
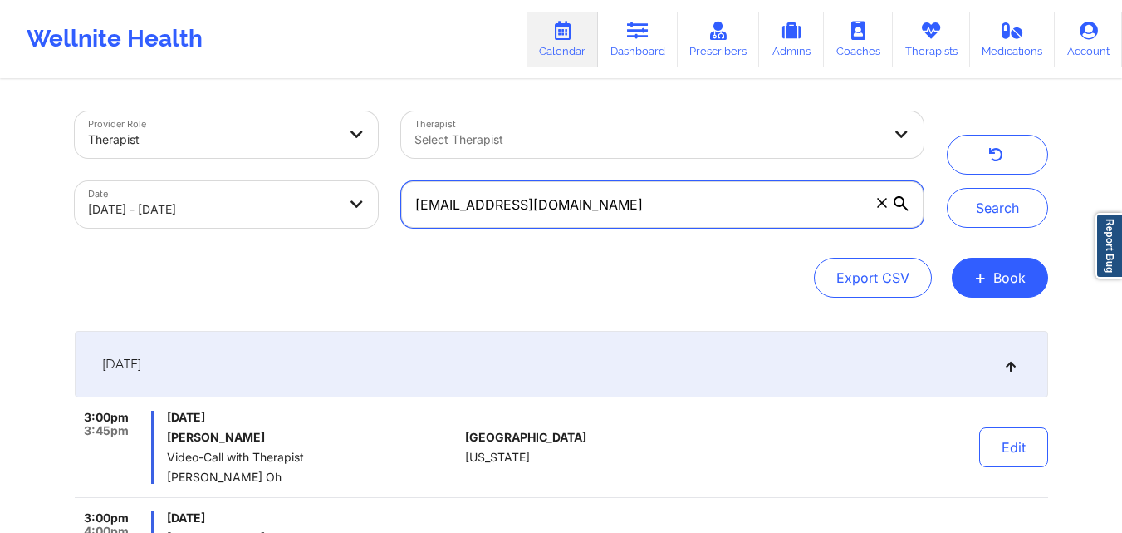
click at [687, 213] on input "[EMAIL_ADDRESS][DOMAIN_NAME]" at bounding box center [662, 204] width 522 height 47
paste input "[EMAIL_ADDRESS][DOMAIN_NAME]"
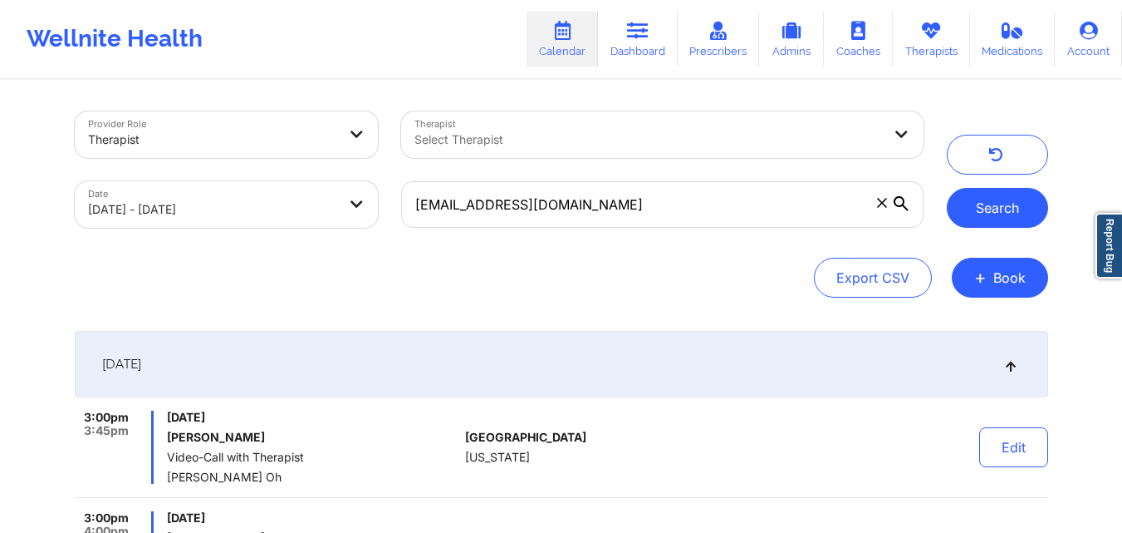
click at [1003, 214] on button "Search" at bounding box center [997, 208] width 101 height 40
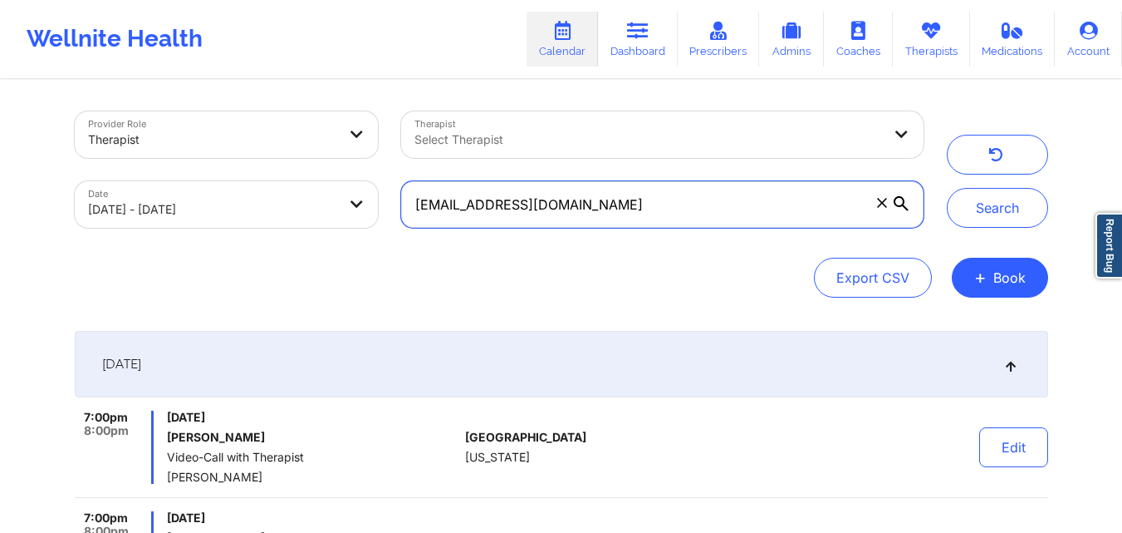
click at [650, 197] on input "[EMAIL_ADDRESS][DOMAIN_NAME]" at bounding box center [662, 204] width 522 height 47
type input "m"
paste input "[PERSON_NAME][EMAIL_ADDRESS][PERSON_NAME][DOMAIN_NAME]"
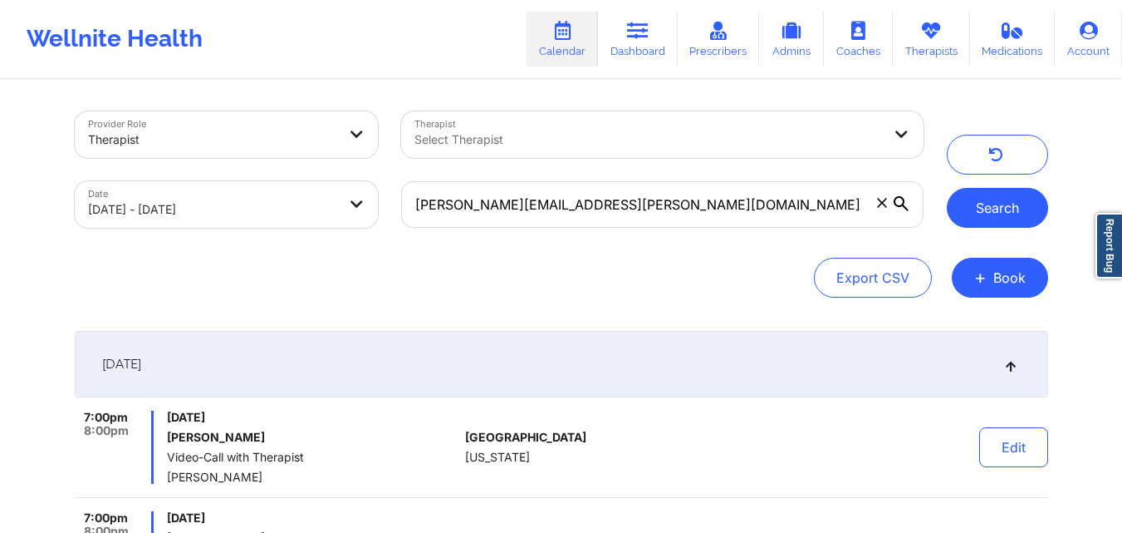
click at [1007, 197] on button "Search" at bounding box center [997, 208] width 101 height 40
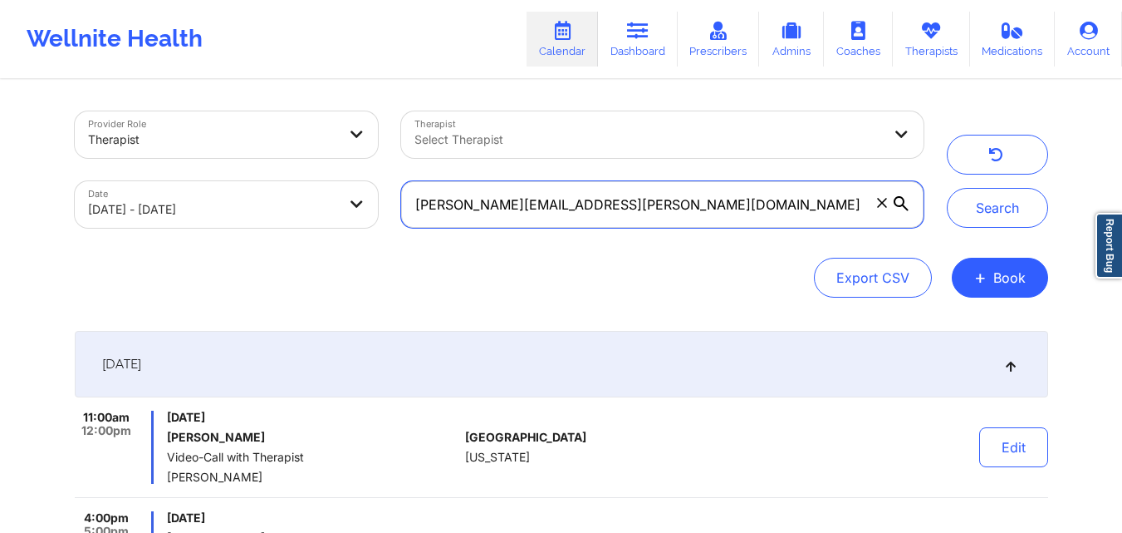
click at [616, 205] on input "[PERSON_NAME][EMAIL_ADDRESS][PERSON_NAME][DOMAIN_NAME]" at bounding box center [662, 204] width 522 height 47
paste input "ARIADNA"
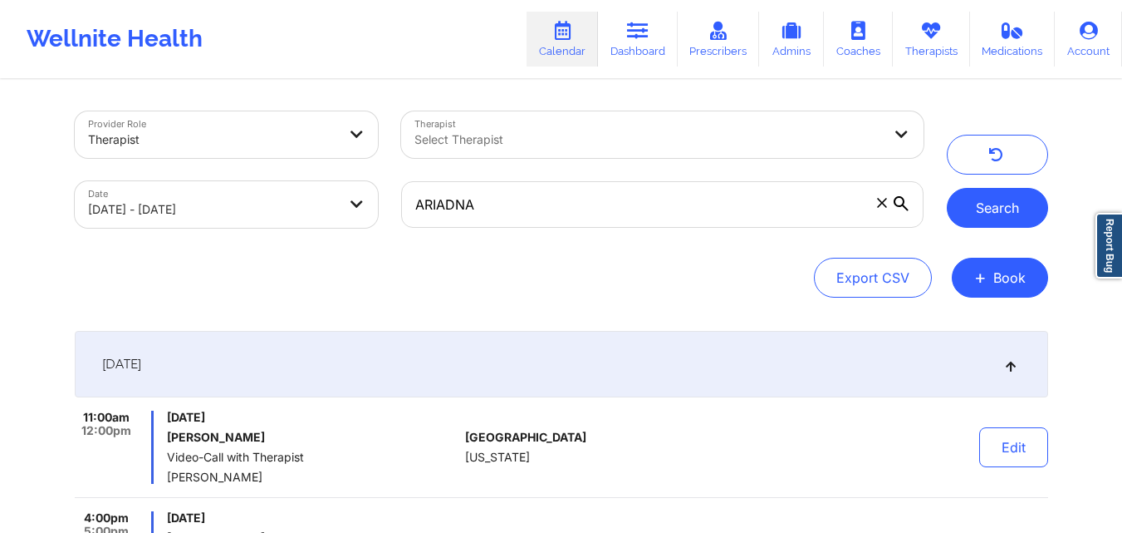
click at [982, 206] on button "Search" at bounding box center [997, 208] width 101 height 40
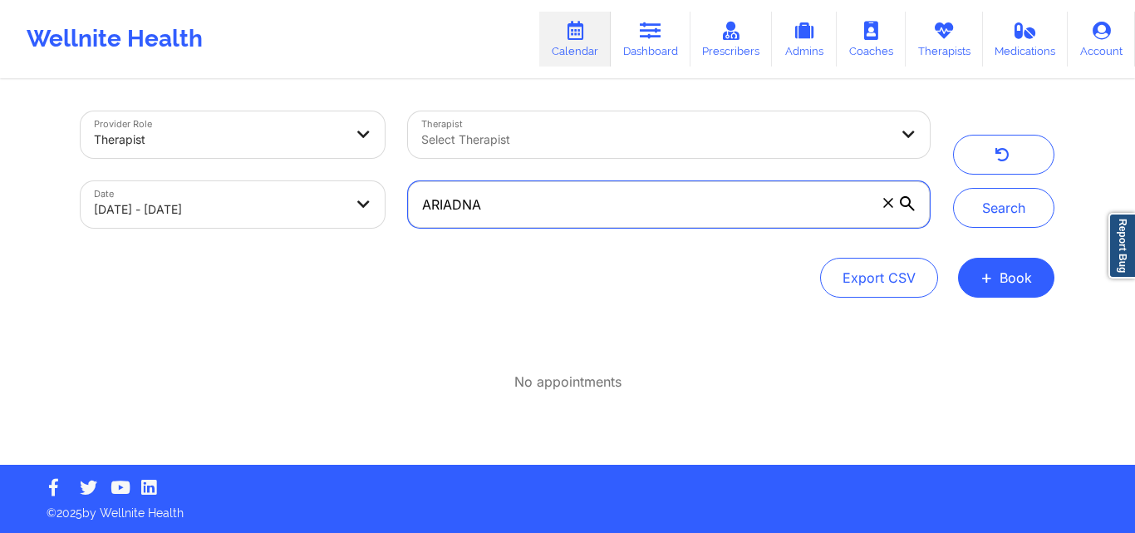
click at [554, 200] on input "ARIADNA" at bounding box center [669, 204] width 522 height 47
type input "A"
paste input "[EMAIL_ADDRESS][DOMAIN_NAME]"
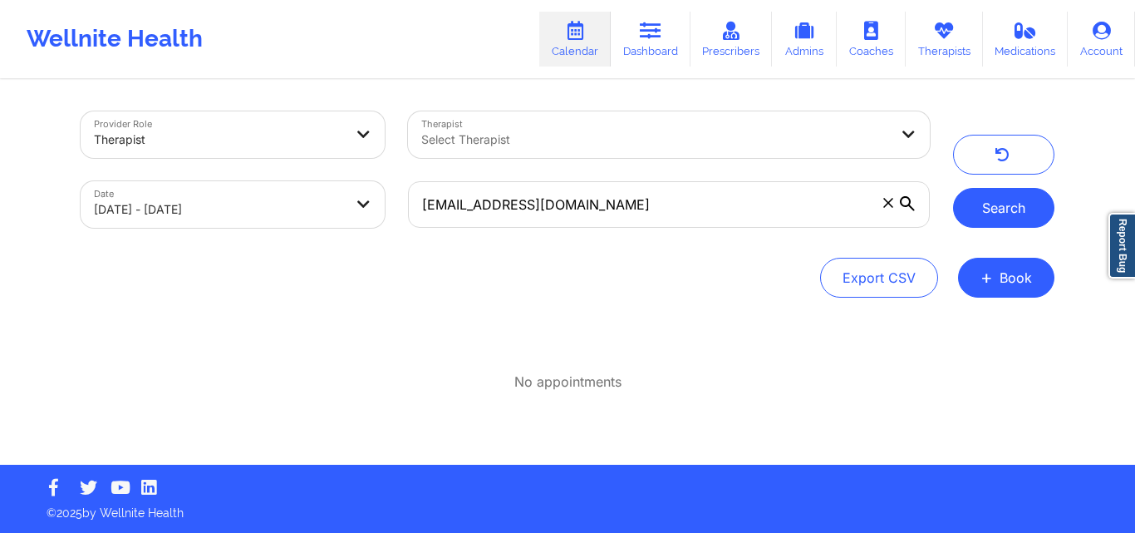
click at [979, 204] on button "Search" at bounding box center [1003, 208] width 101 height 40
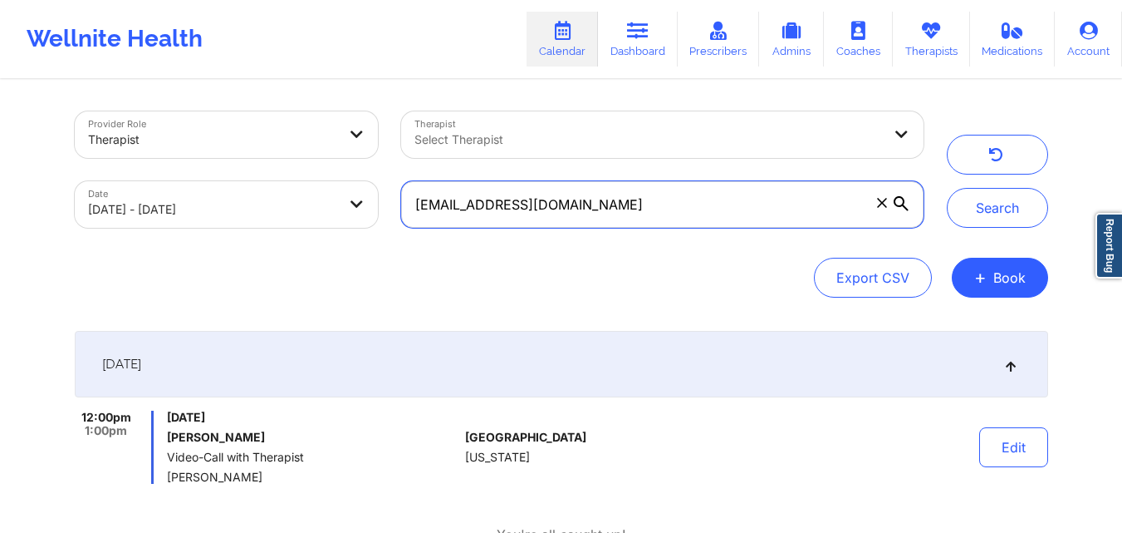
click at [631, 200] on input "[EMAIL_ADDRESS][DOMAIN_NAME]" at bounding box center [662, 204] width 522 height 47
type input "s"
paste input "[PERSON_NAME][EMAIL_ADDRESS][PERSON_NAME][DOMAIN_NAME]"
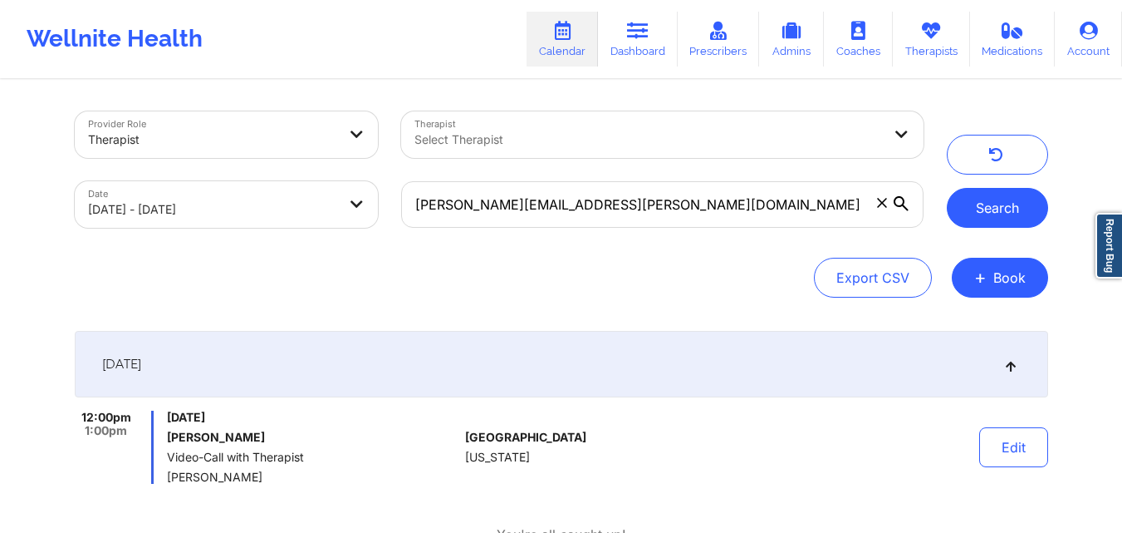
click at [993, 204] on button "Search" at bounding box center [997, 208] width 101 height 40
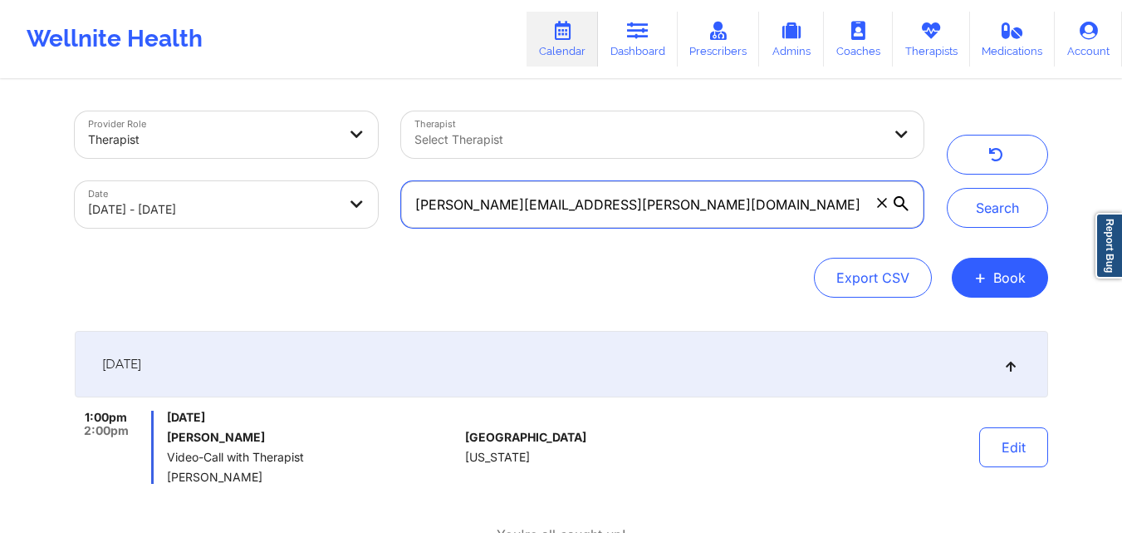
click at [636, 202] on input "[PERSON_NAME][EMAIL_ADDRESS][PERSON_NAME][DOMAIN_NAME]" at bounding box center [662, 204] width 522 height 47
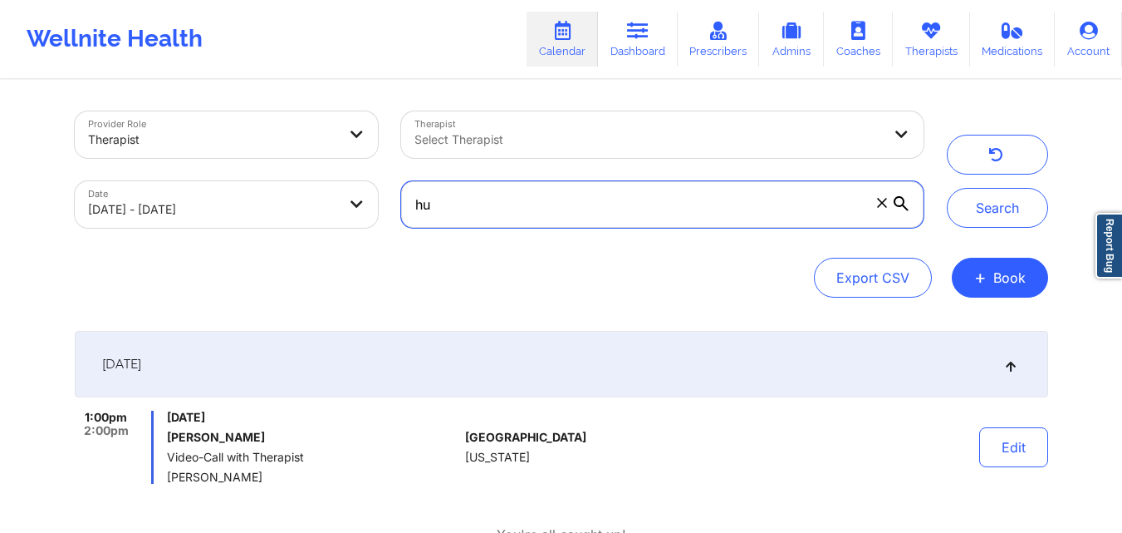
type input "h"
paste input "[EMAIL_ADDRESS][DOMAIN_NAME]"
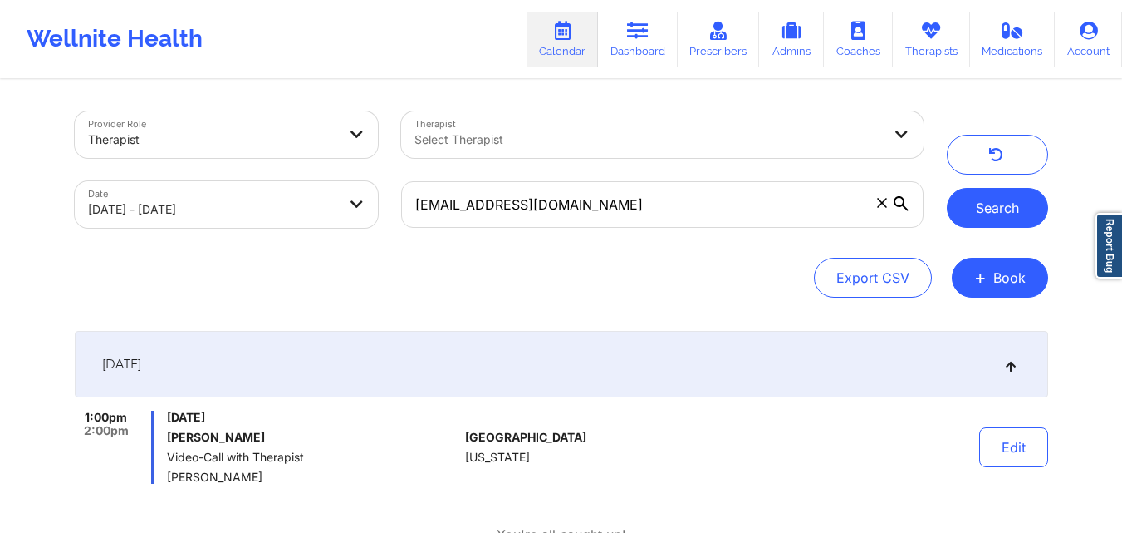
click at [994, 209] on button "Search" at bounding box center [997, 208] width 101 height 40
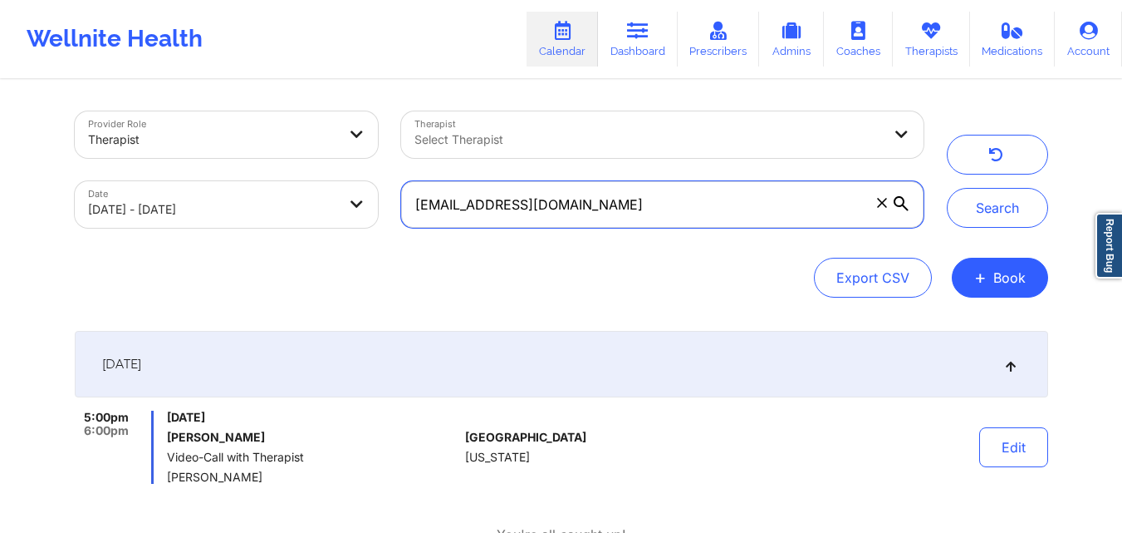
click at [605, 207] on input "[EMAIL_ADDRESS][DOMAIN_NAME]" at bounding box center [662, 204] width 522 height 47
type input "l"
paste input "[EMAIL_ADDRESS][DOMAIN_NAME]"
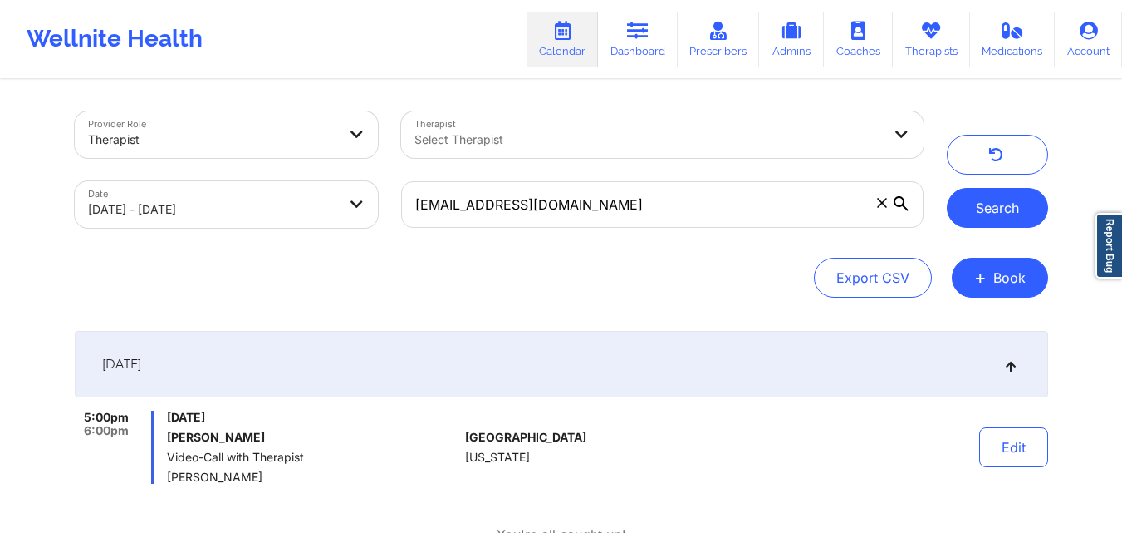
click at [1003, 201] on button "Search" at bounding box center [997, 208] width 101 height 40
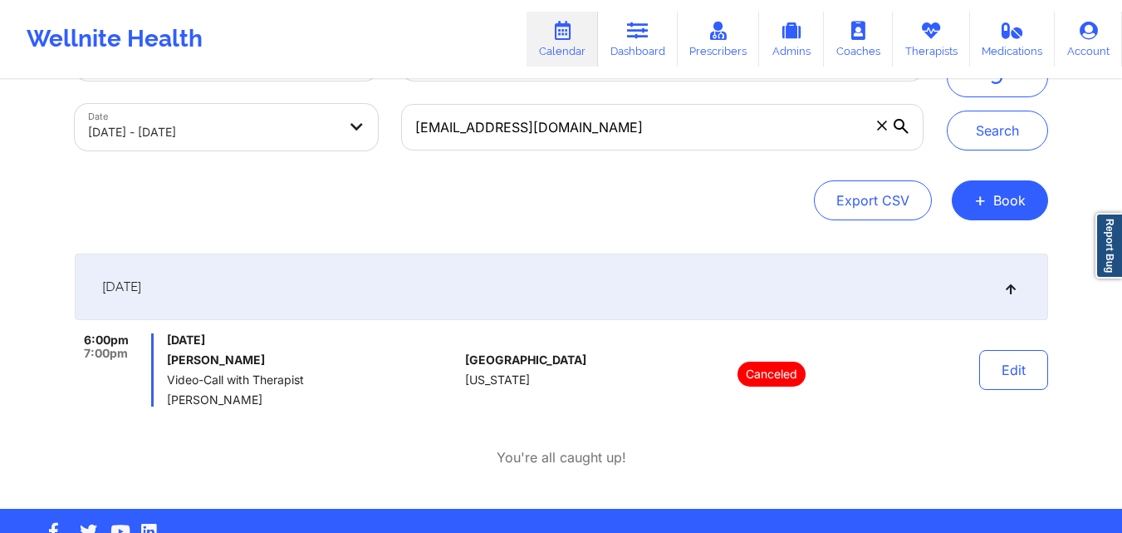
scroll to position [76, 0]
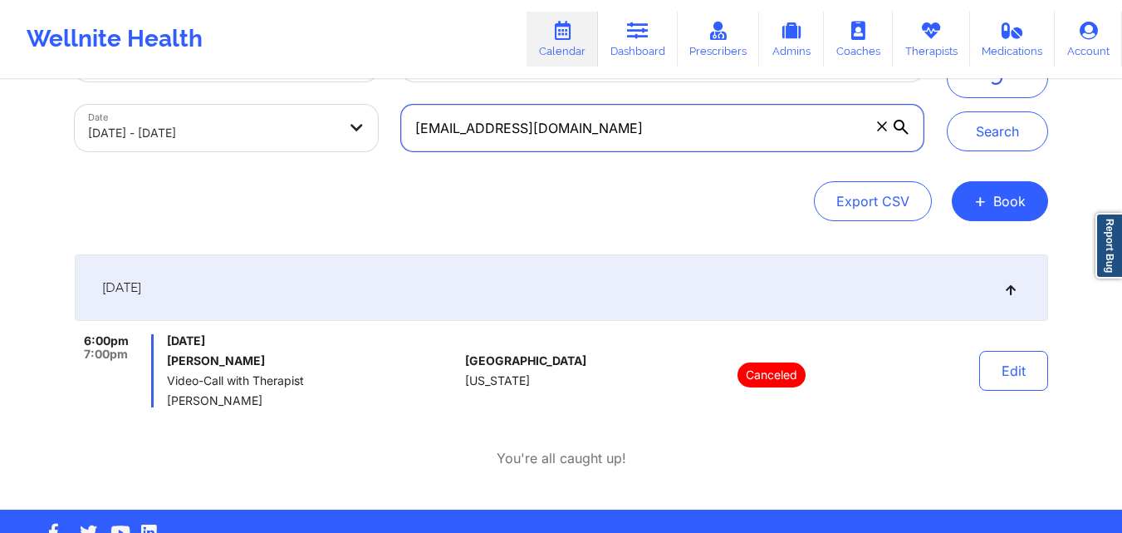
click at [592, 137] on input "[EMAIL_ADDRESS][DOMAIN_NAME]" at bounding box center [662, 128] width 522 height 47
type input "v"
paste input "[EMAIL_ADDRESS][DOMAIN_NAME]"
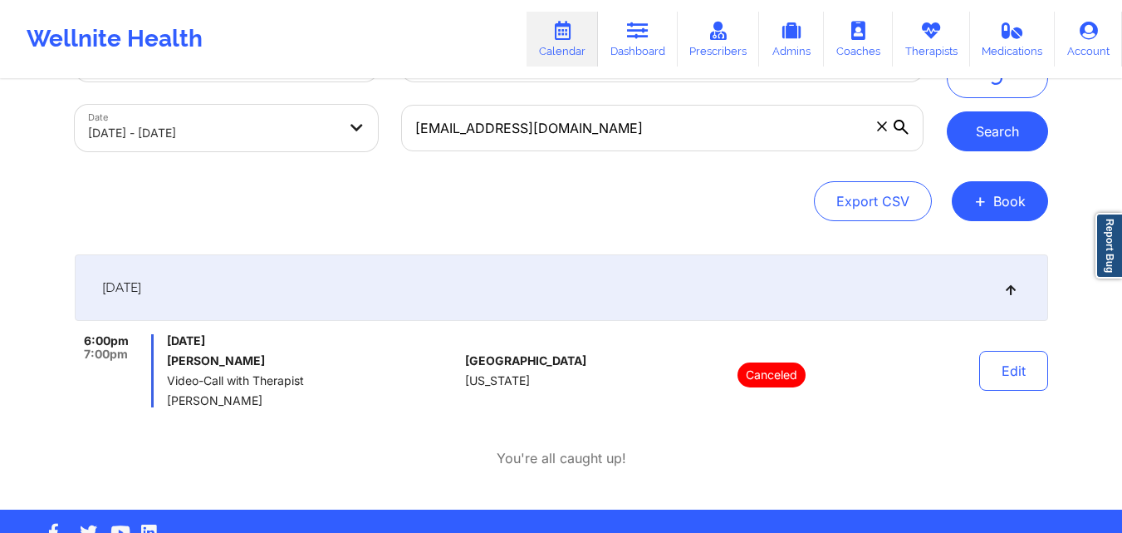
click at [972, 127] on button "Search" at bounding box center [997, 131] width 101 height 40
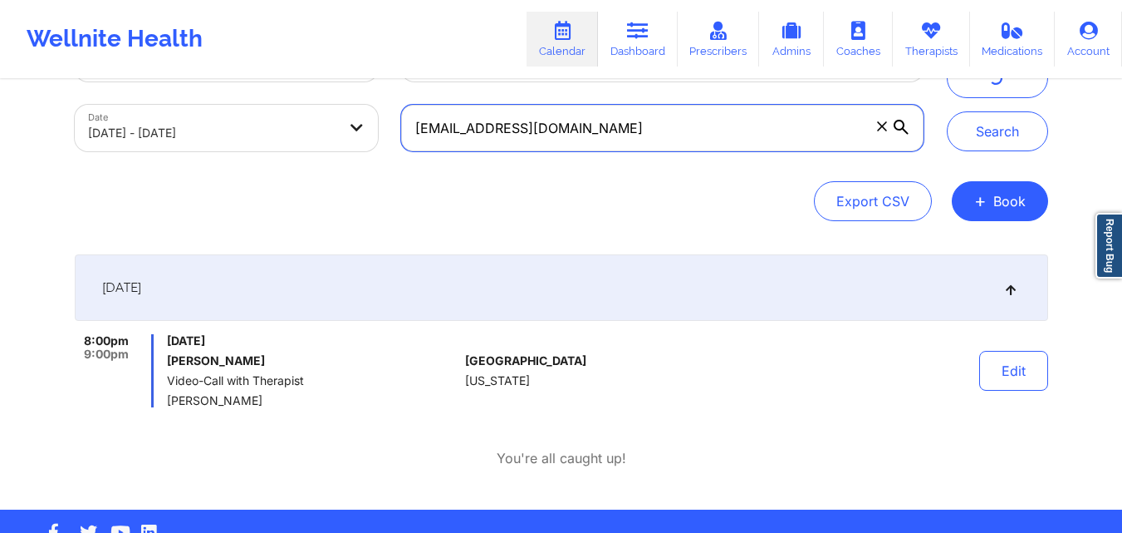
click at [624, 132] on input "[EMAIL_ADDRESS][DOMAIN_NAME]" at bounding box center [662, 128] width 522 height 47
type input "m"
paste input "[EMAIL_ADDRESS][DOMAIN_NAME]"
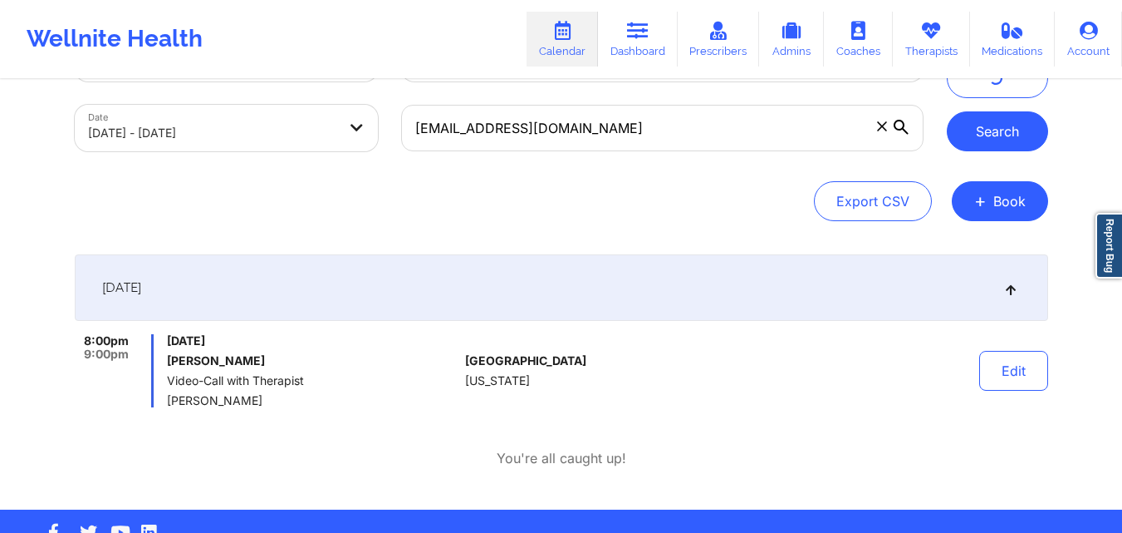
click at [971, 125] on button "Search" at bounding box center [997, 131] width 101 height 40
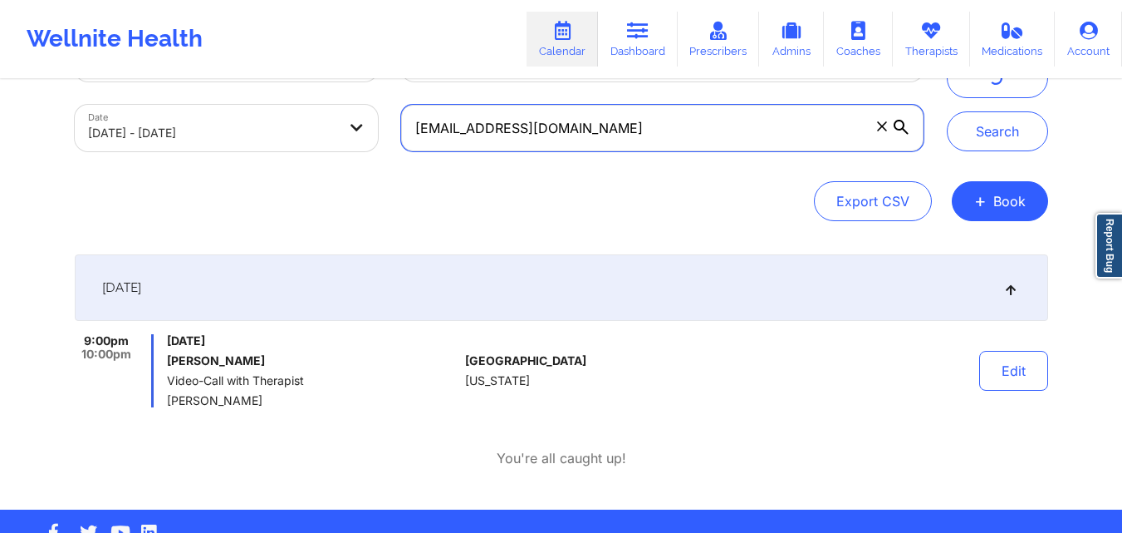
click at [600, 130] on input "[EMAIL_ADDRESS][DOMAIN_NAME]" at bounding box center [662, 128] width 522 height 47
type input "n"
paste input "[EMAIL_ADDRESS][DOMAIN_NAME]"
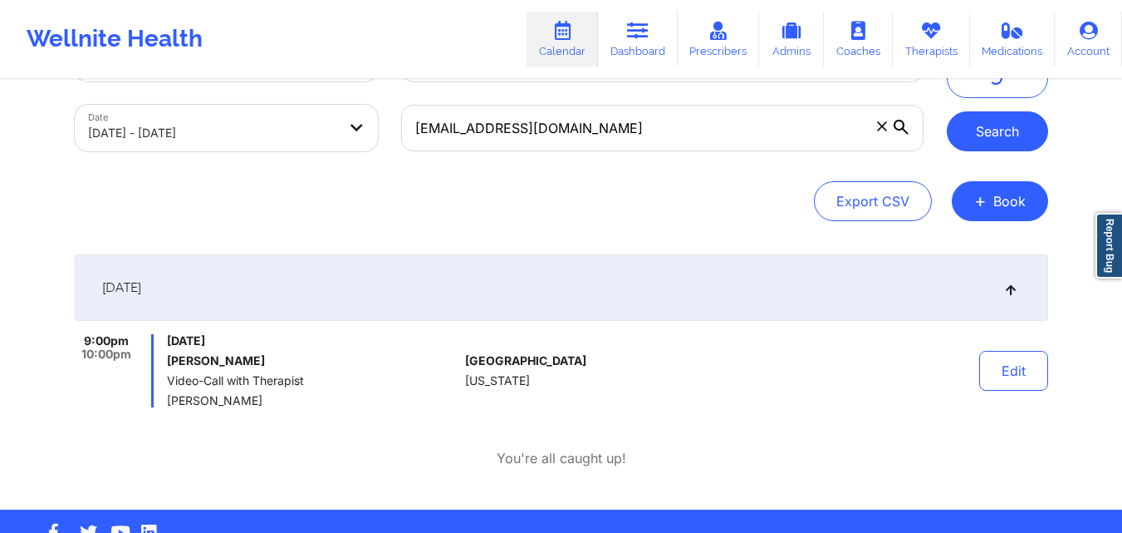
click at [976, 135] on button "Search" at bounding box center [997, 131] width 101 height 40
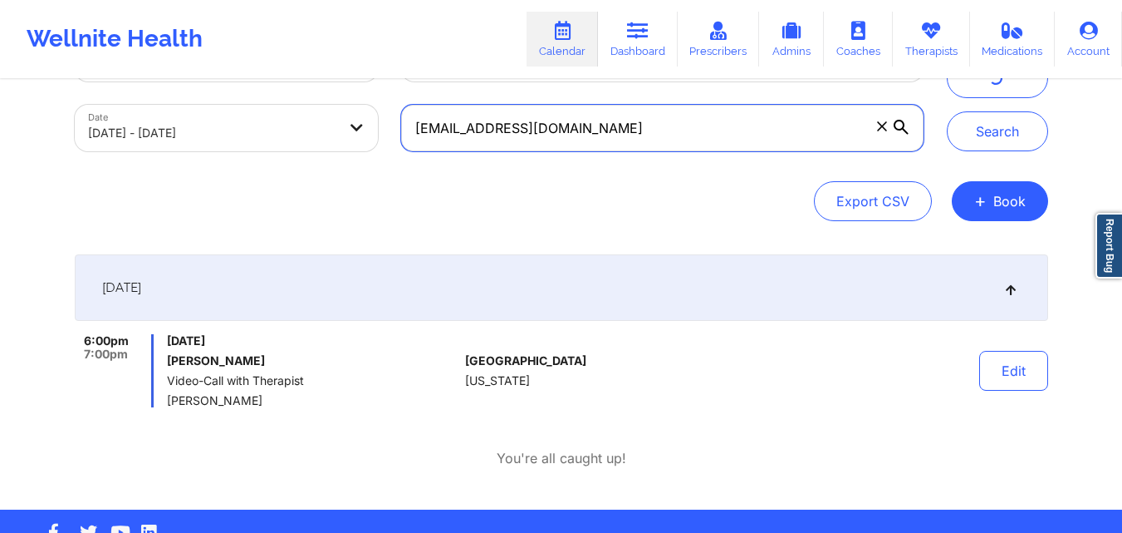
click at [632, 128] on input "[EMAIL_ADDRESS][DOMAIN_NAME]" at bounding box center [662, 128] width 522 height 47
type input "e"
paste input "[EMAIL_ADDRESS][DOMAIN_NAME]"
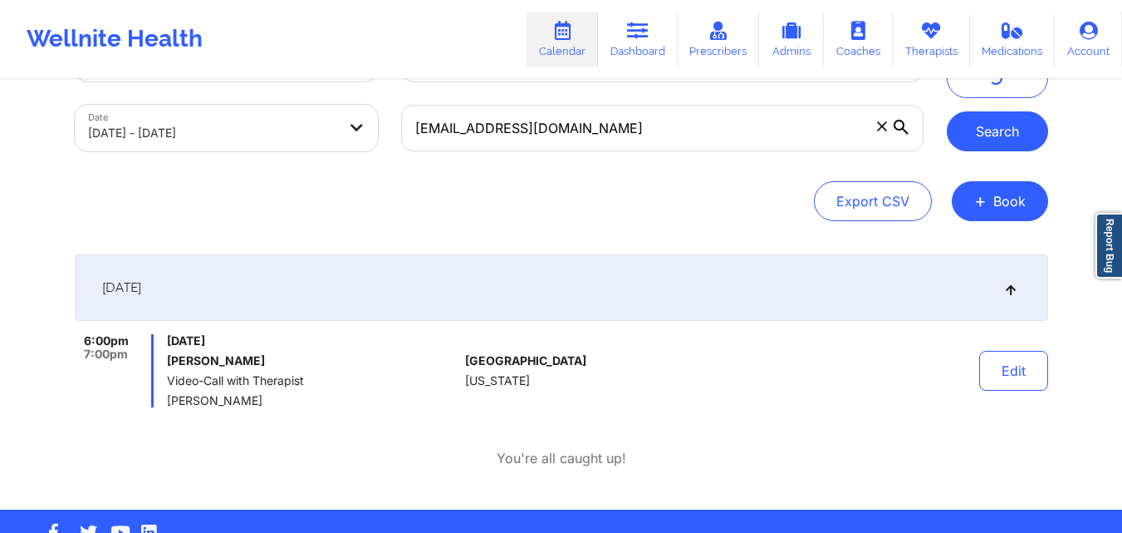
click at [1014, 125] on button "Search" at bounding box center [997, 131] width 101 height 40
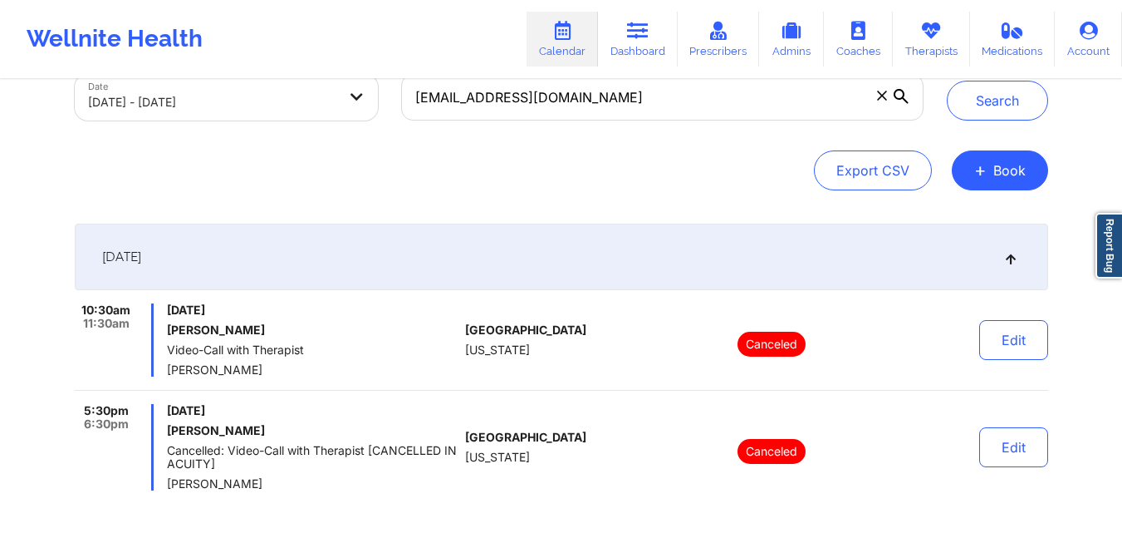
scroll to position [0, 0]
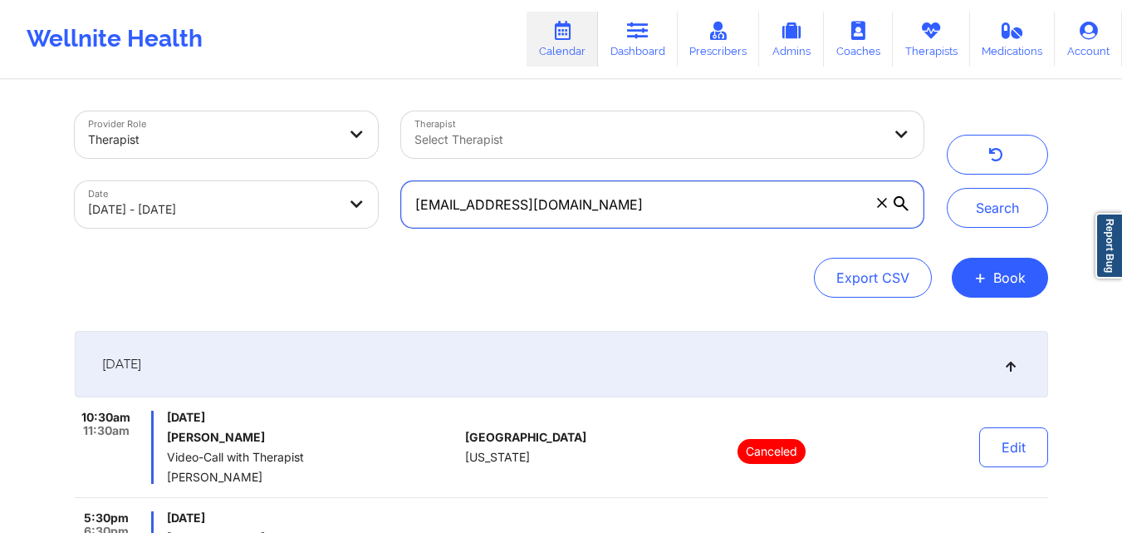
click at [614, 210] on input "[EMAIL_ADDRESS][DOMAIN_NAME]" at bounding box center [662, 204] width 522 height 47
type input "n"
paste input "[EMAIL_ADDRESS][DOMAIN_NAME]"
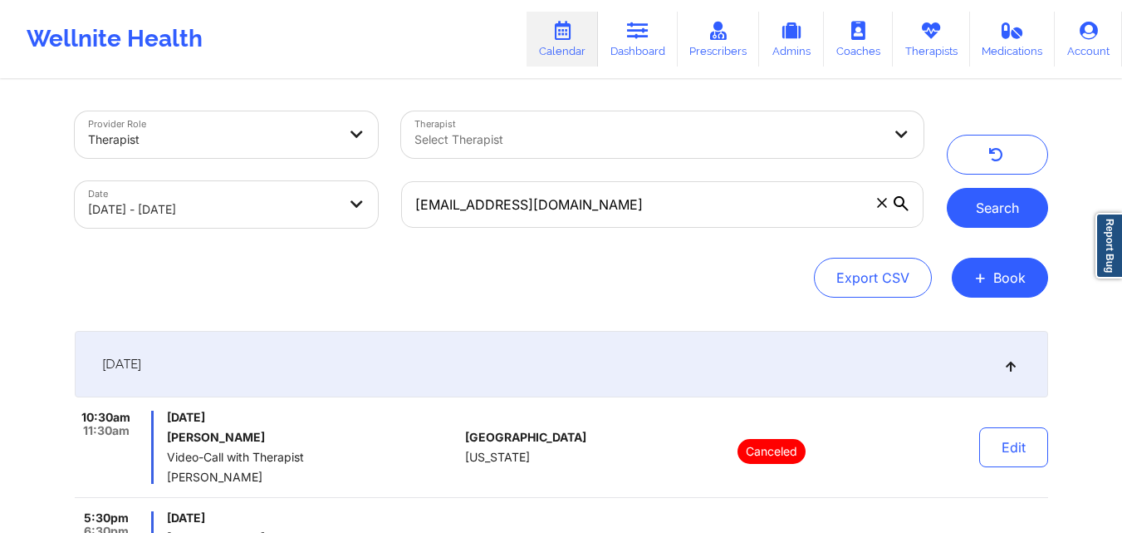
click at [988, 208] on button "Search" at bounding box center [997, 208] width 101 height 40
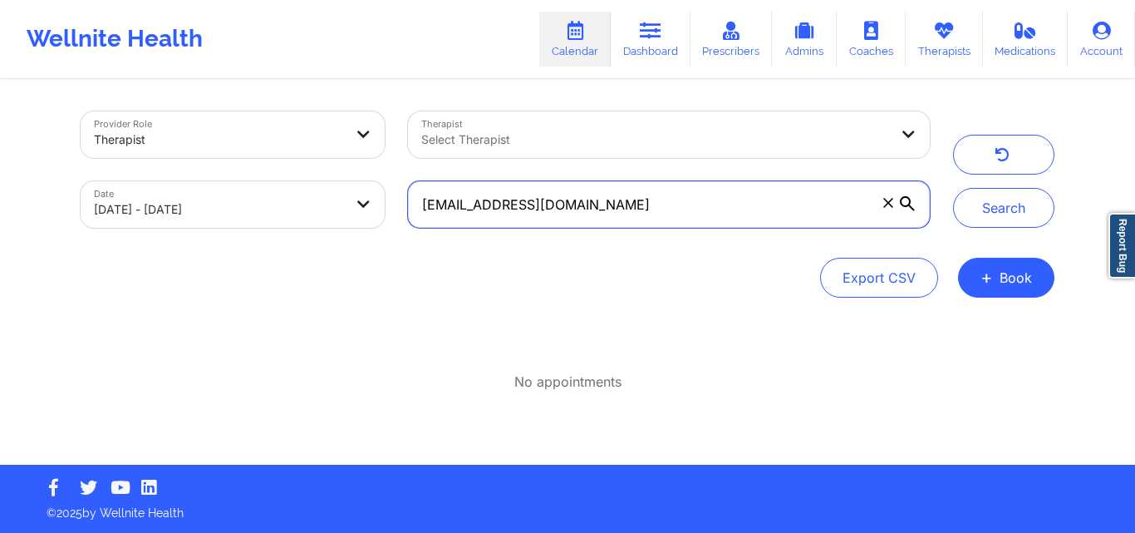
click at [673, 210] on input "[EMAIL_ADDRESS][DOMAIN_NAME]" at bounding box center [669, 204] width 522 height 47
type input "K"
paste input "[PERSON_NAME][EMAIL_ADDRESS][PERSON_NAME][DOMAIN_NAME]"
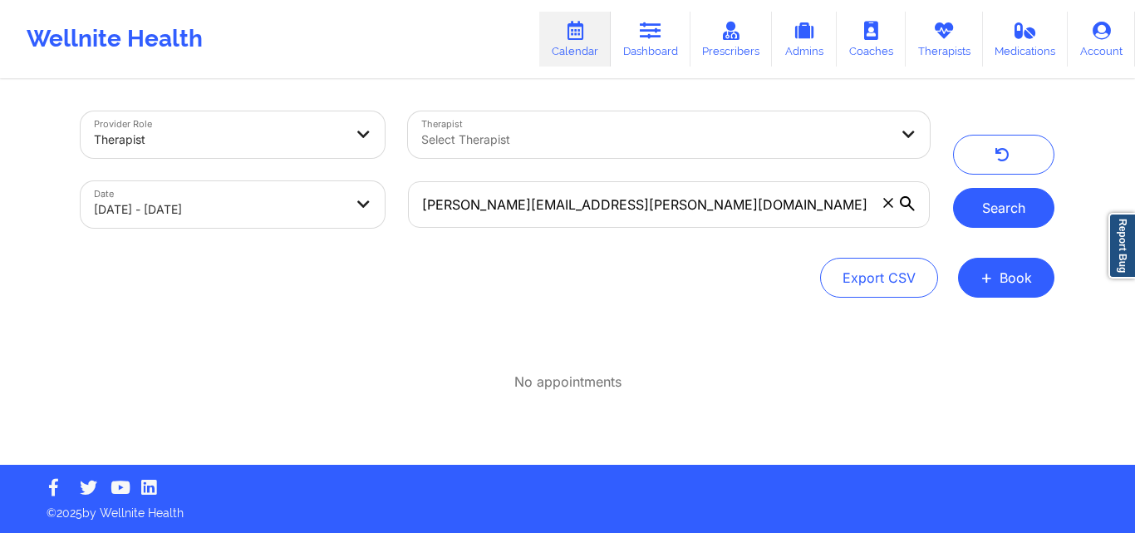
click at [1013, 214] on button "Search" at bounding box center [1003, 208] width 101 height 40
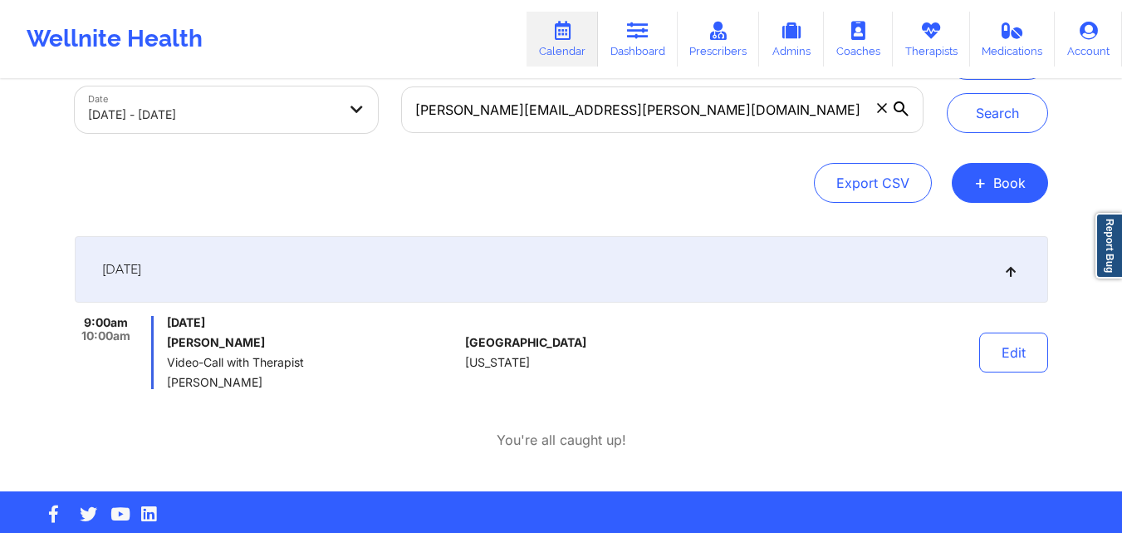
scroll to position [120, 0]
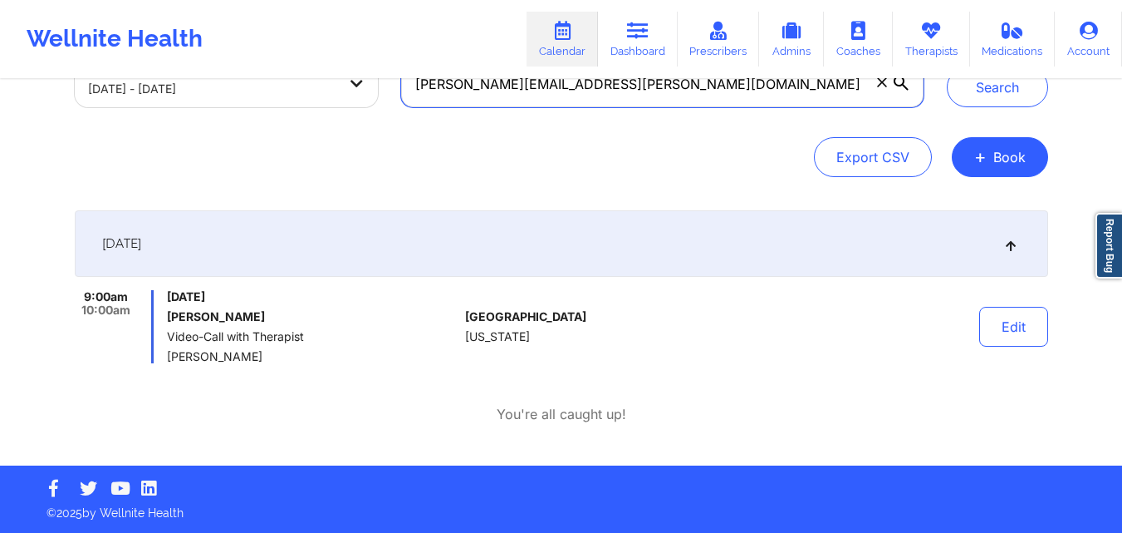
click at [682, 83] on input "[PERSON_NAME][EMAIL_ADDRESS][PERSON_NAME][DOMAIN_NAME]" at bounding box center [662, 84] width 522 height 47
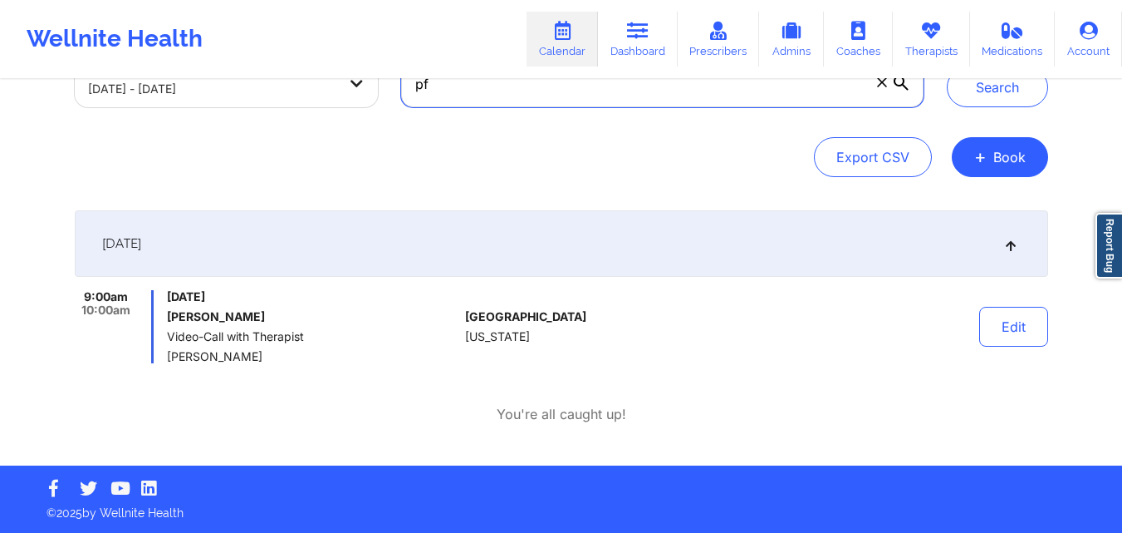
type input "p"
paste input "[EMAIL_ADDRESS][DOMAIN_NAME]"
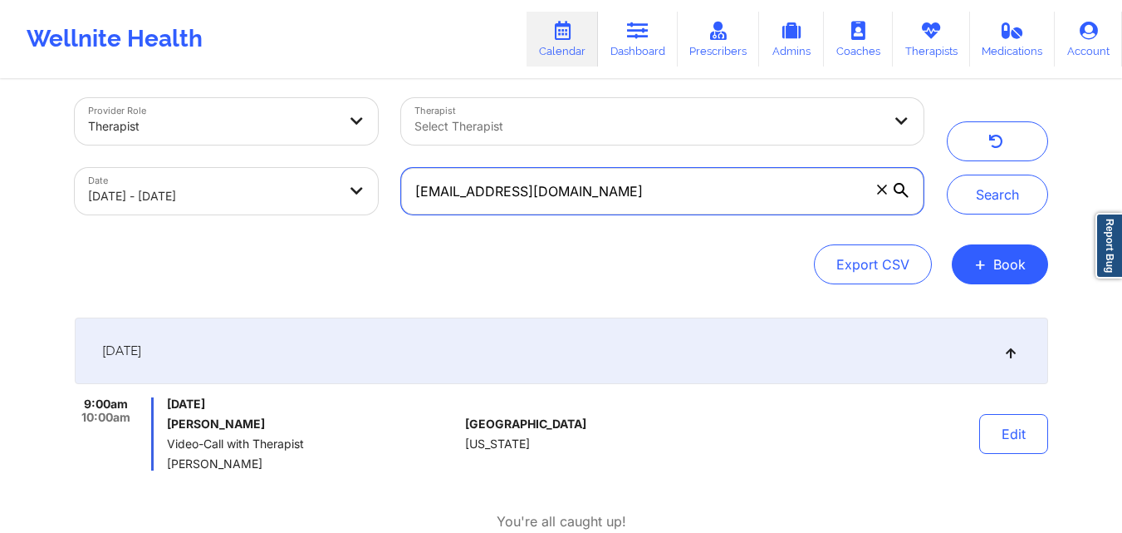
scroll to position [0, 0]
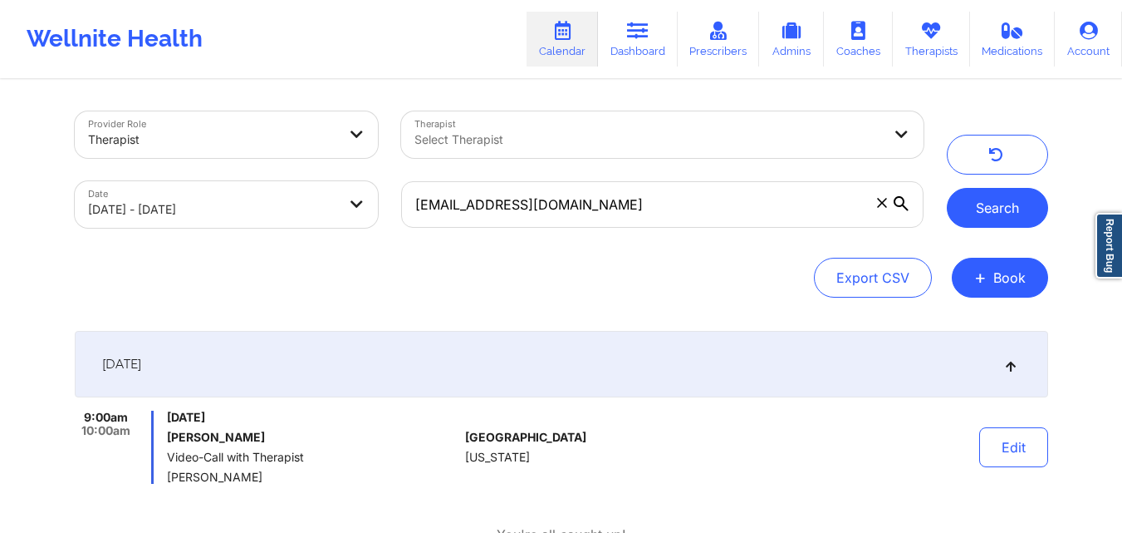
click at [985, 203] on button "Search" at bounding box center [997, 208] width 101 height 40
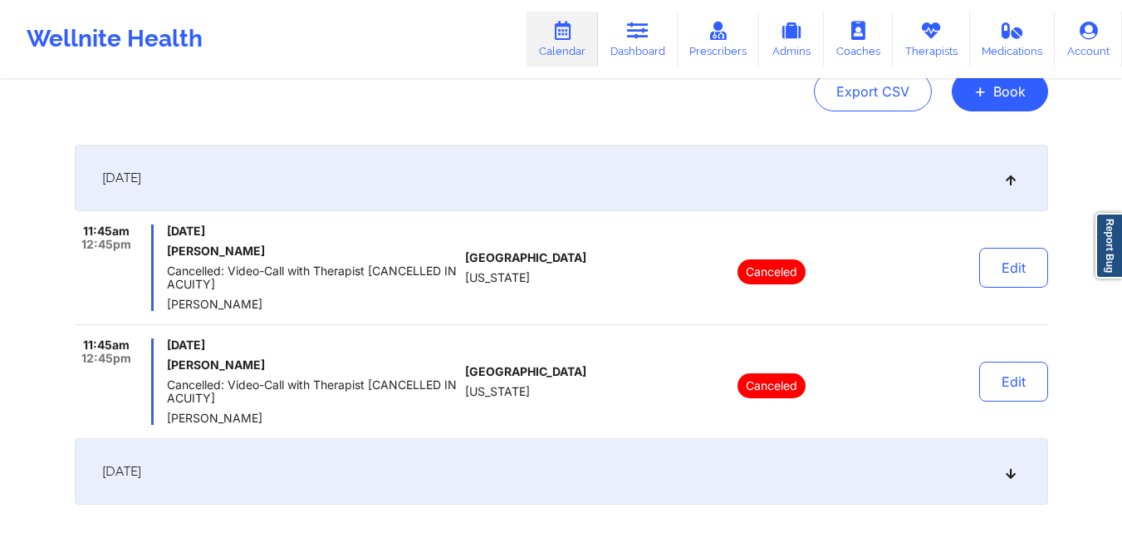
scroll to position [111, 0]
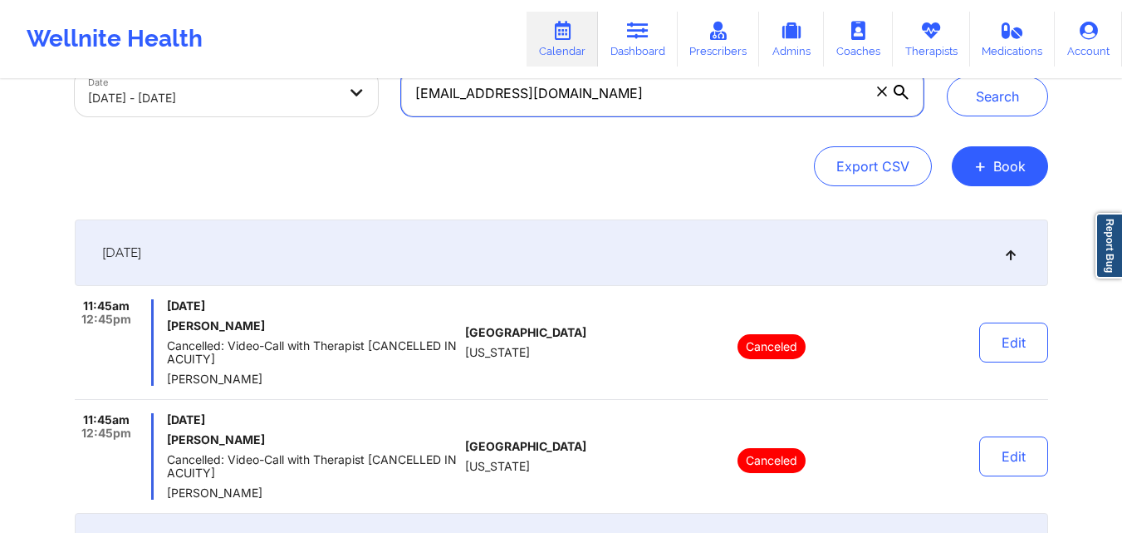
click at [645, 101] on input "[EMAIL_ADDRESS][DOMAIN_NAME]" at bounding box center [662, 93] width 522 height 47
type input "k"
paste input "[EMAIL_ADDRESS][DOMAIN_NAME]"
type input "[EMAIL_ADDRESS][DOMAIN_NAME]"
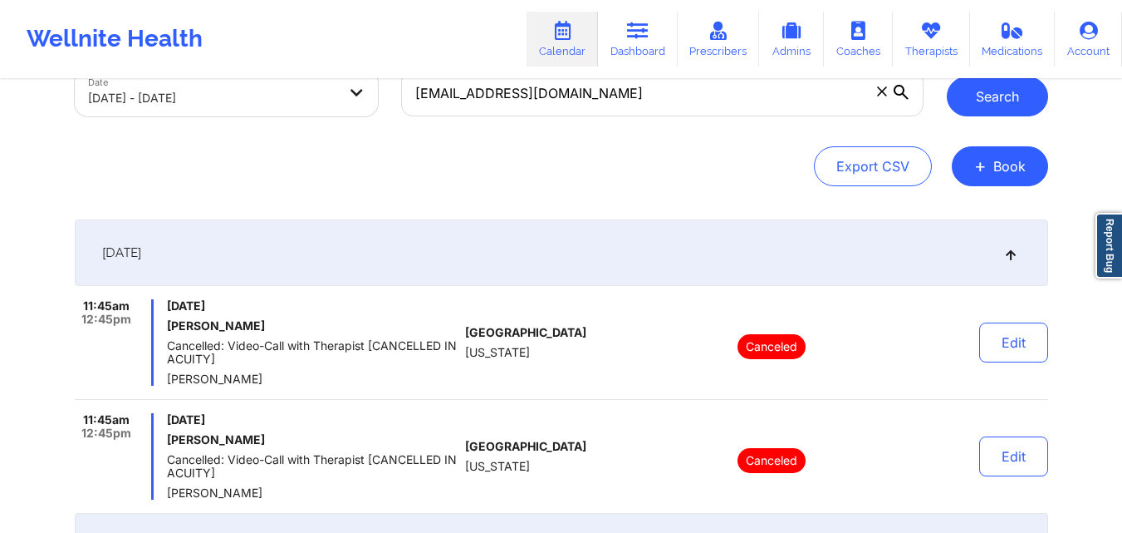
click at [994, 99] on button "Search" at bounding box center [997, 96] width 101 height 40
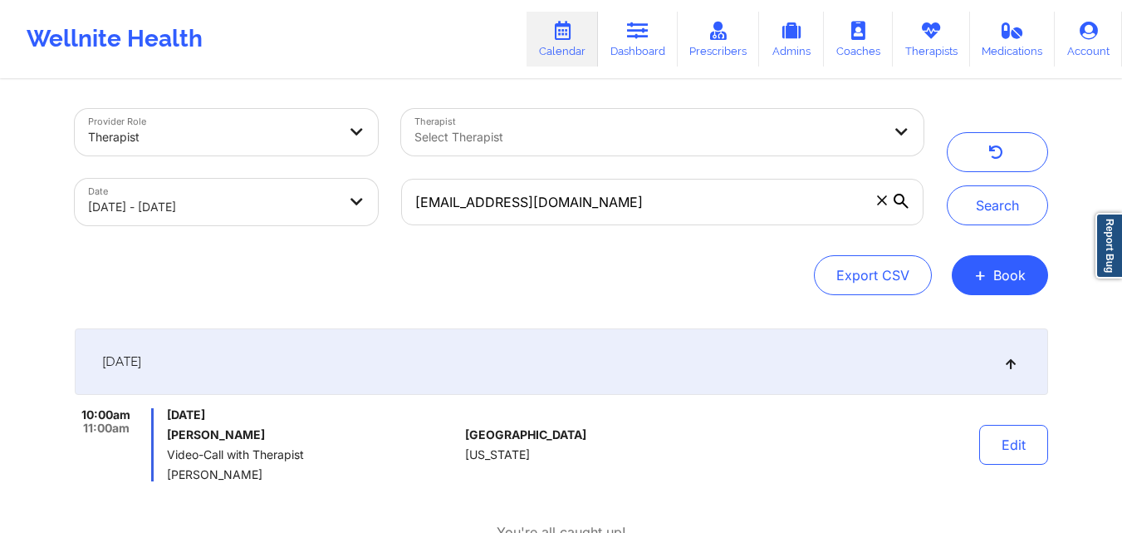
scroll to position [0, 0]
